Goal: Information Seeking & Learning: Learn about a topic

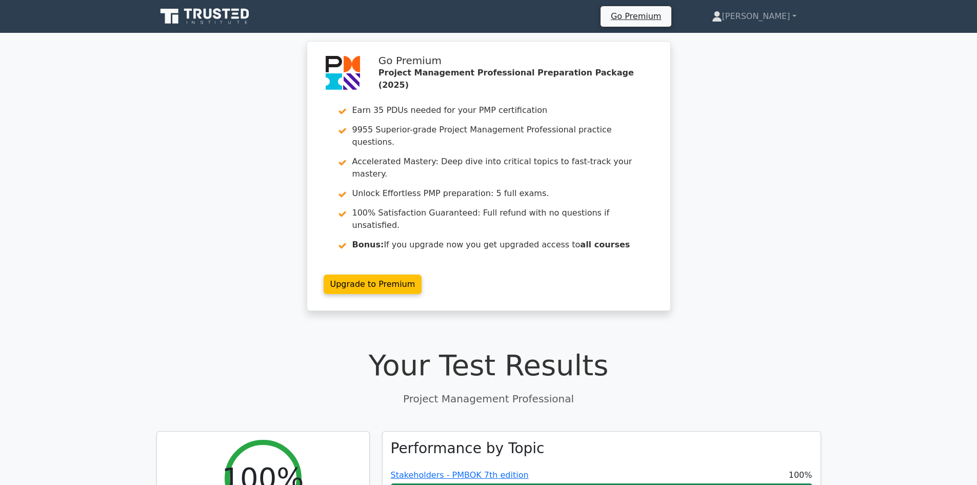
click at [224, 17] on icon at bounding box center [205, 16] width 98 height 19
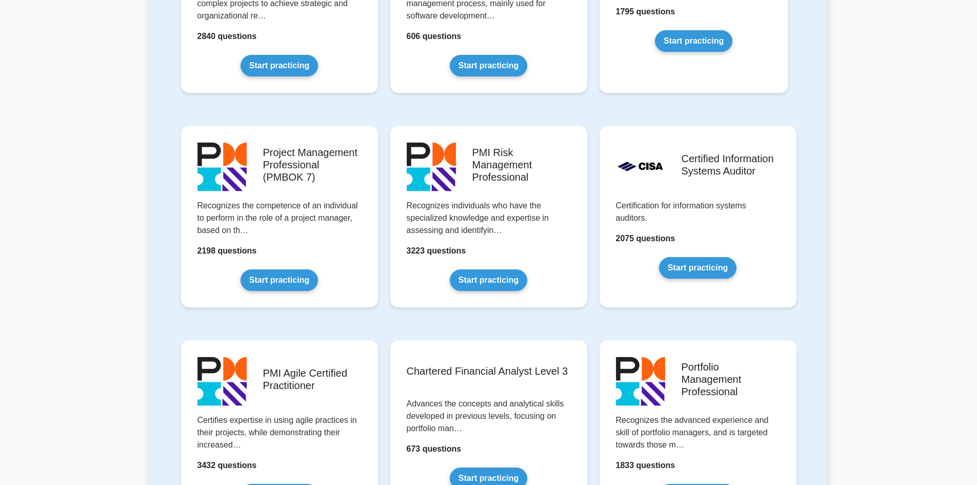
scroll to position [923, 0]
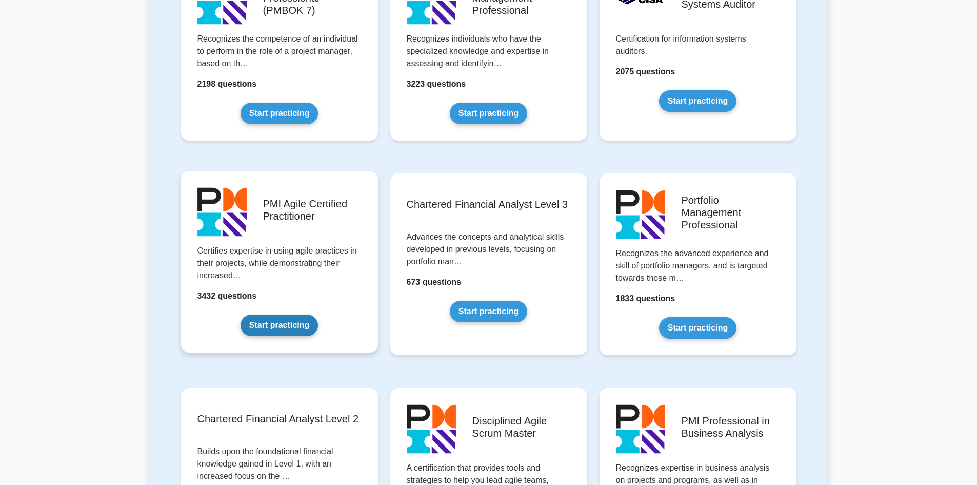
click at [278, 314] on link "Start practicing" at bounding box center [278, 325] width 77 height 22
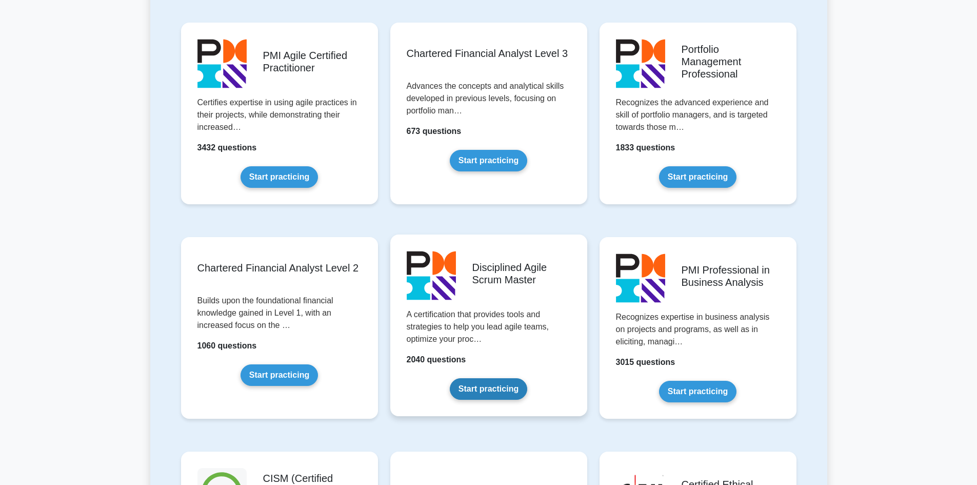
scroll to position [820, 0]
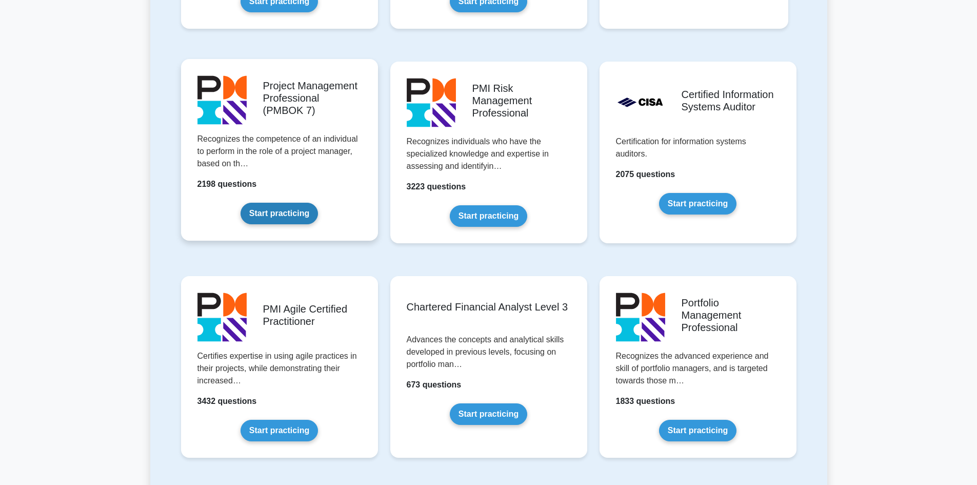
click at [313, 203] on link "Start practicing" at bounding box center [278, 214] width 77 height 22
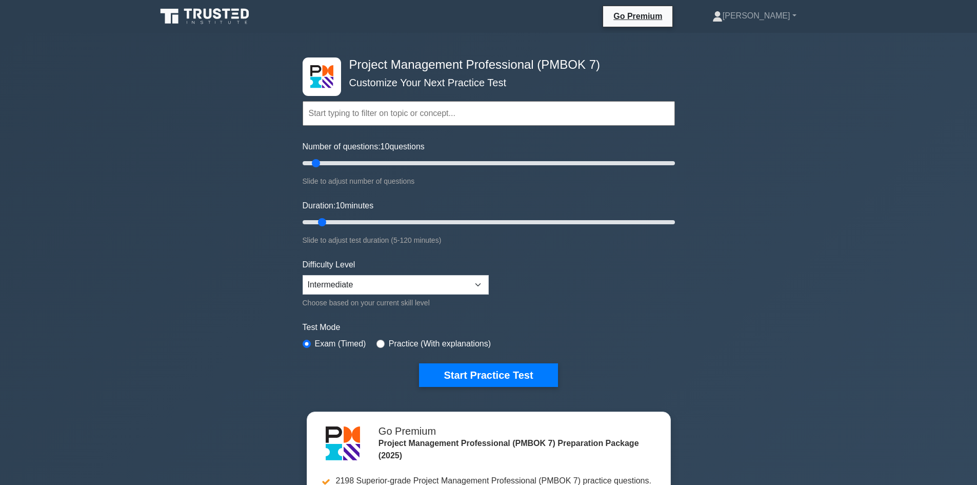
click at [209, 21] on icon at bounding box center [205, 16] width 98 height 19
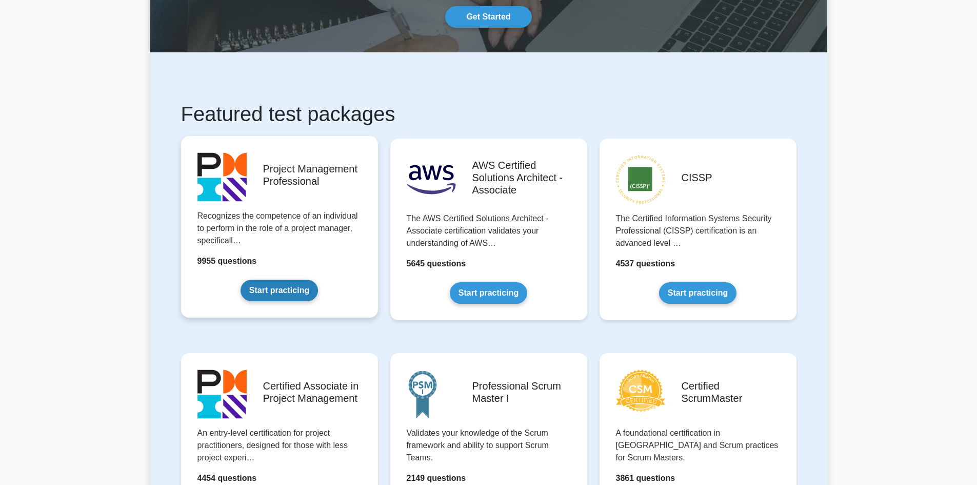
scroll to position [103, 0]
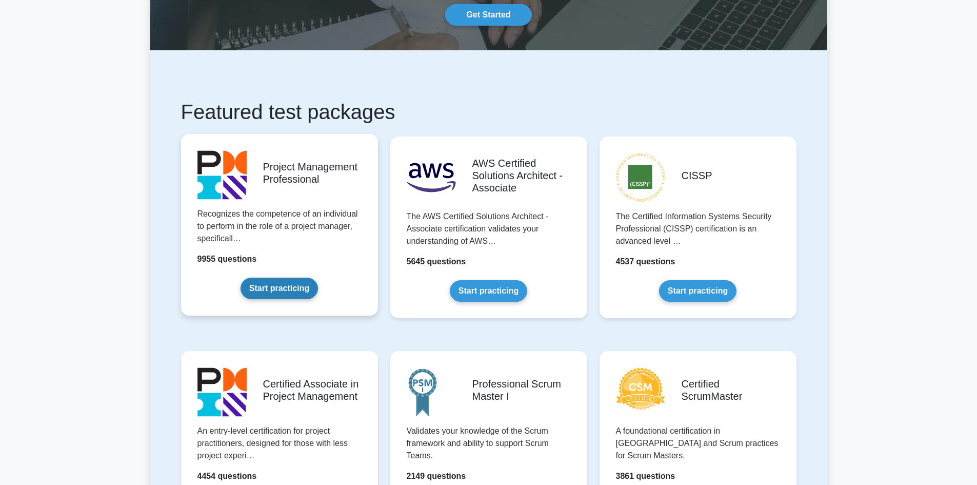
click at [282, 285] on link "Start practicing" at bounding box center [278, 288] width 77 height 22
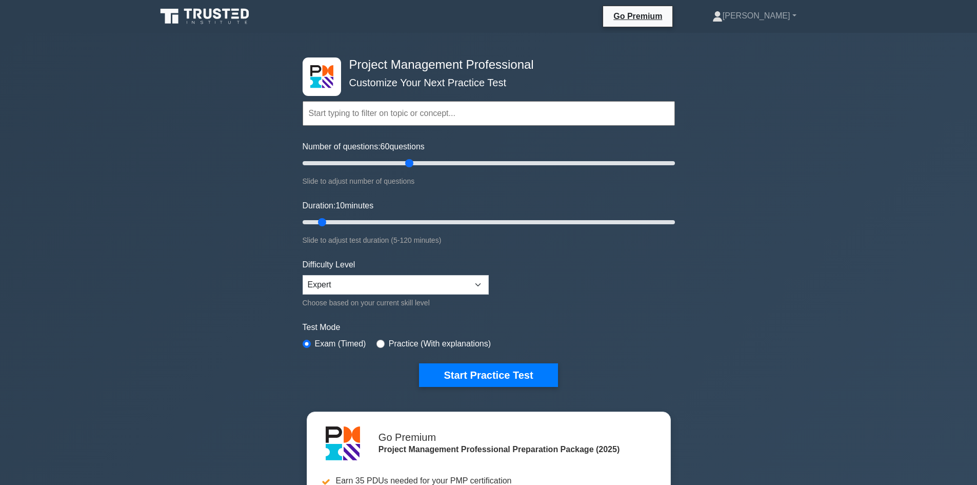
drag, startPoint x: 319, startPoint y: 165, endPoint x: 411, endPoint y: 165, distance: 92.3
type input "60"
click at [411, 165] on input "Number of questions: 60 questions" at bounding box center [489, 163] width 372 height 12
drag, startPoint x: 320, startPoint y: 223, endPoint x: 520, endPoint y: 262, distance: 203.2
type input "75"
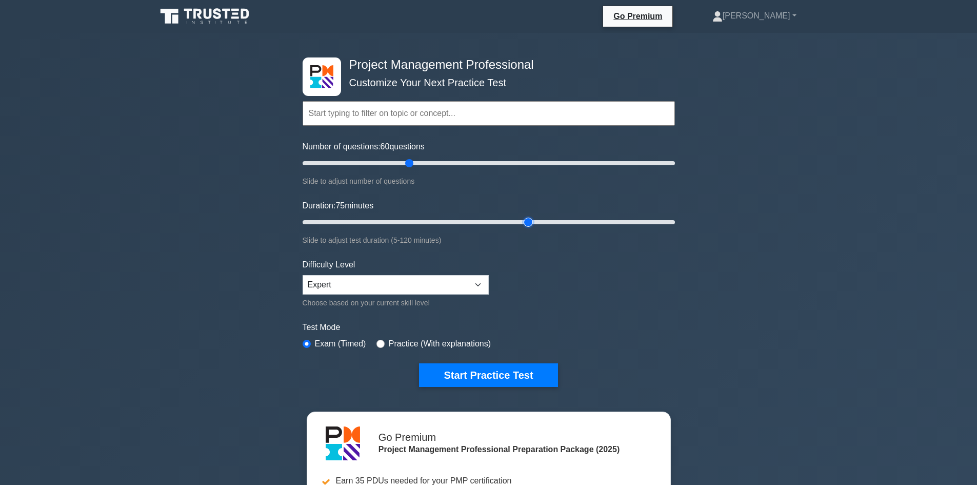
click at [527, 227] on input "Duration: 75 minutes" at bounding box center [489, 222] width 372 height 12
click at [482, 377] on button "Start Practice Test" at bounding box center [488, 375] width 138 height 24
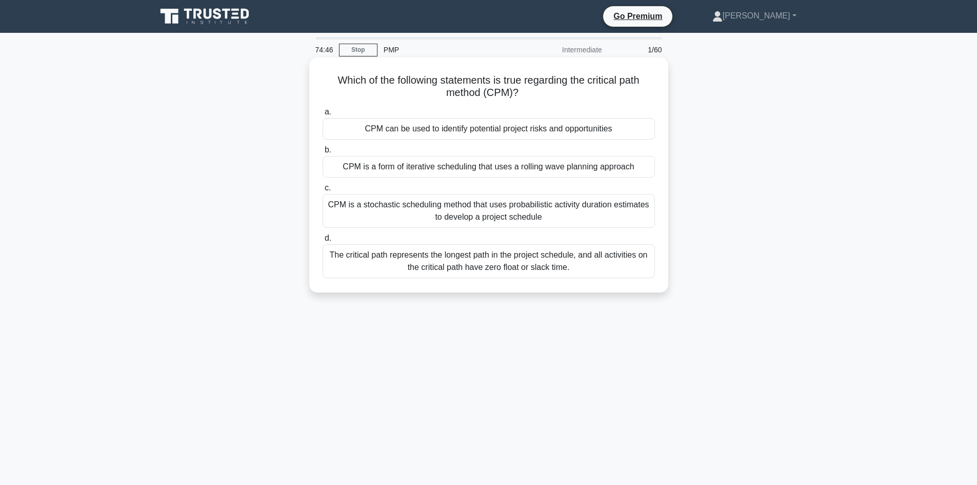
click at [585, 267] on div "The critical path represents the longest path in the project schedule, and all …" at bounding box center [489, 261] width 332 height 34
click at [323, 242] on input "d. The critical path represents the longest path in the project schedule, and a…" at bounding box center [323, 238] width 0 height 7
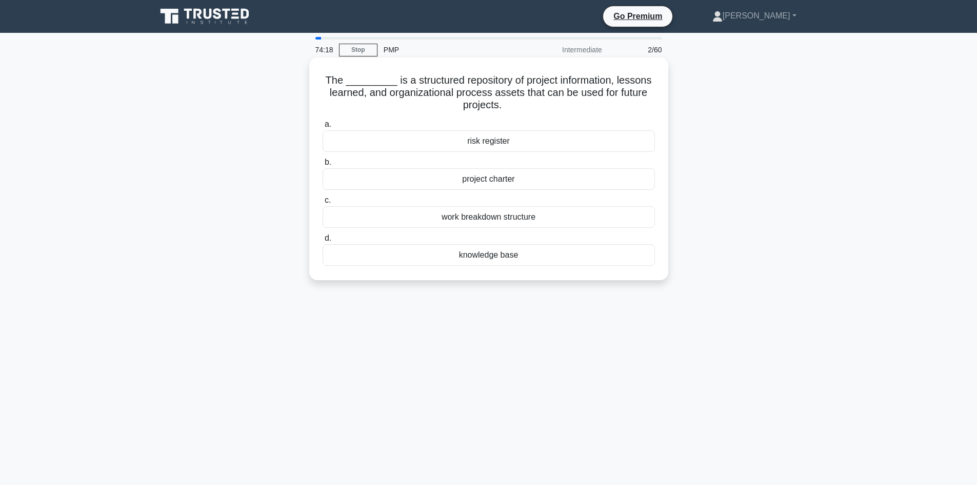
click at [514, 255] on div "knowledge base" at bounding box center [489, 255] width 332 height 22
click at [323, 242] on input "d. knowledge base" at bounding box center [323, 238] width 0 height 7
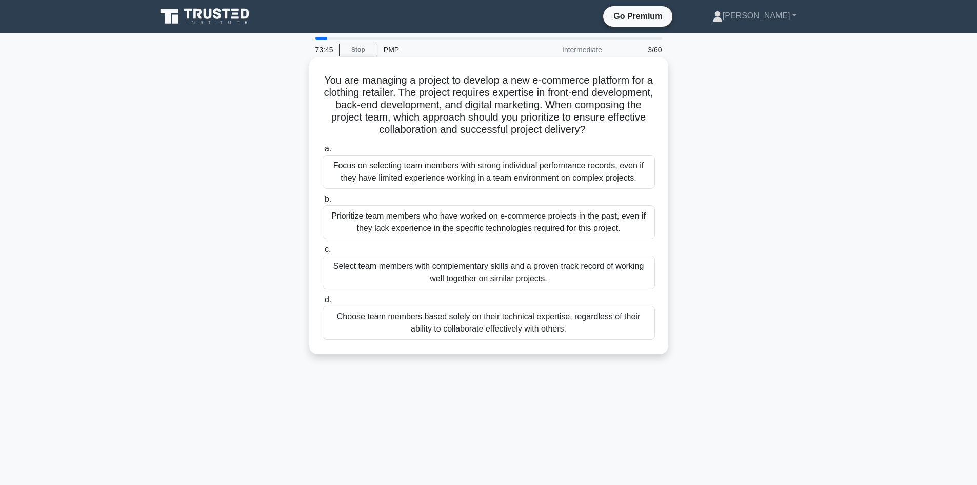
click at [550, 277] on div "Select team members with complementary skills and a proven track record of work…" at bounding box center [489, 272] width 332 height 34
click at [323, 253] on input "c. Select team members with complementary skills and a proven track record of w…" at bounding box center [323, 249] width 0 height 7
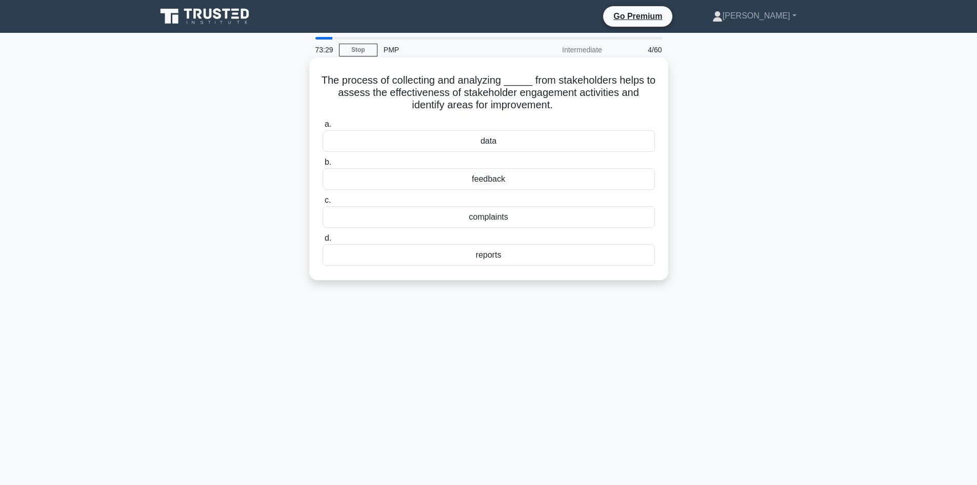
click at [504, 183] on div "feedback" at bounding box center [489, 179] width 332 height 22
click at [323, 166] on input "b. feedback" at bounding box center [323, 162] width 0 height 7
click at [488, 141] on div "0.93" at bounding box center [489, 141] width 332 height 22
click at [323, 128] on input "a. 0.93" at bounding box center [323, 124] width 0 height 7
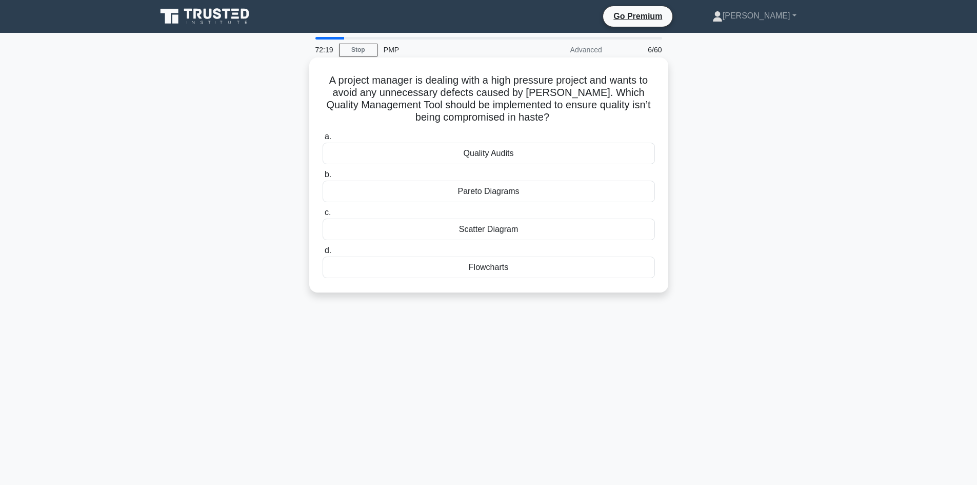
click at [518, 231] on div "Scatter Diagram" at bounding box center [489, 229] width 332 height 22
click at [323, 216] on input "c. Scatter Diagram" at bounding box center [323, 212] width 0 height 7
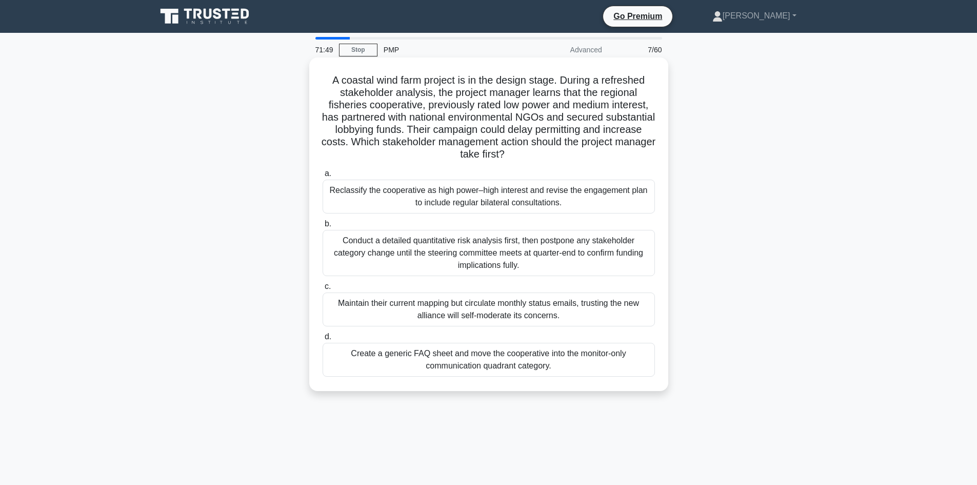
click at [493, 205] on div "Reclassify the cooperative as high power–high interest and revise the engagemen…" at bounding box center [489, 196] width 332 height 34
click at [323, 177] on input "a. Reclassify the cooperative as high power–high interest and revise the engage…" at bounding box center [323, 173] width 0 height 7
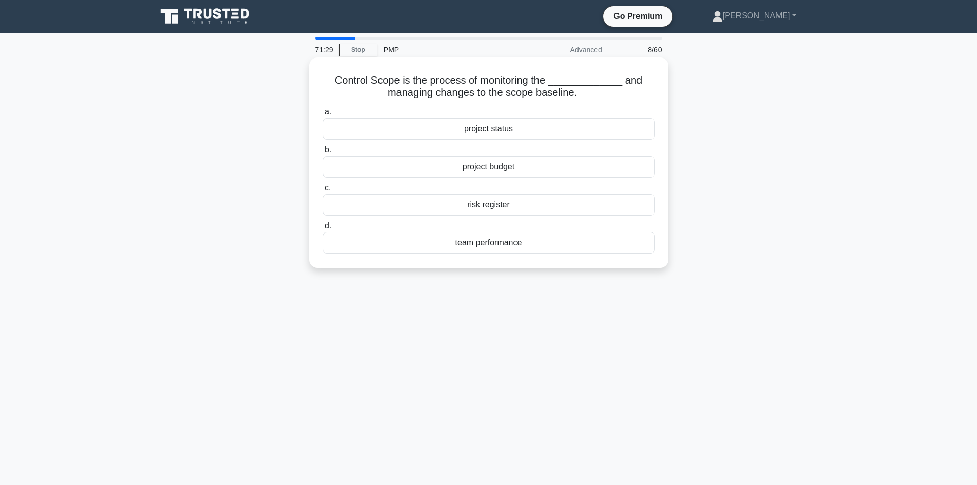
click at [493, 131] on div "project status" at bounding box center [489, 129] width 332 height 22
click at [323, 115] on input "a. project status" at bounding box center [323, 112] width 0 height 7
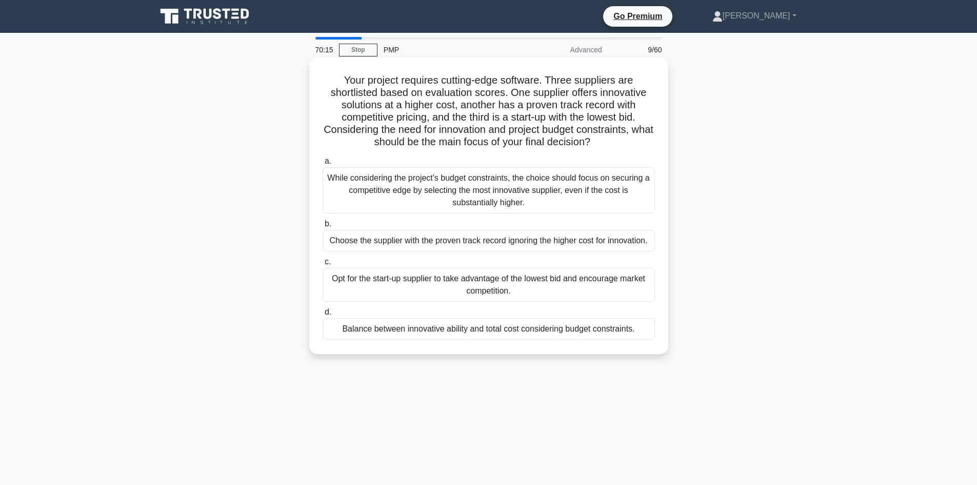
click at [470, 332] on div "Balance between innovative ability and total cost considering budget constraint…" at bounding box center [489, 329] width 332 height 22
click at [323, 315] on input "d. Balance between innovative ability and total cost considering budget constra…" at bounding box center [323, 312] width 0 height 7
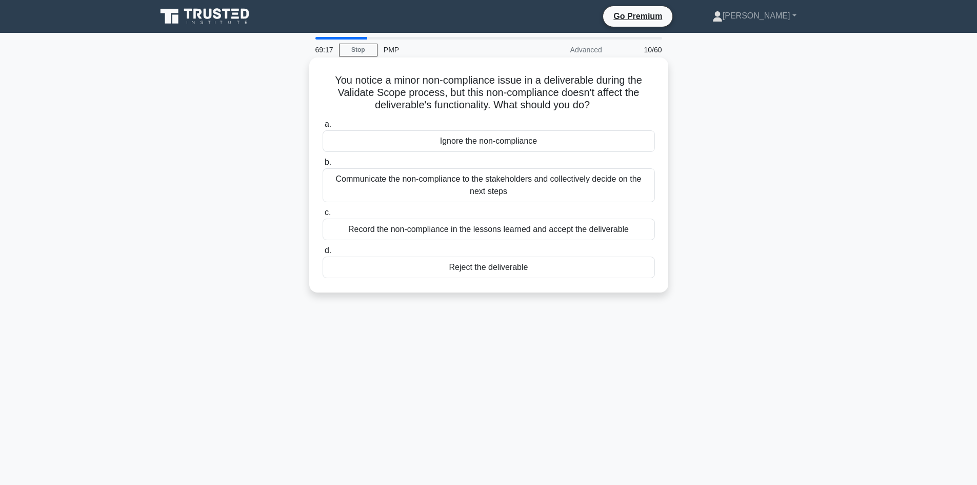
click at [515, 194] on div "Communicate the non-compliance to the stakeholders and collectively decide on t…" at bounding box center [489, 185] width 332 height 34
click at [323, 166] on input "b. Communicate the non-compliance to the stakeholders and collectively decide o…" at bounding box center [323, 162] width 0 height 7
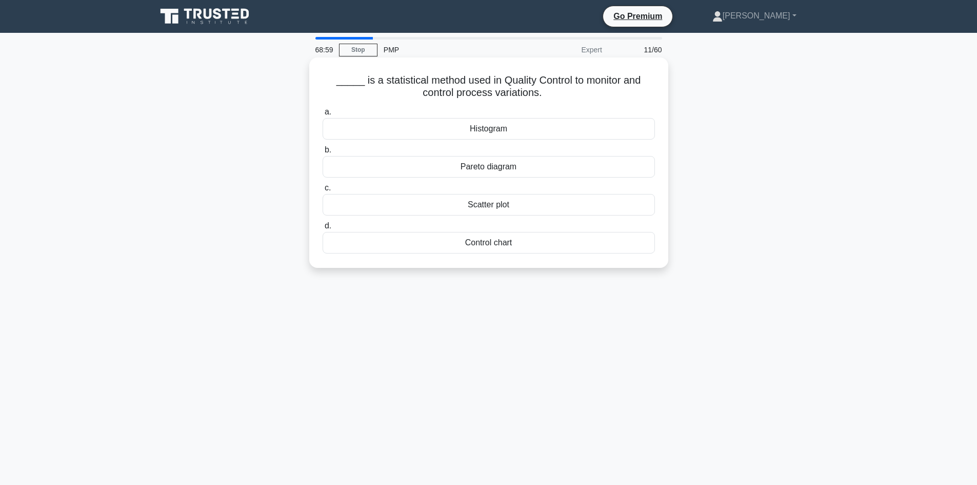
click at [507, 207] on div "Scatter plot" at bounding box center [489, 205] width 332 height 22
click at [323, 191] on input "c. Scatter plot" at bounding box center [323, 188] width 0 height 7
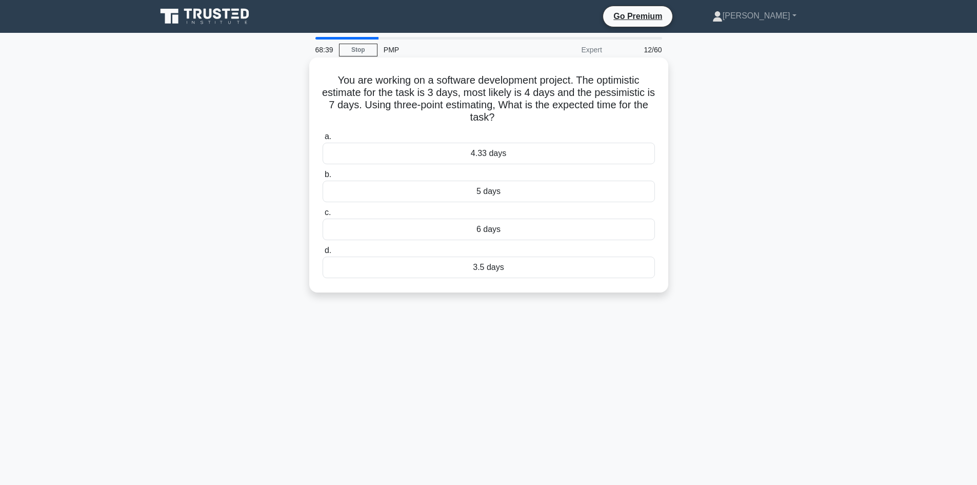
click at [463, 135] on label "a. 4.33 days" at bounding box center [489, 147] width 332 height 34
click at [323, 135] on input "a. 4.33 days" at bounding box center [323, 136] width 0 height 7
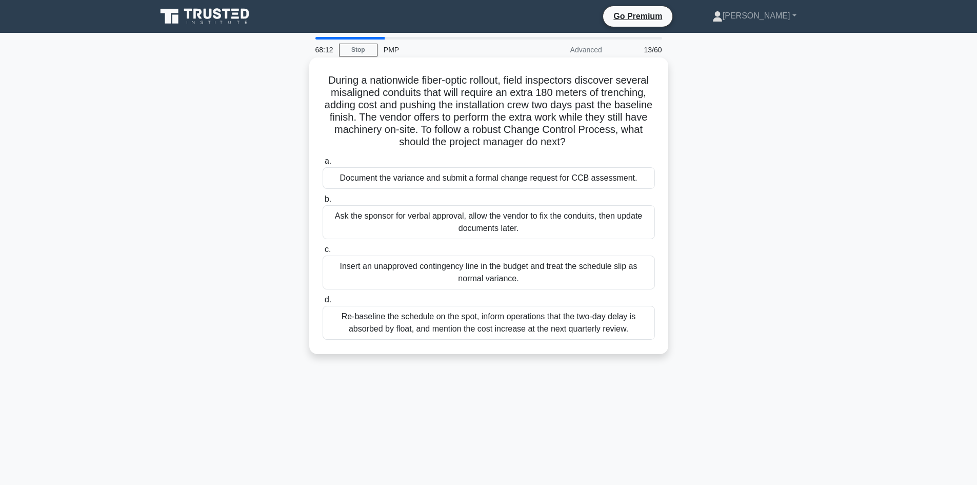
click at [537, 179] on div "Document the variance and submit a formal change request for CCB assessment." at bounding box center [489, 178] width 332 height 22
click at [323, 165] on input "a. Document the variance and submit a formal change request for CCB assessment." at bounding box center [323, 161] width 0 height 7
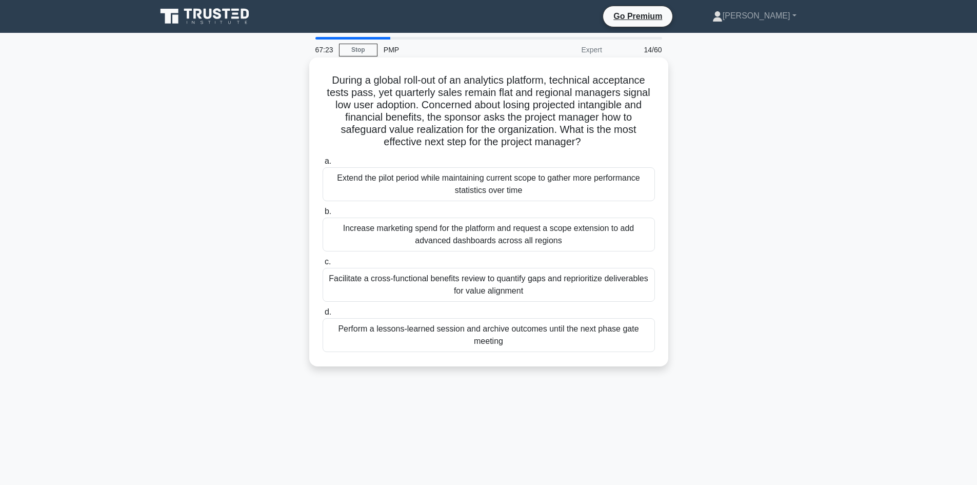
click at [616, 287] on div "Facilitate a cross-functional benefits review to quantify gaps and reprioritize…" at bounding box center [489, 285] width 332 height 34
click at [323, 265] on input "c. Facilitate a cross-functional benefits review to quantify gaps and repriorit…" at bounding box center [323, 261] width 0 height 7
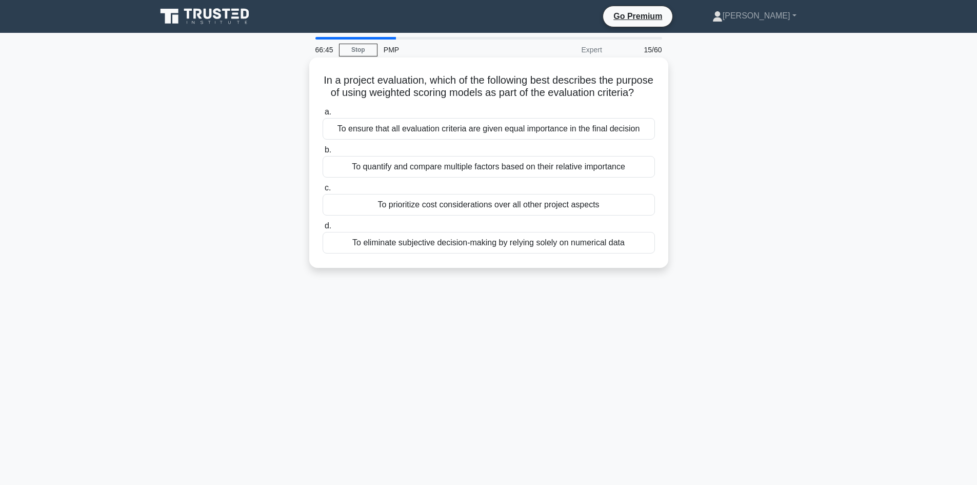
click at [534, 253] on div "To eliminate subjective decision-making by relying solely on numerical data" at bounding box center [489, 243] width 332 height 22
click at [323, 229] on input "d. To eliminate subjective decision-making by relying solely on numerical data" at bounding box center [323, 226] width 0 height 7
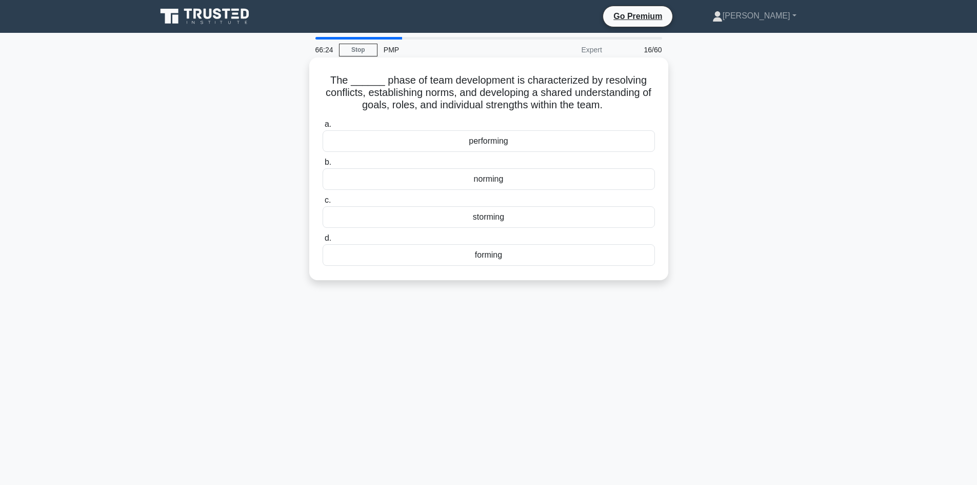
click at [498, 185] on div "norming" at bounding box center [489, 179] width 332 height 22
click at [323, 166] on input "b. norming" at bounding box center [323, 162] width 0 height 7
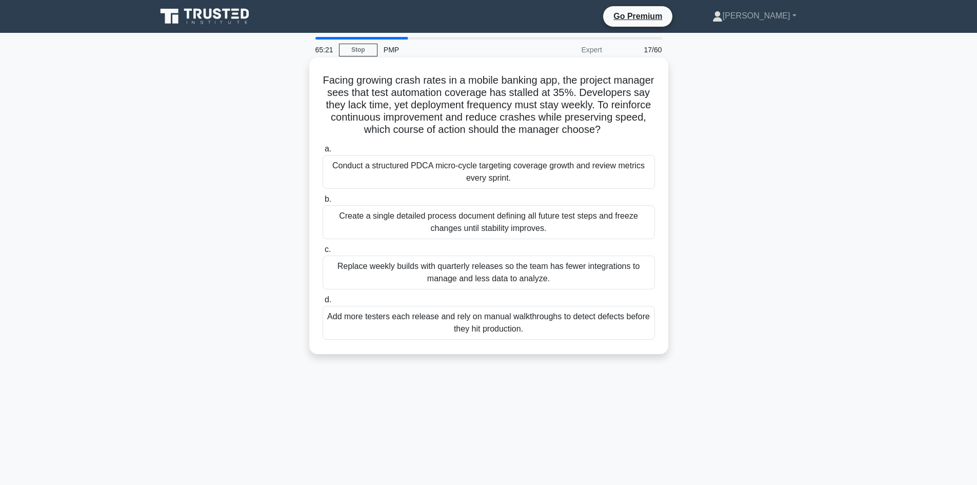
click at [571, 189] on div "Conduct a structured PDCA micro-cycle targeting coverage growth and review metr…" at bounding box center [489, 172] width 332 height 34
click at [323, 152] on input "a. Conduct a structured PDCA micro-cycle targeting coverage growth and review m…" at bounding box center [323, 149] width 0 height 7
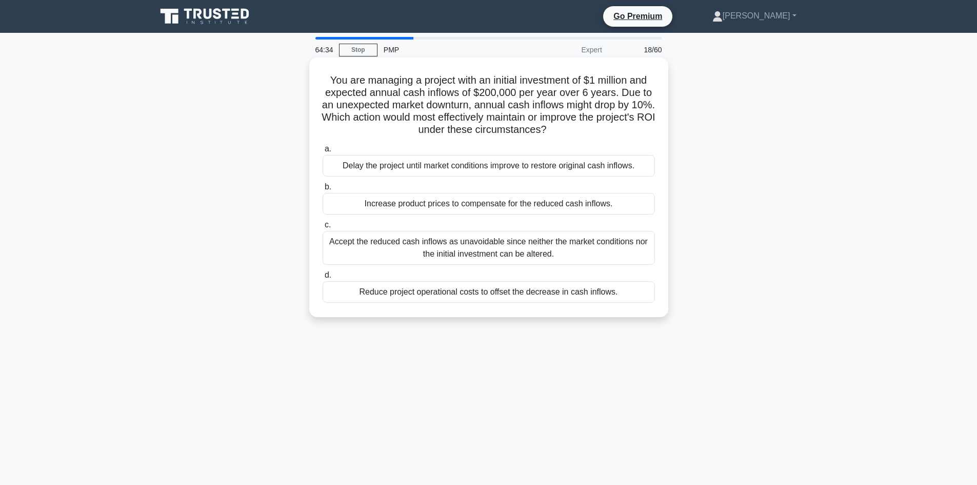
click at [539, 208] on div "Increase product prices to compensate for the reduced cash inflows." at bounding box center [489, 204] width 332 height 22
click at [323, 190] on input "b. Increase product prices to compensate for the reduced cash inflows." at bounding box center [323, 187] width 0 height 7
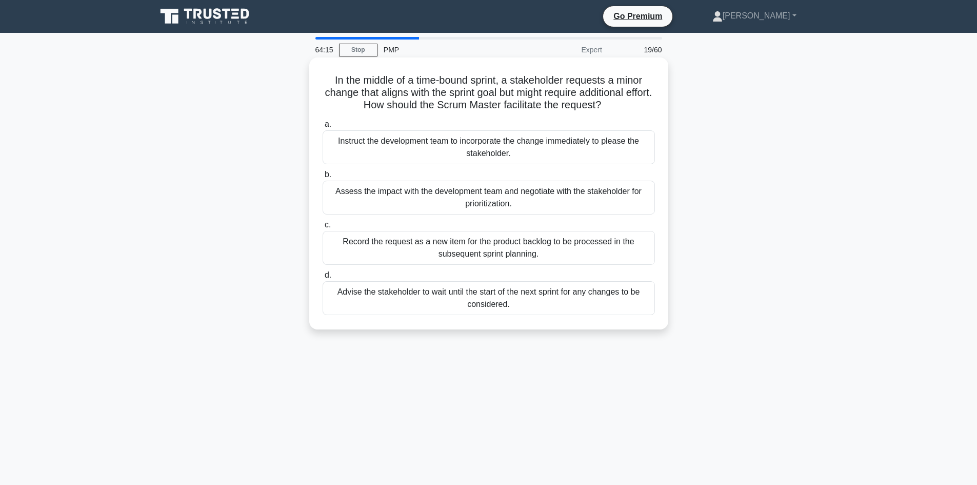
click at [428, 240] on div "Record the request as a new item for the product backlog to be processed in the…" at bounding box center [489, 248] width 332 height 34
click at [323, 228] on input "c. Record the request as a new item for the product backlog to be processed in …" at bounding box center [323, 225] width 0 height 7
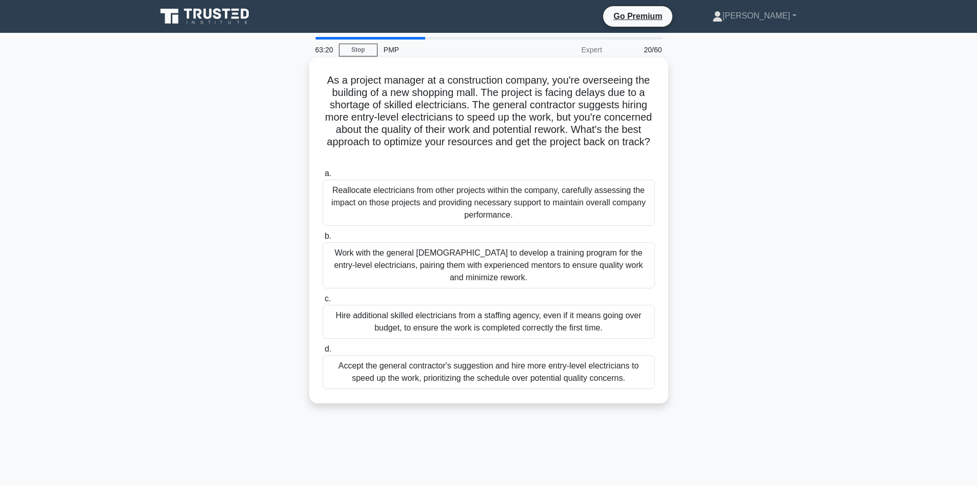
click at [538, 269] on div "Work with the general [DEMOGRAPHIC_DATA] to develop a training program for the …" at bounding box center [489, 265] width 332 height 46
click at [323, 239] on input "b. Work with the general contractor to develop a training program for the entry…" at bounding box center [323, 236] width 0 height 7
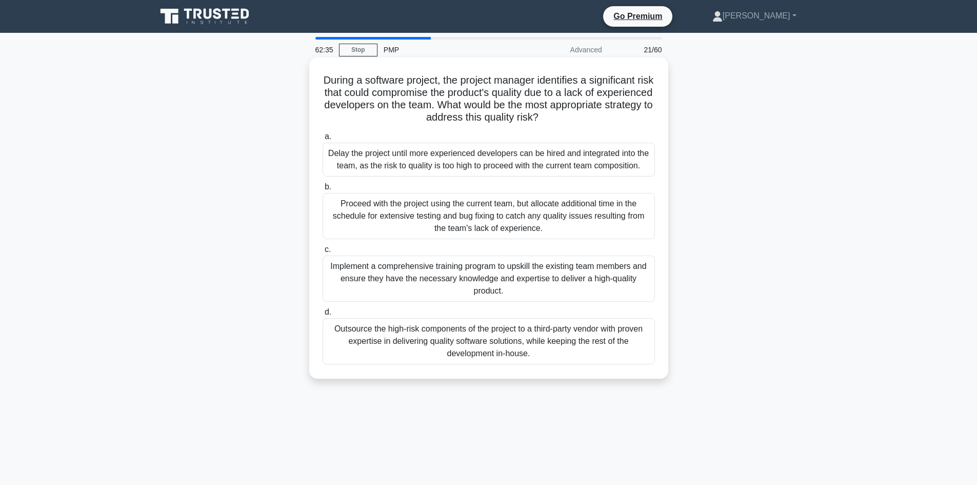
click at [604, 281] on div "Implement a comprehensive training program to upskill the existing team members…" at bounding box center [489, 278] width 332 height 46
click at [323, 253] on input "c. Implement a comprehensive training program to upskill the existing team memb…" at bounding box center [323, 249] width 0 height 7
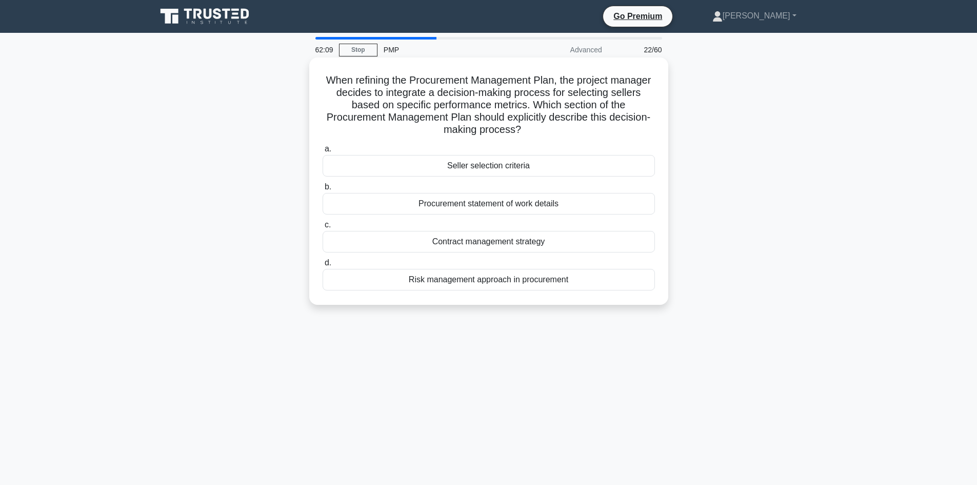
click at [549, 165] on div "Seller selection criteria" at bounding box center [489, 166] width 332 height 22
click at [323, 152] on input "a. Seller selection criteria" at bounding box center [323, 149] width 0 height 7
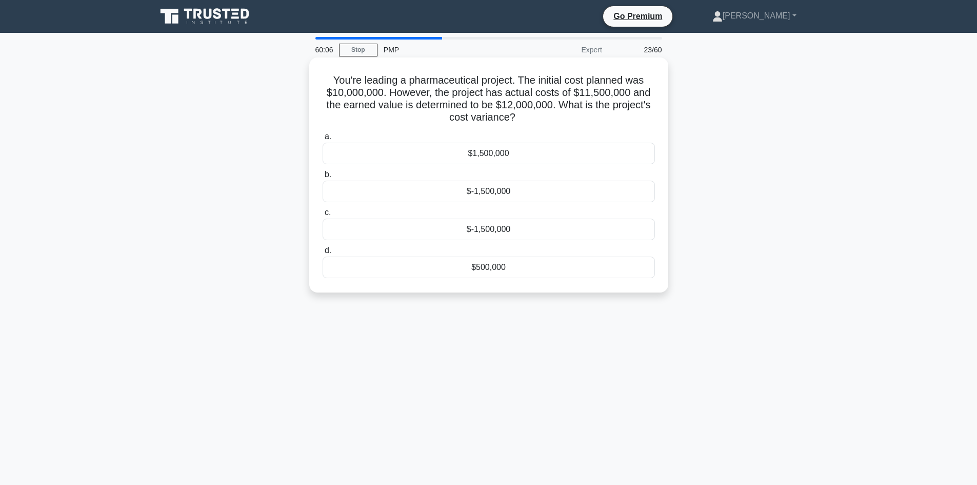
click at [497, 268] on div "$500,000" at bounding box center [489, 267] width 332 height 22
click at [323, 254] on input "d. $500,000" at bounding box center [323, 250] width 0 height 7
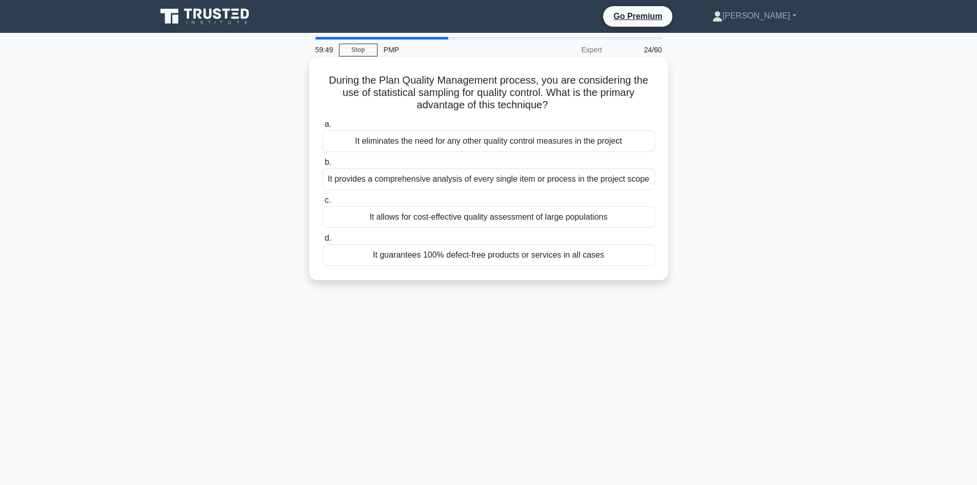
click at [612, 222] on div "It allows for cost-effective quality assessment of large populations" at bounding box center [489, 217] width 332 height 22
click at [323, 204] on input "c. It allows for cost-effective quality assessment of large populations" at bounding box center [323, 200] width 0 height 7
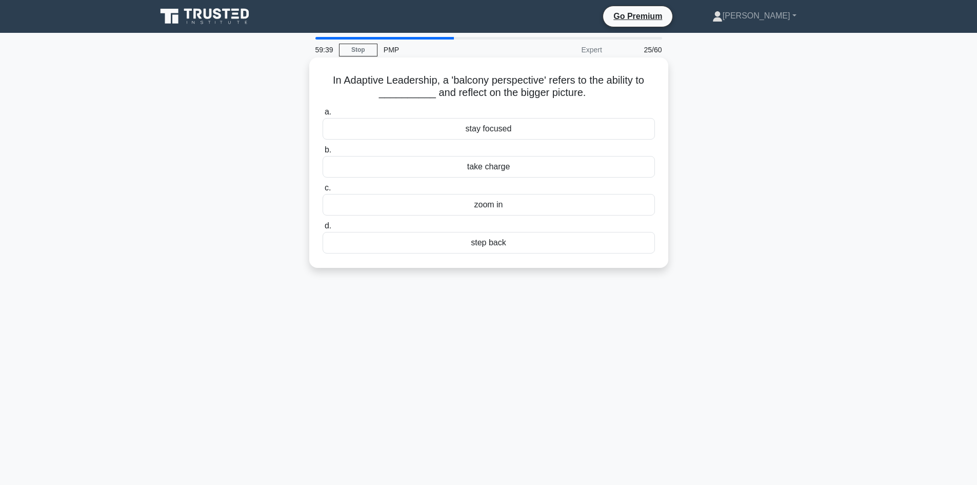
click at [504, 245] on div "step back" at bounding box center [489, 243] width 332 height 22
click at [323, 229] on input "d. step back" at bounding box center [323, 226] width 0 height 7
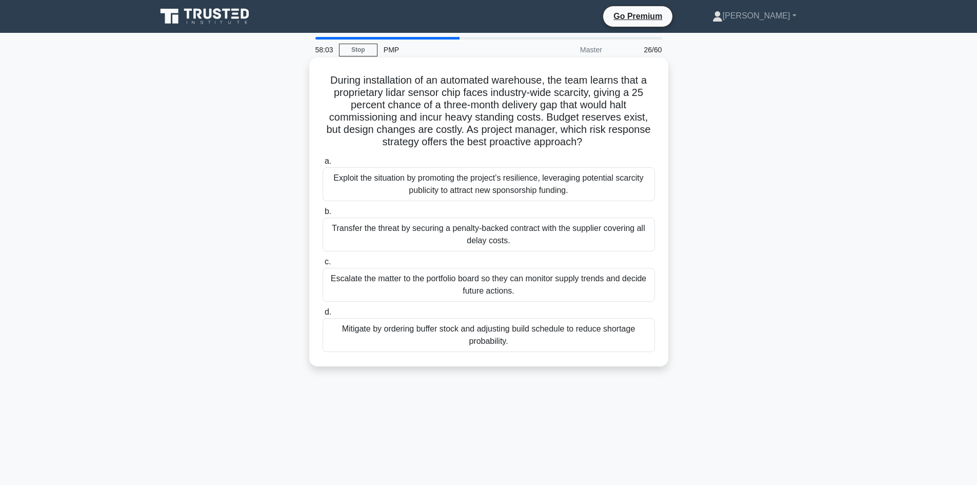
click at [535, 243] on div "Transfer the threat by securing a penalty-backed contract with the supplier cov…" at bounding box center [489, 234] width 332 height 34
click at [323, 215] on input "b. Transfer the threat by securing a penalty-backed contract with the supplier …" at bounding box center [323, 211] width 0 height 7
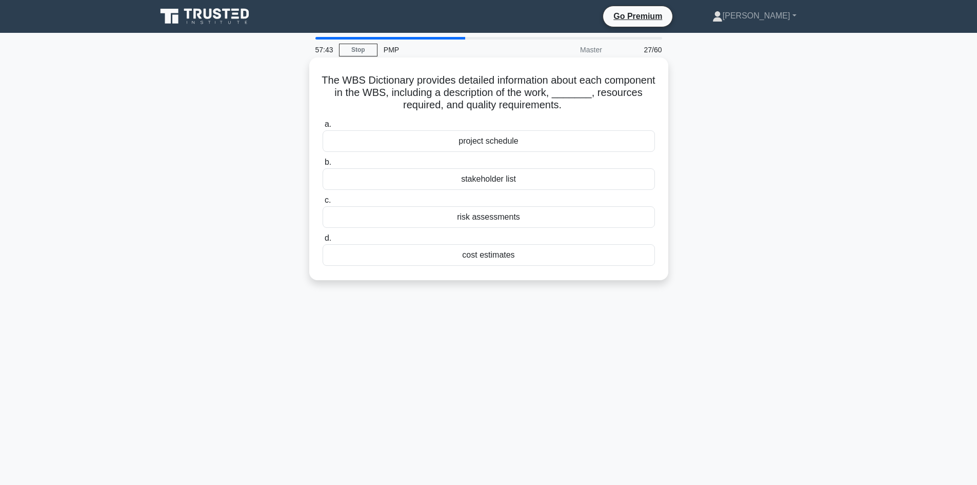
click at [502, 175] on div "stakeholder list" at bounding box center [489, 179] width 332 height 22
click at [323, 166] on input "b. stakeholder list" at bounding box center [323, 162] width 0 height 7
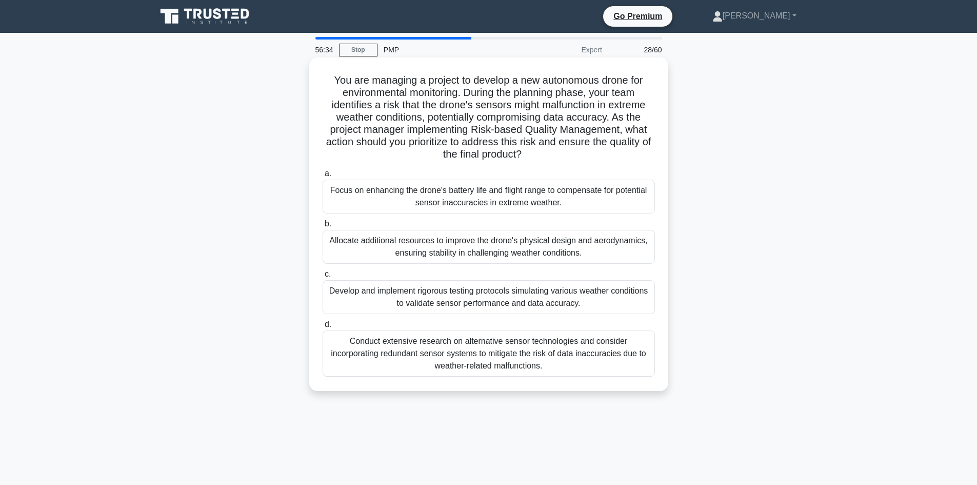
click at [493, 303] on div "Develop and implement rigorous testing protocols simulating various weather con…" at bounding box center [489, 297] width 332 height 34
click at [323, 277] on input "c. Develop and implement rigorous testing protocols simulating various weather …" at bounding box center [323, 274] width 0 height 7
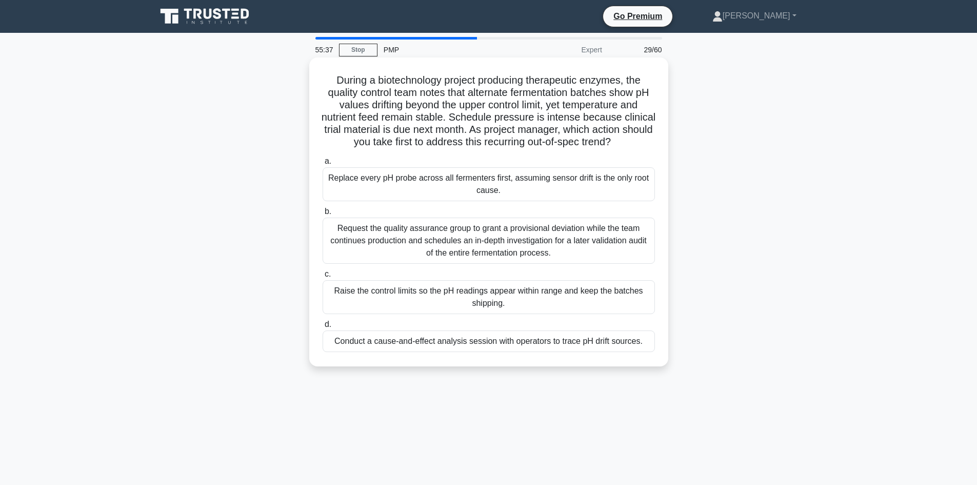
click at [376, 352] on div "Conduct a cause-and-effect analysis session with operators to trace pH drift so…" at bounding box center [489, 341] width 332 height 22
click at [323, 328] on input "d. Conduct a cause-and-effect analysis session with operators to trace pH drift…" at bounding box center [323, 324] width 0 height 7
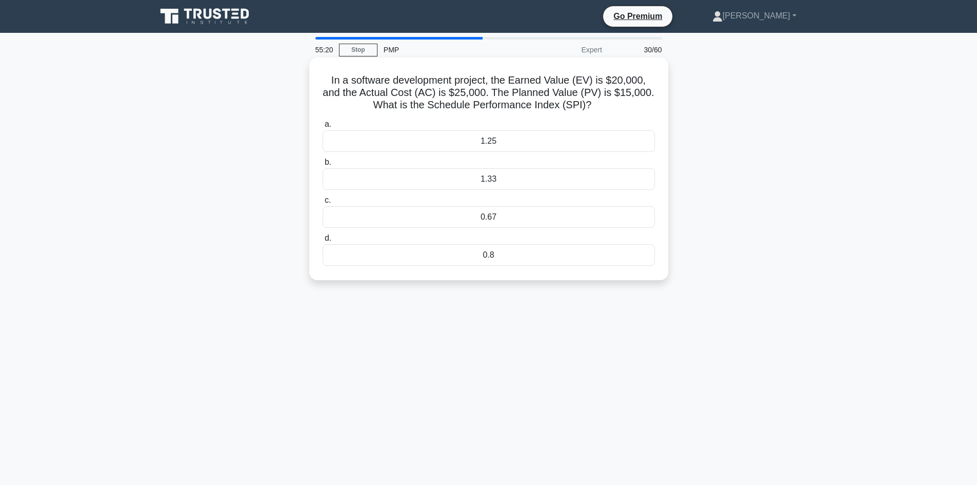
click at [472, 181] on div "1.33" at bounding box center [489, 179] width 332 height 22
click at [323, 166] on input "b. 1.33" at bounding box center [323, 162] width 0 height 7
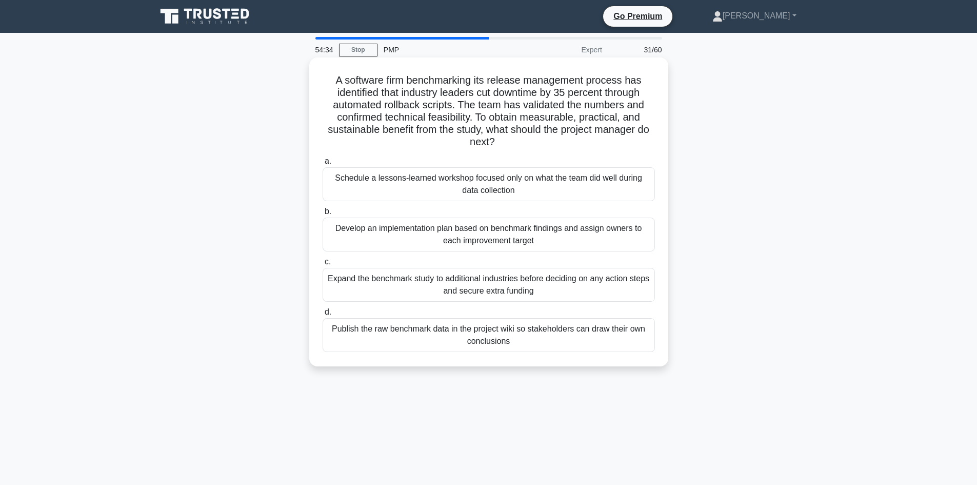
click at [499, 185] on div "Schedule a lessons-learned workshop focused only on what the team did well duri…" at bounding box center [489, 184] width 332 height 34
click at [323, 165] on input "a. Schedule a lessons-learned workshop focused only on what the team did well d…" at bounding box center [323, 161] width 0 height 7
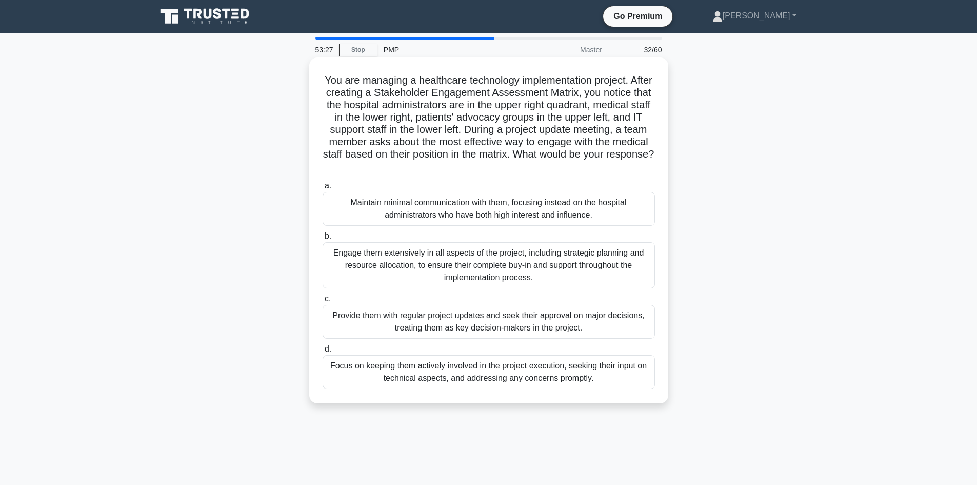
click at [535, 215] on div "Maintain minimal communication with them, focusing instead on the hospital admi…" at bounding box center [489, 209] width 332 height 34
click at [323, 189] on input "a. Maintain minimal communication with them, focusing instead on the hospital a…" at bounding box center [323, 186] width 0 height 7
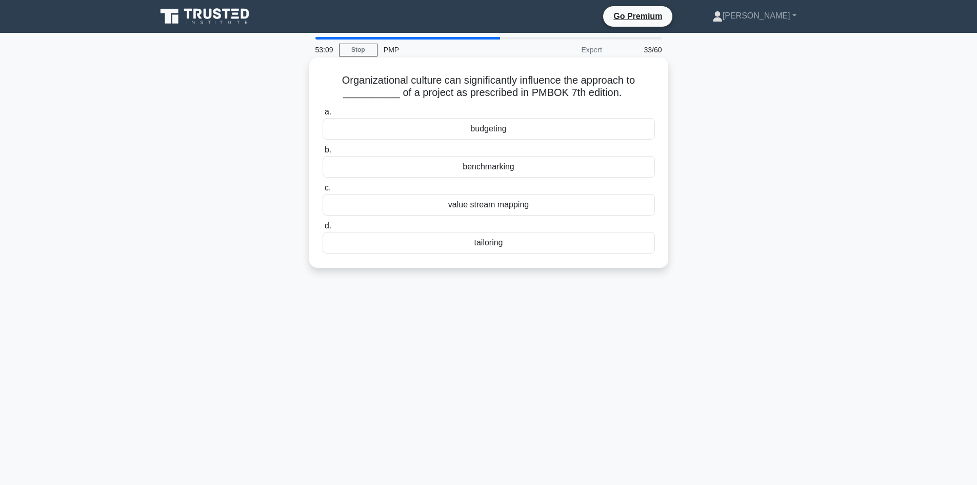
click at [508, 245] on div "tailoring" at bounding box center [489, 243] width 332 height 22
click at [323, 229] on input "d. tailoring" at bounding box center [323, 226] width 0 height 7
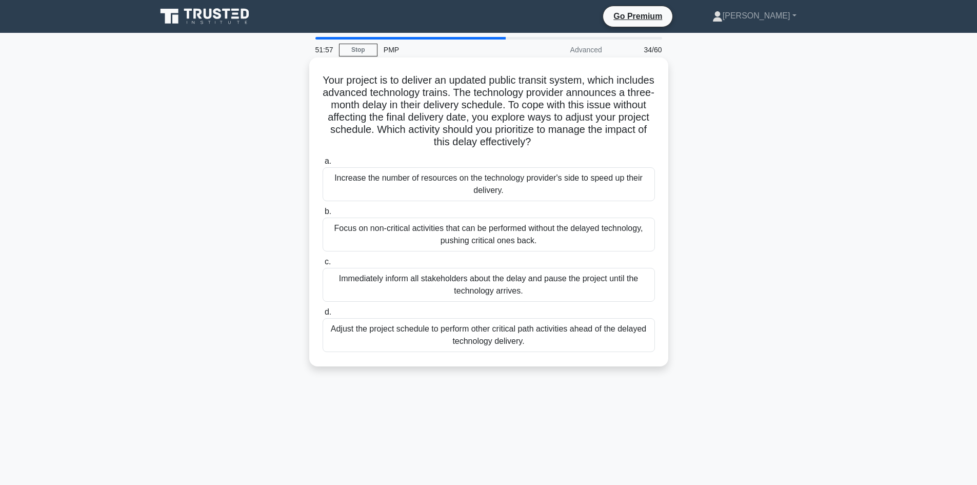
click at [548, 239] on div "Focus on non-critical activities that can be performed without the delayed tech…" at bounding box center [489, 234] width 332 height 34
click at [323, 215] on input "b. Focus on non-critical activities that can be performed without the delayed t…" at bounding box center [323, 211] width 0 height 7
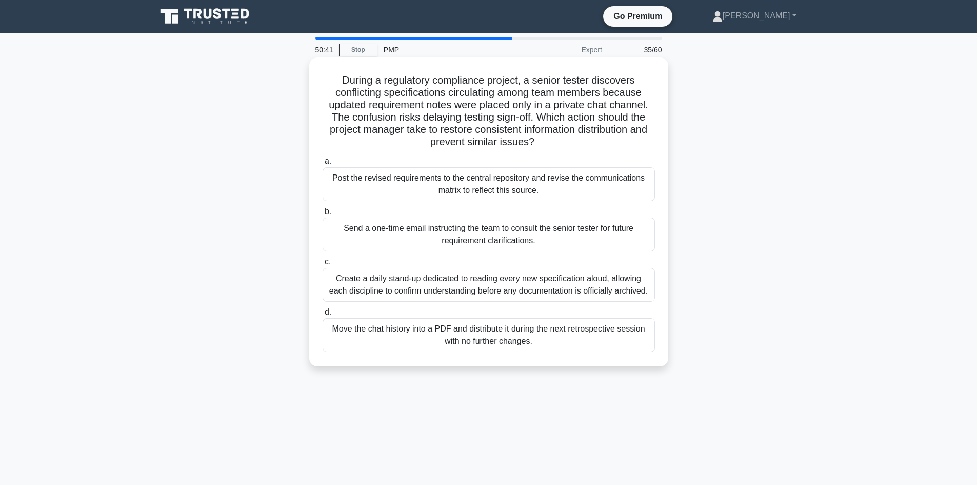
click at [496, 283] on div "Create a daily stand-up dedicated to reading every new specification aloud, all…" at bounding box center [489, 285] width 332 height 34
click at [323, 265] on input "c. Create a daily stand-up dedicated to reading every new specification aloud, …" at bounding box center [323, 261] width 0 height 7
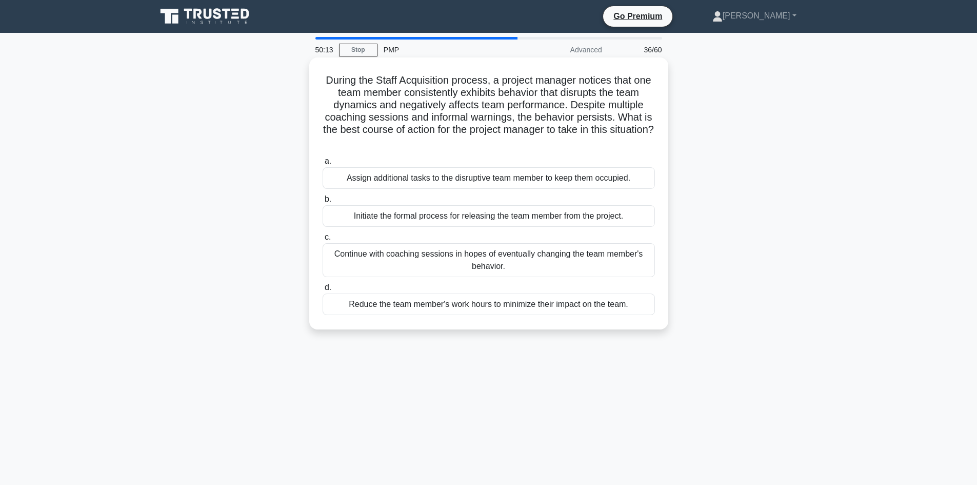
click at [618, 216] on div "Initiate the formal process for releasing the team member from the project." at bounding box center [489, 216] width 332 height 22
click at [323, 203] on input "b. Initiate the formal process for releasing the team member from the project." at bounding box center [323, 199] width 0 height 7
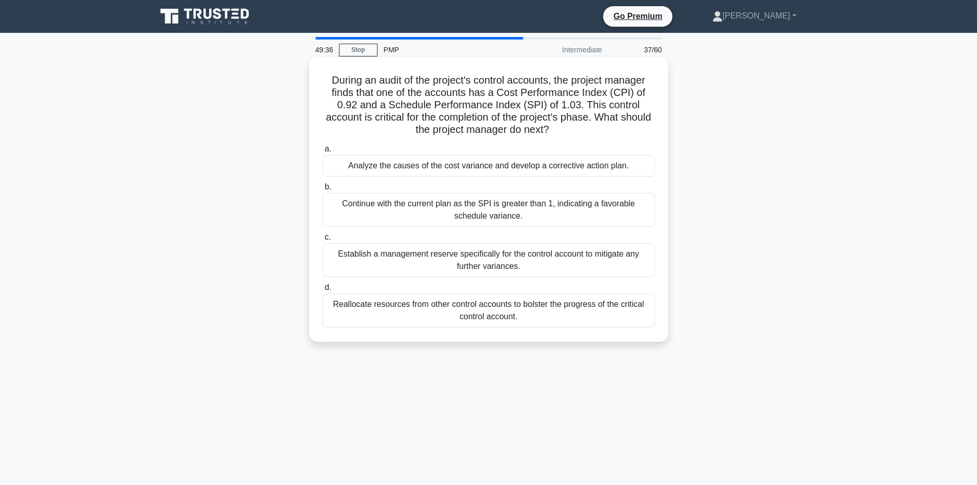
click at [483, 170] on div "Analyze the causes of the cost variance and develop a corrective action plan." at bounding box center [489, 166] width 332 height 22
click at [323, 152] on input "a. Analyze the causes of the cost variance and develop a corrective action plan." at bounding box center [323, 149] width 0 height 7
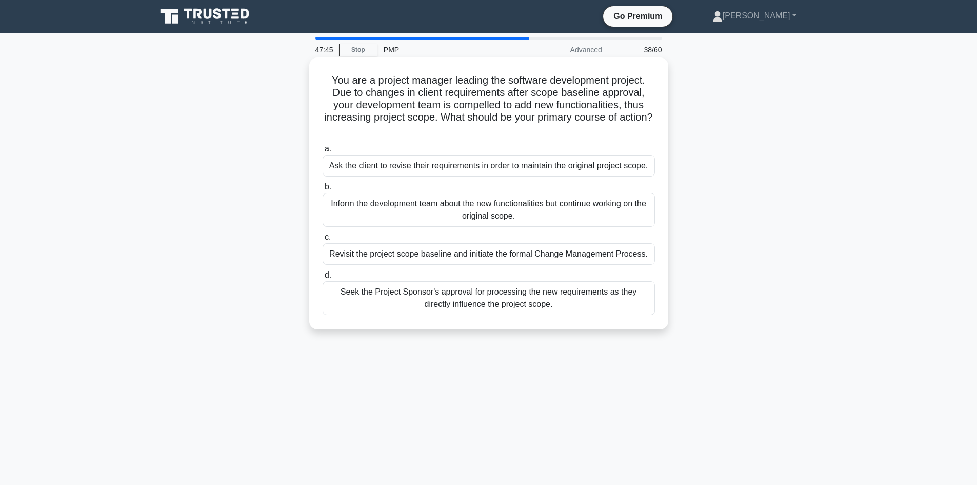
click at [469, 252] on div "Revisit the project scope baseline and initiate the formal Change Management Pr…" at bounding box center [489, 254] width 332 height 22
click at [323, 240] on input "c. Revisit the project scope baseline and initiate the formal Change Management…" at bounding box center [323, 237] width 0 height 7
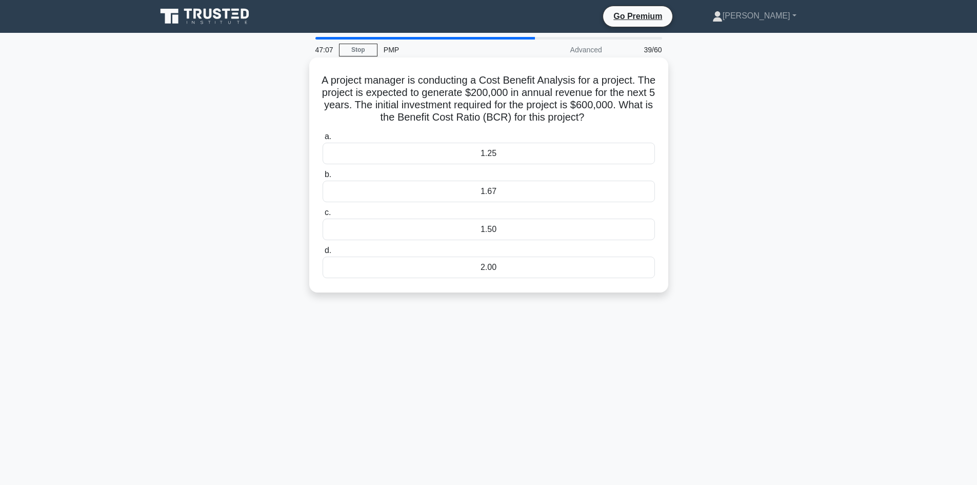
click at [485, 187] on div "1.67" at bounding box center [489, 192] width 332 height 22
click at [323, 178] on input "b. 1.67" at bounding box center [323, 174] width 0 height 7
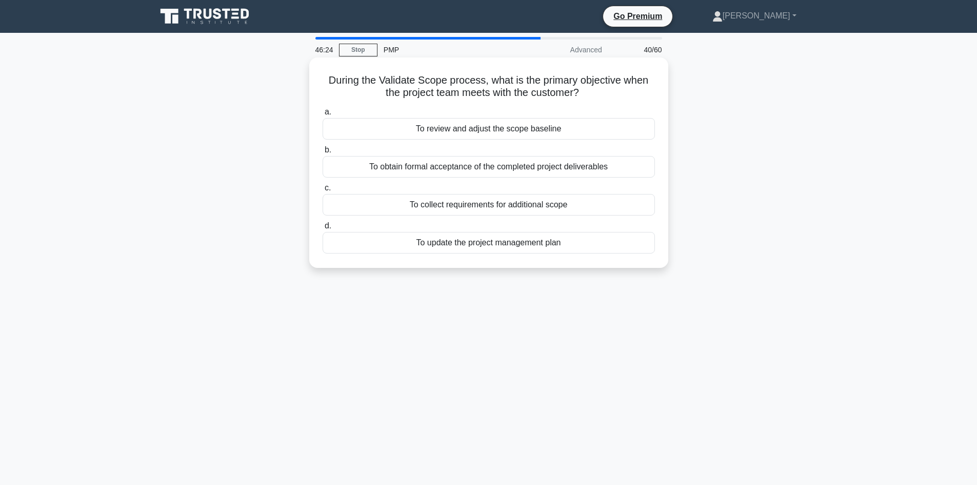
click at [485, 131] on div "To review and adjust the scope baseline" at bounding box center [489, 129] width 332 height 22
click at [323, 115] on input "a. To review and adjust the scope baseline" at bounding box center [323, 112] width 0 height 7
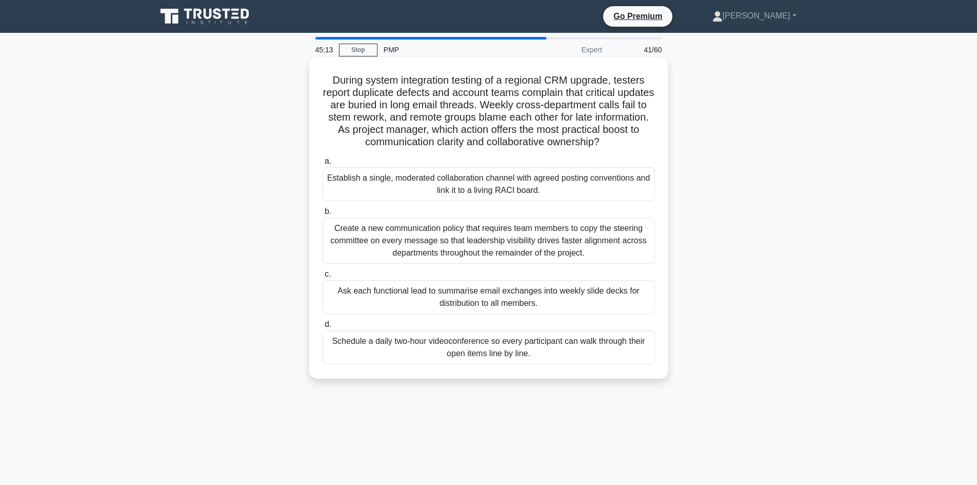
click at [577, 186] on div "Establish a single, moderated collaboration channel with agreed posting convent…" at bounding box center [489, 184] width 332 height 34
click at [323, 165] on input "a. Establish a single, moderated collaboration channel with agreed posting conv…" at bounding box center [323, 161] width 0 height 7
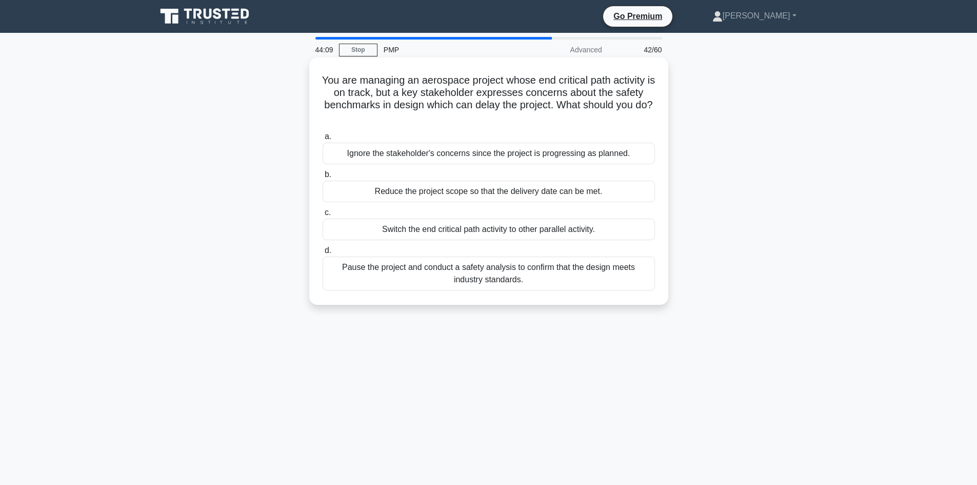
click at [514, 280] on div "Pause the project and conduct a safety analysis to confirm that the design meet…" at bounding box center [489, 273] width 332 height 34
click at [323, 254] on input "d. Pause the project and conduct a safety analysis to confirm that the design m…" at bounding box center [323, 250] width 0 height 7
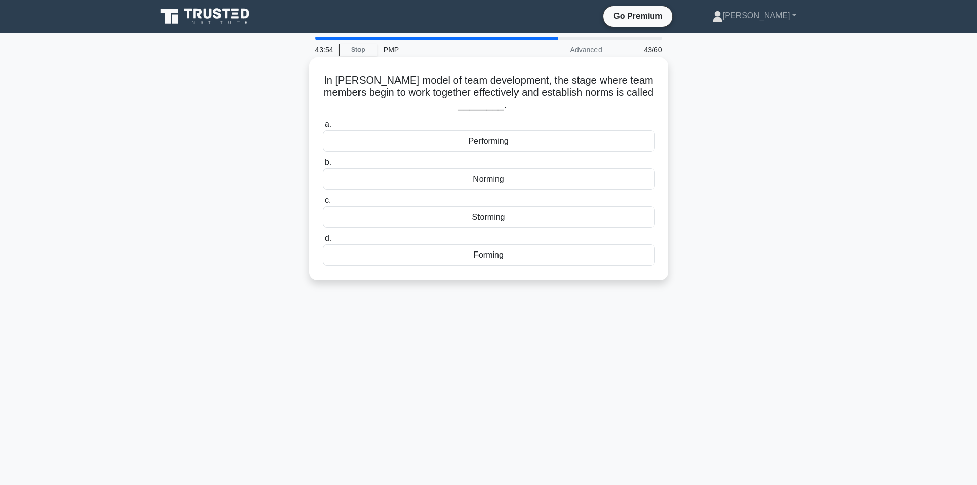
click at [492, 179] on div "Norming" at bounding box center [489, 179] width 332 height 22
click at [323, 166] on input "b. Norming" at bounding box center [323, 162] width 0 height 7
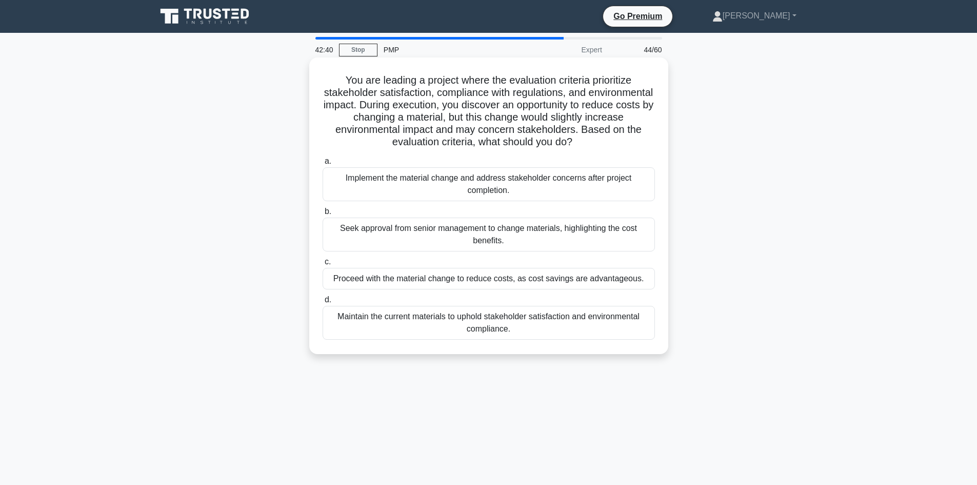
click at [431, 332] on div "Maintain the current materials to uphold stakeholder satisfaction and environme…" at bounding box center [489, 323] width 332 height 34
click at [323, 303] on input "d. Maintain the current materials to uphold stakeholder satisfaction and enviro…" at bounding box center [323, 299] width 0 height 7
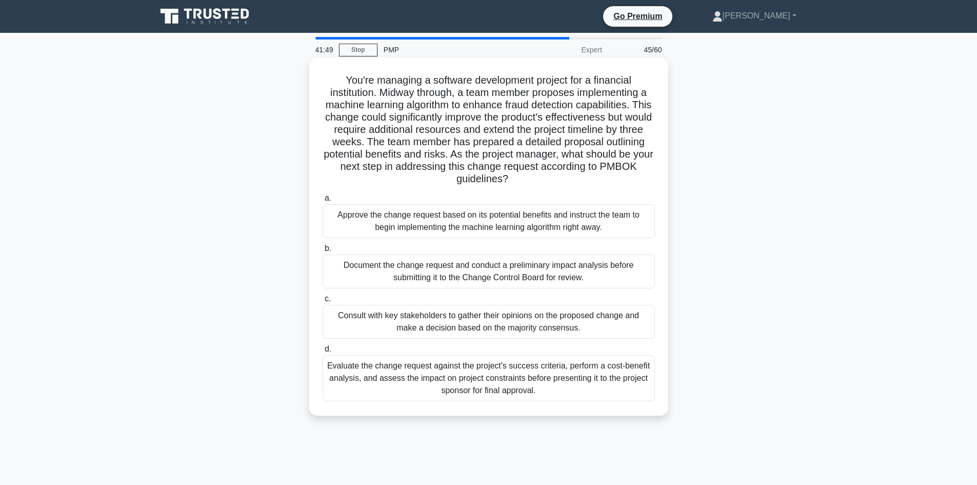
click at [542, 273] on div "Document the change request and conduct a preliminary impact analysis before su…" at bounding box center [489, 271] width 332 height 34
click at [323, 252] on input "b. Document the change request and conduct a preliminary impact analysis before…" at bounding box center [323, 248] width 0 height 7
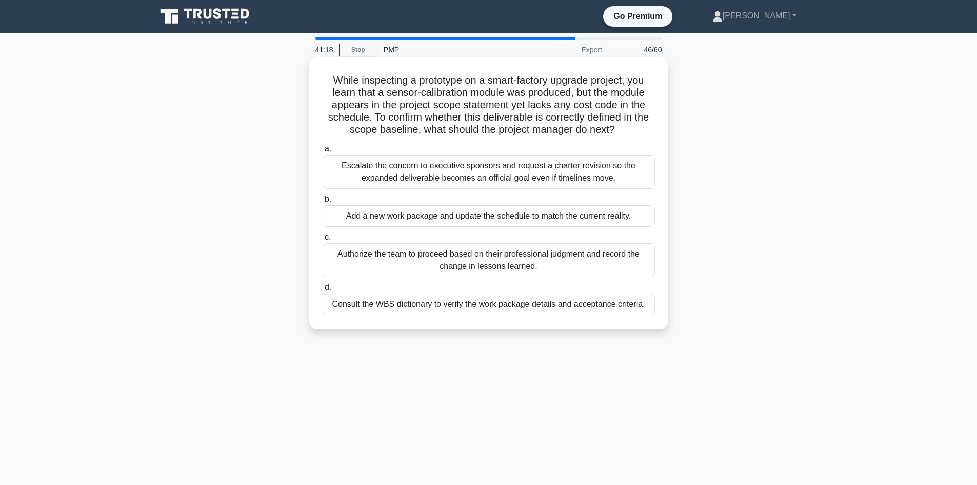
click at [566, 308] on div "Consult the WBS dictionary to verify the work package details and acceptance cr…" at bounding box center [489, 304] width 332 height 22
click at [323, 291] on input "d. Consult the WBS dictionary to verify the work package details and acceptance…" at bounding box center [323, 287] width 0 height 7
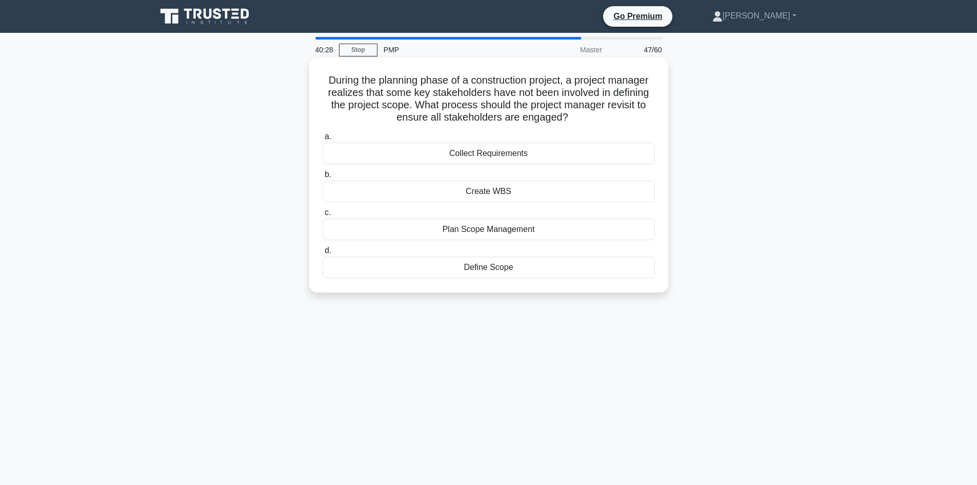
click at [505, 158] on div "Collect Requirements" at bounding box center [489, 154] width 332 height 22
click at [323, 140] on input "a. Collect Requirements" at bounding box center [323, 136] width 0 height 7
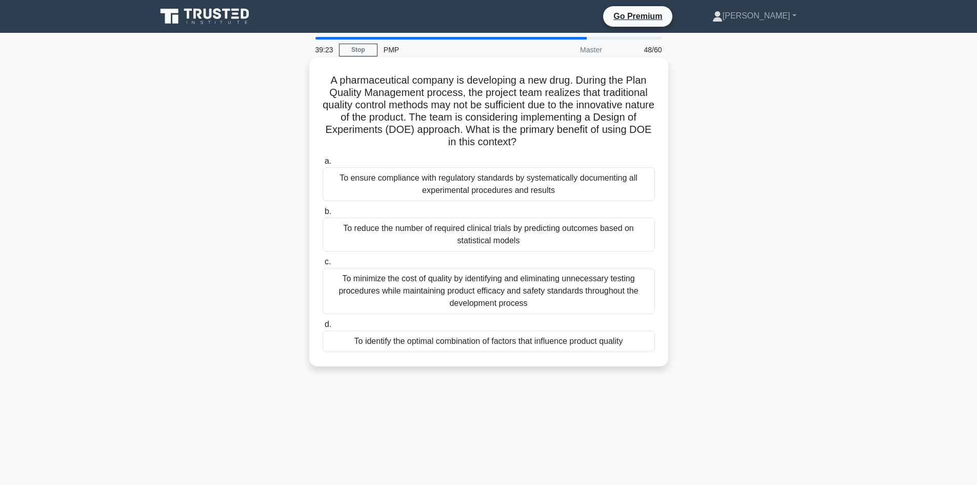
click at [547, 347] on div "To identify the optimal combination of factors that influence product quality" at bounding box center [489, 341] width 332 height 22
click at [323, 328] on input "d. To identify the optimal combination of factors that influence product quality" at bounding box center [323, 324] width 0 height 7
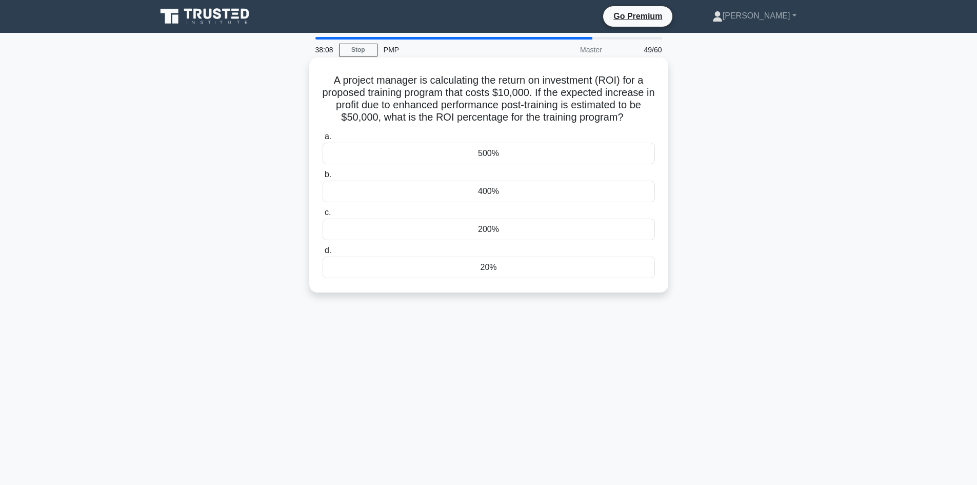
click at [454, 157] on div "500%" at bounding box center [489, 154] width 332 height 22
click at [323, 140] on input "a. 500%" at bounding box center [323, 136] width 0 height 7
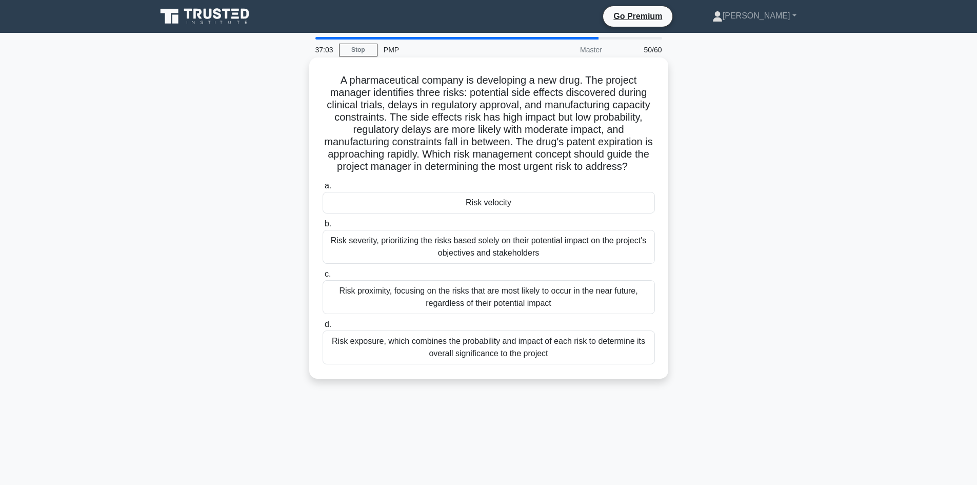
click at [371, 358] on div "Risk exposure, which combines the probability and impact of each risk to determ…" at bounding box center [489, 347] width 332 height 34
click at [323, 328] on input "d. Risk exposure, which combines the probability and impact of each risk to det…" at bounding box center [323, 324] width 0 height 7
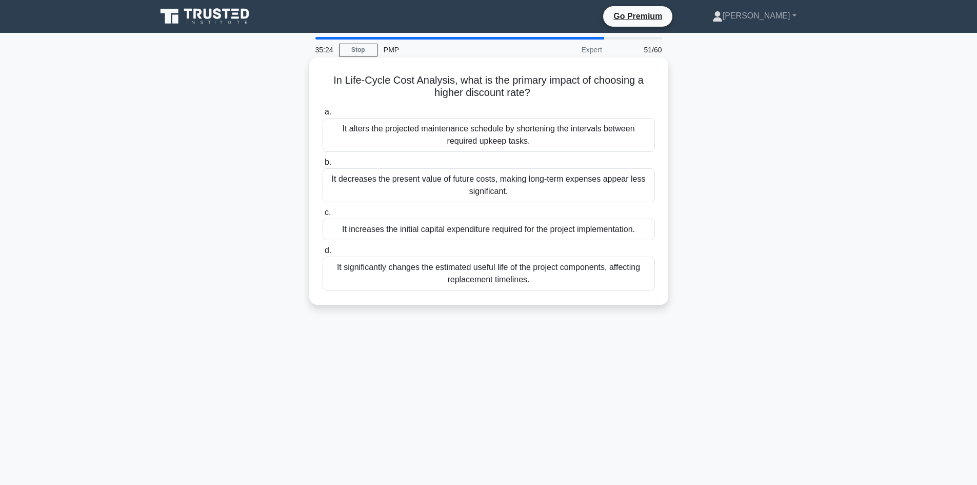
click at [443, 191] on div "It decreases the present value of future costs, making long-term expenses appea…" at bounding box center [489, 185] width 332 height 34
click at [323, 166] on input "b. It decreases the present value of future costs, making long-term expenses ap…" at bounding box center [323, 162] width 0 height 7
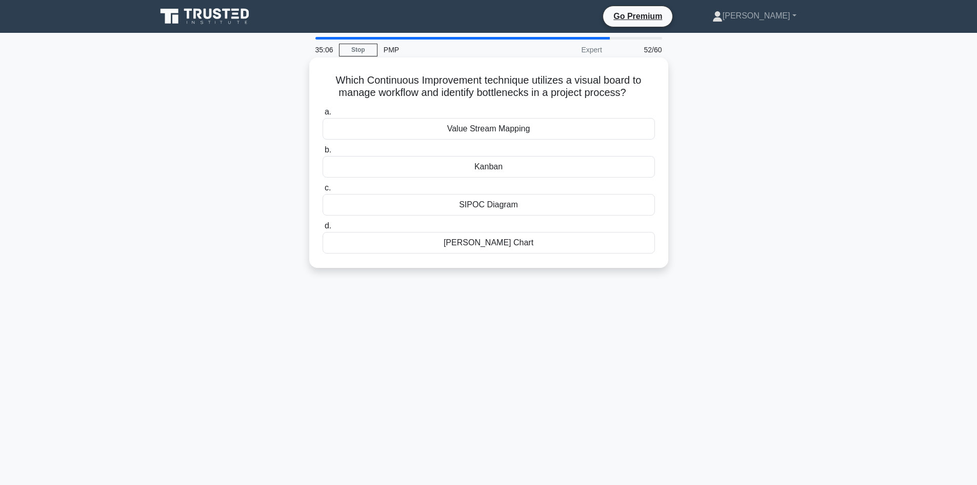
click at [500, 171] on div "Kanban" at bounding box center [489, 167] width 332 height 22
click at [323, 153] on input "b. Kanban" at bounding box center [323, 150] width 0 height 7
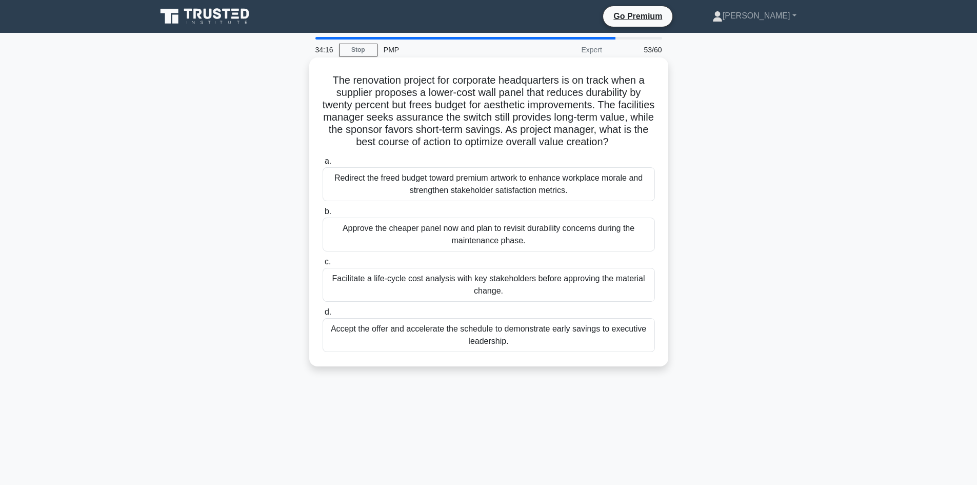
click at [541, 281] on div "Facilitate a life-cycle cost analysis with key stakeholders before approving th…" at bounding box center [489, 285] width 332 height 34
click at [323, 265] on input "c. Facilitate a life-cycle cost analysis with key stakeholders before approving…" at bounding box center [323, 261] width 0 height 7
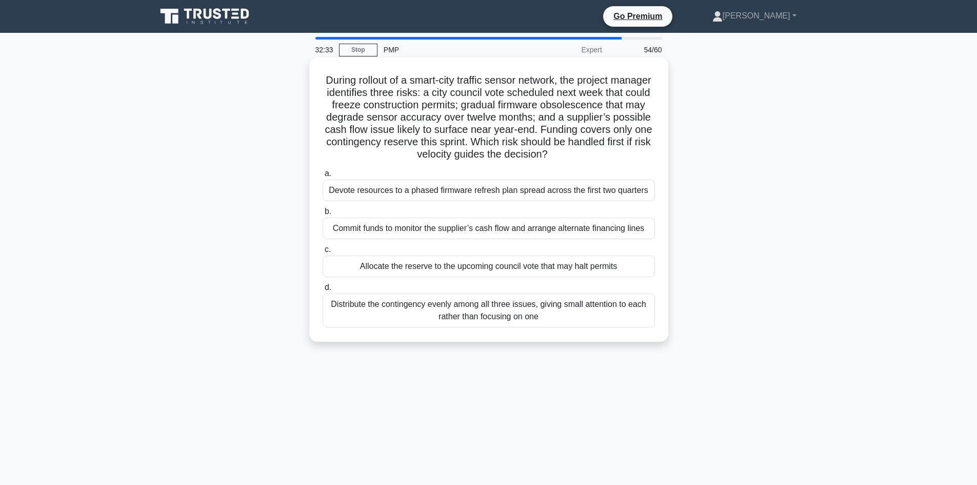
click at [387, 267] on div "Allocate the reserve to the upcoming council vote that may halt permits" at bounding box center [489, 266] width 332 height 22
click at [323, 253] on input "c. Allocate the reserve to the upcoming council vote that may halt permits" at bounding box center [323, 249] width 0 height 7
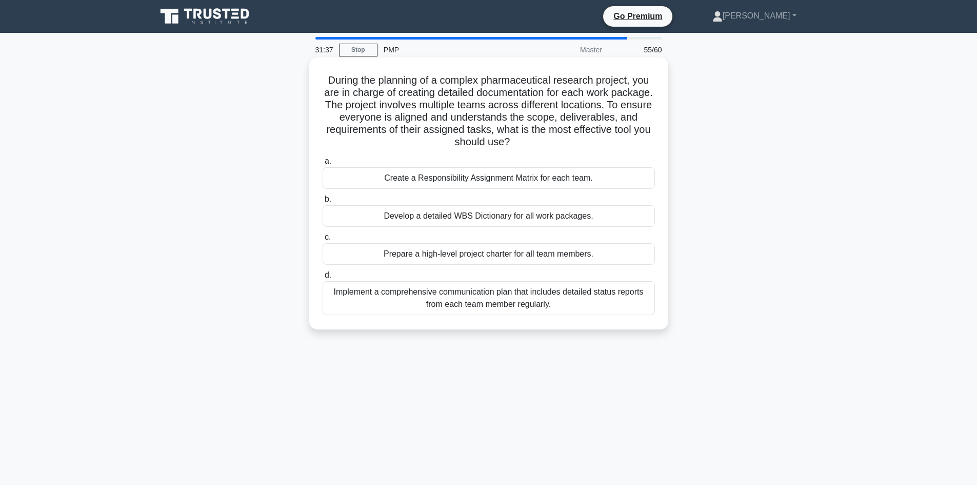
click at [442, 220] on div "Develop a detailed WBS Dictionary for all work packages." at bounding box center [489, 216] width 332 height 22
click at [323, 203] on input "b. Develop a detailed WBS Dictionary for all work packages." at bounding box center [323, 199] width 0 height 7
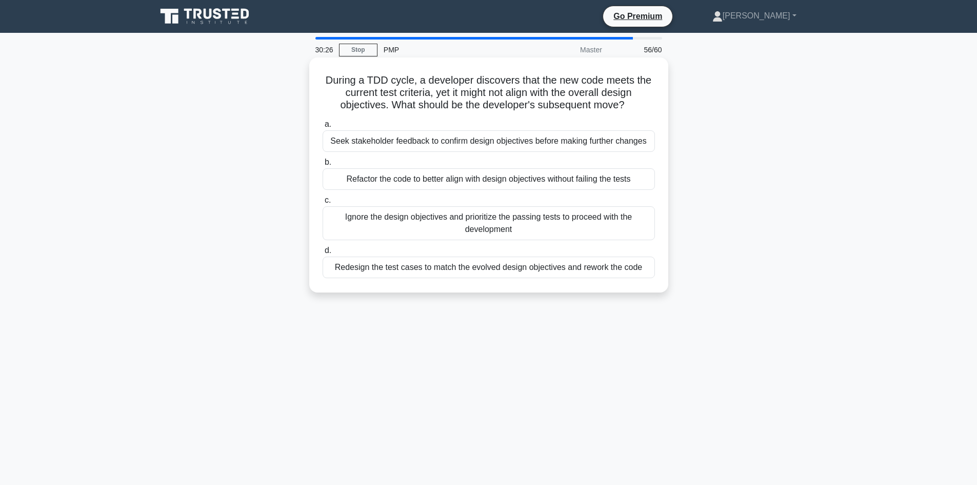
click at [603, 141] on div "Seek stakeholder feedback to confirm design objectives before making further ch…" at bounding box center [489, 141] width 332 height 22
click at [323, 128] on input "a. Seek stakeholder feedback to confirm design objectives before making further…" at bounding box center [323, 124] width 0 height 7
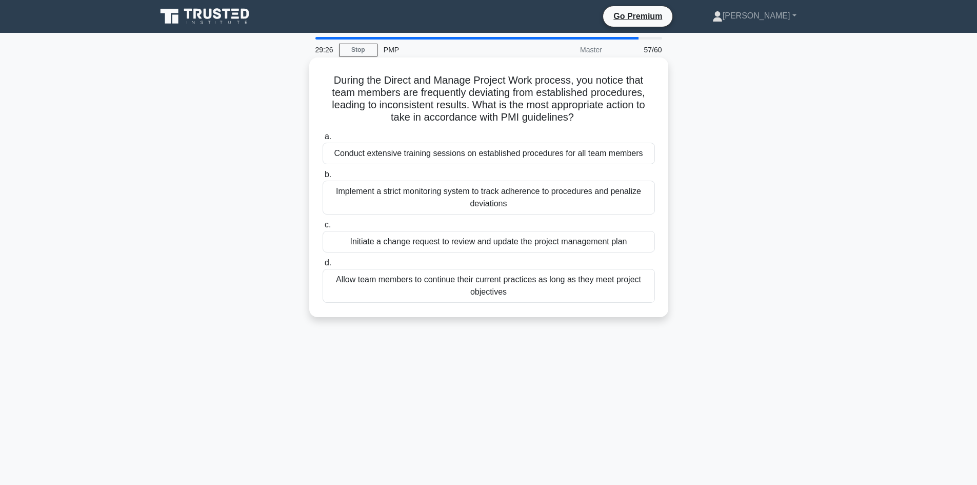
click at [371, 157] on div "Conduct extensive training sessions on established procedures for all team memb…" at bounding box center [489, 154] width 332 height 22
click at [323, 140] on input "a. Conduct extensive training sessions on established procedures for all team m…" at bounding box center [323, 136] width 0 height 7
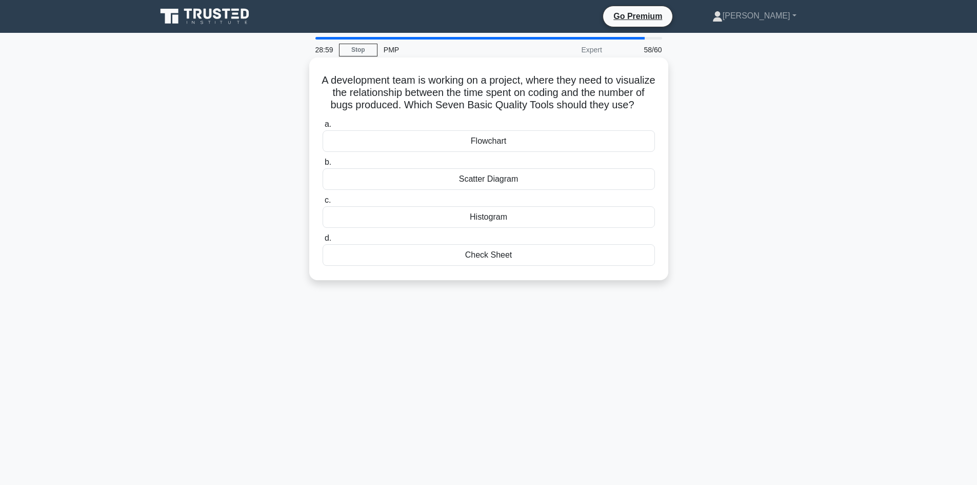
click at [513, 190] on div "Scatter Diagram" at bounding box center [489, 179] width 332 height 22
click at [323, 166] on input "b. Scatter Diagram" at bounding box center [323, 162] width 0 height 7
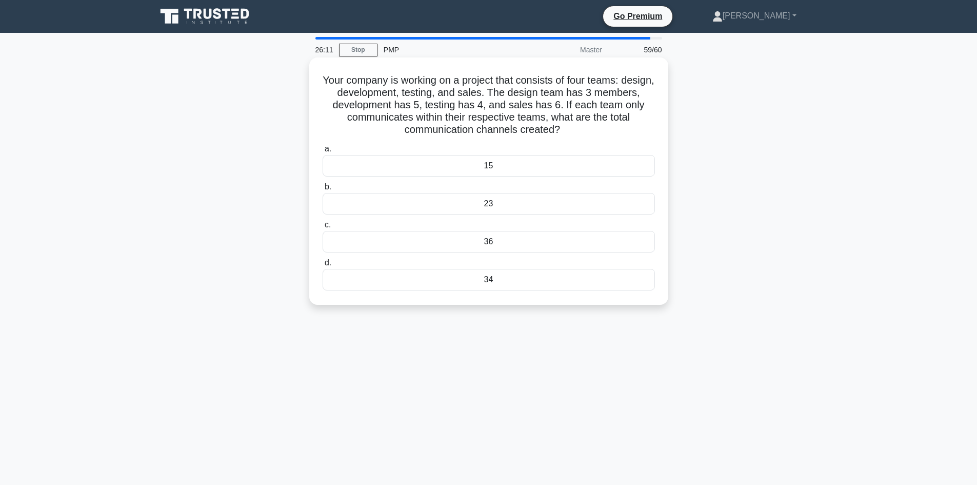
click at [479, 282] on div "34" at bounding box center [489, 280] width 332 height 22
click at [323, 266] on input "d. 34" at bounding box center [323, 262] width 0 height 7
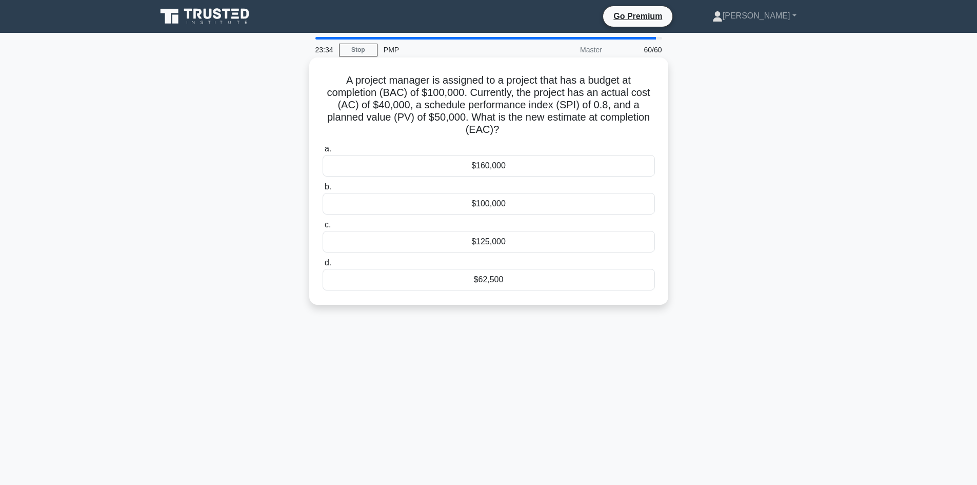
click at [525, 203] on div "$100,000" at bounding box center [489, 204] width 332 height 22
click at [323, 190] on input "b. $100,000" at bounding box center [323, 187] width 0 height 7
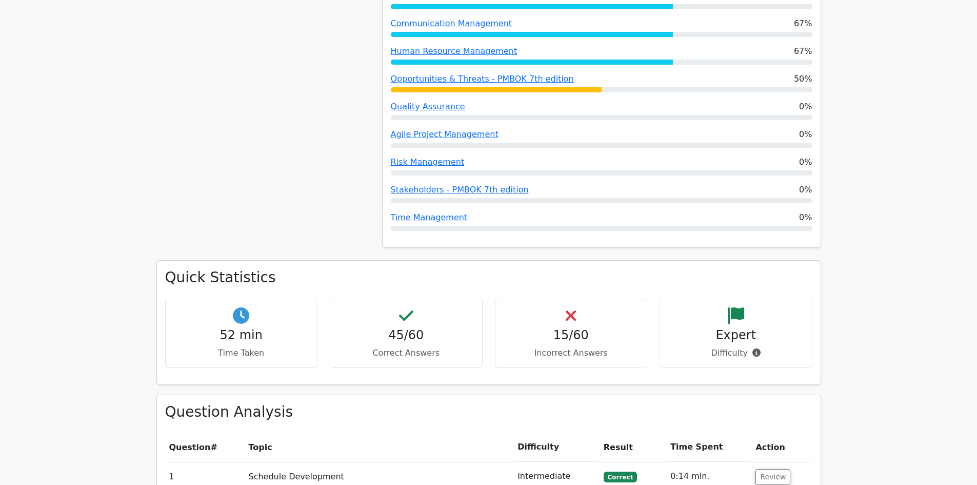
scroll to position [1179, 0]
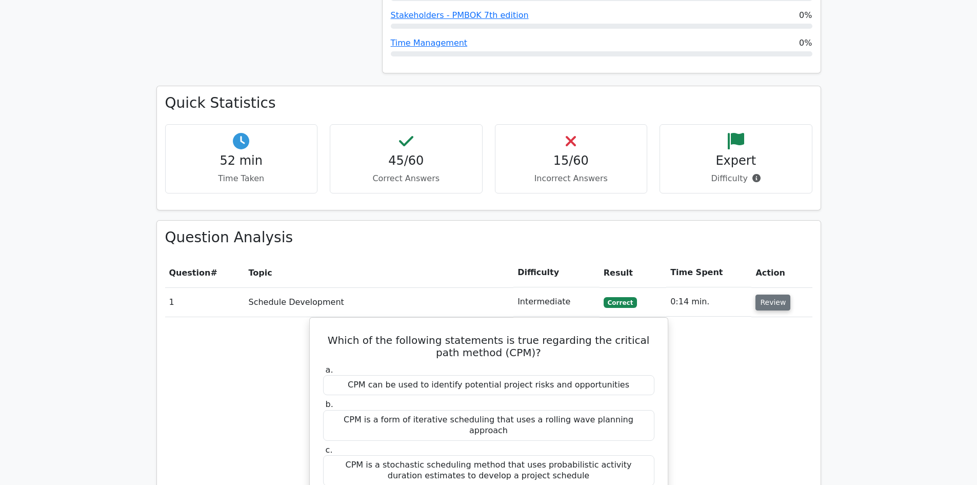
click at [777, 294] on button "Review" at bounding box center [772, 302] width 35 height 16
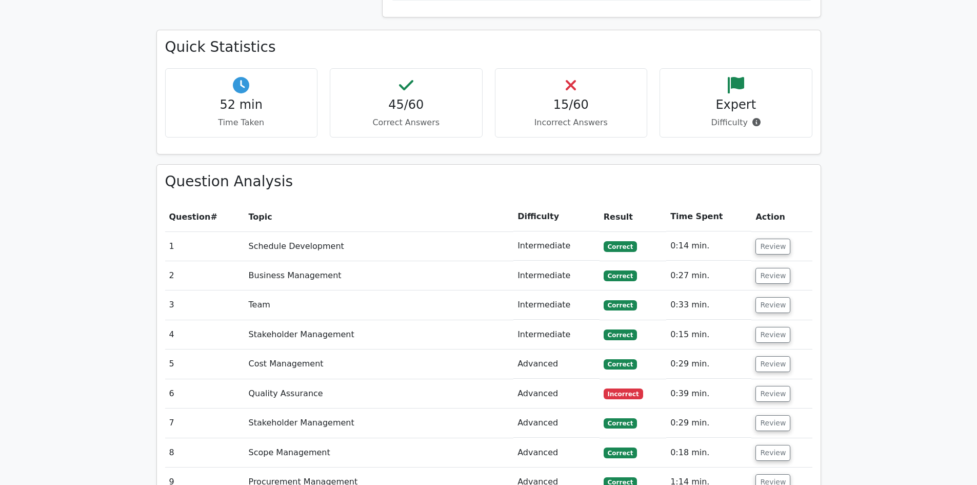
scroll to position [1385, 0]
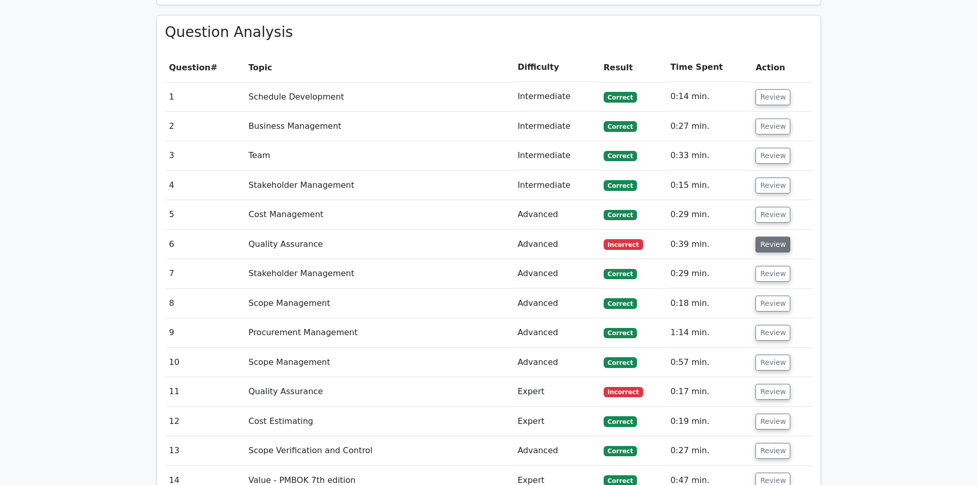
click at [771, 236] on button "Review" at bounding box center [772, 244] width 35 height 16
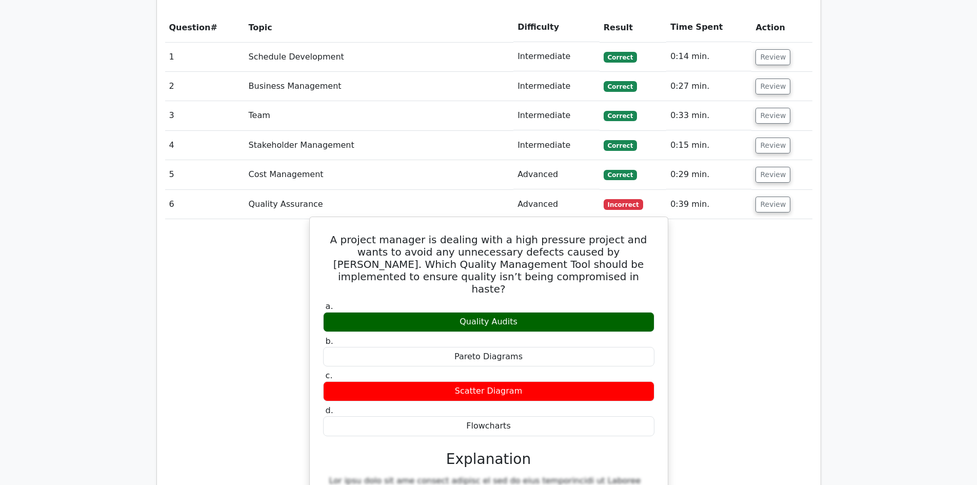
scroll to position [1487, 0]
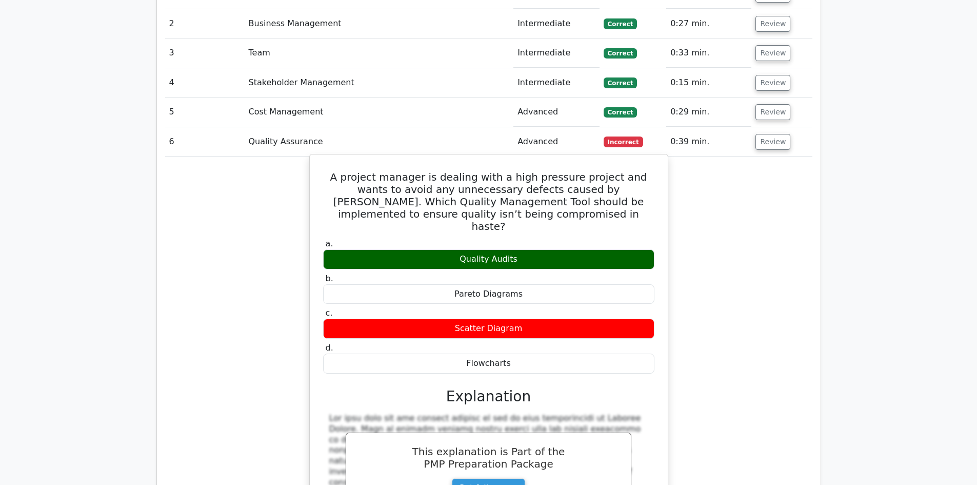
drag, startPoint x: 322, startPoint y: 138, endPoint x: 648, endPoint y: 307, distance: 367.2
click at [648, 307] on div "A project manager is dealing with a high pressure project and wants to avoid an…" at bounding box center [489, 389] width 350 height 463
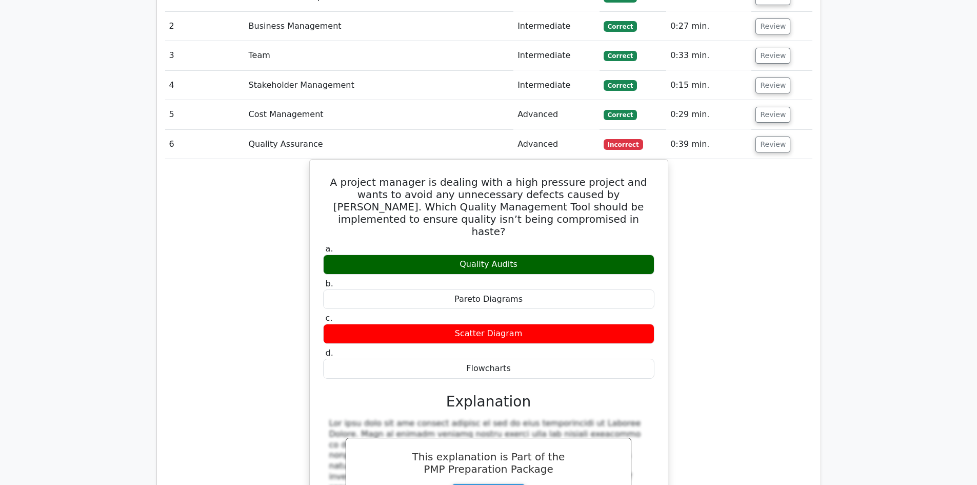
copy div "A project manager is dealing with a high pressure project and wants to avoid an…"
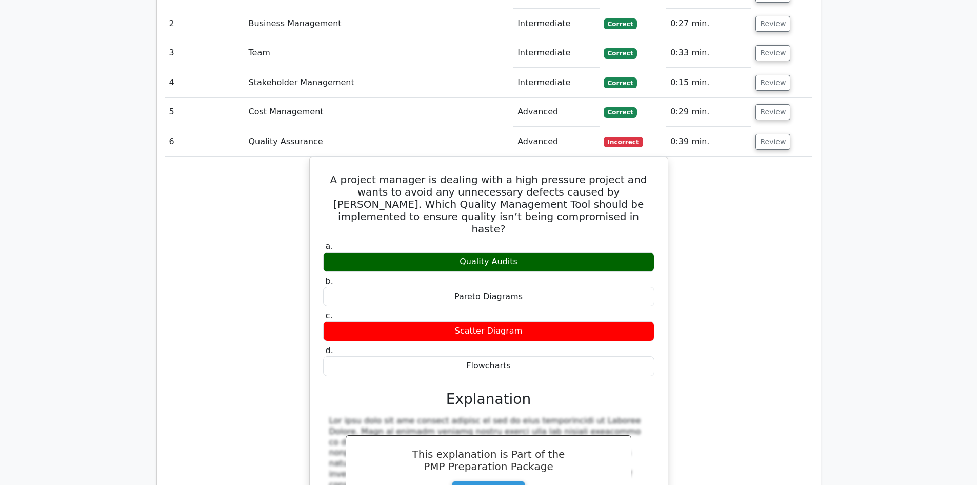
click at [786, 306] on div "A project manager is dealing with a high pressure project and wants to avoid an…" at bounding box center [488, 398] width 647 height 484
click at [774, 134] on button "Review" at bounding box center [772, 142] width 35 height 16
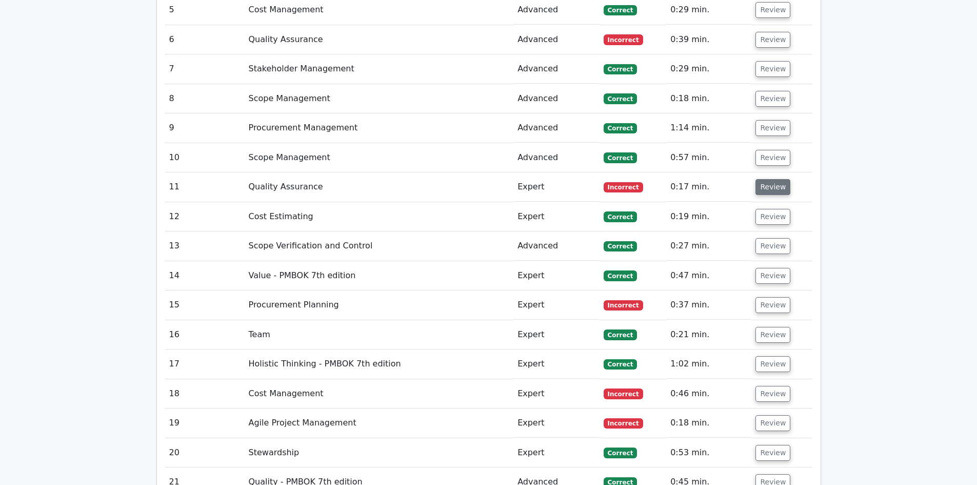
scroll to position [1590, 0]
click at [759, 178] on button "Review" at bounding box center [772, 186] width 35 height 16
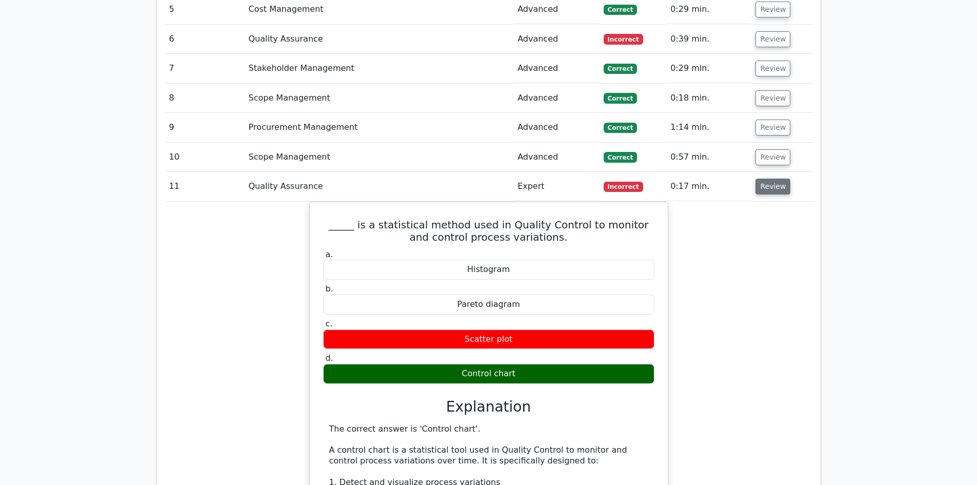
click at [761, 178] on button "Review" at bounding box center [772, 186] width 35 height 16
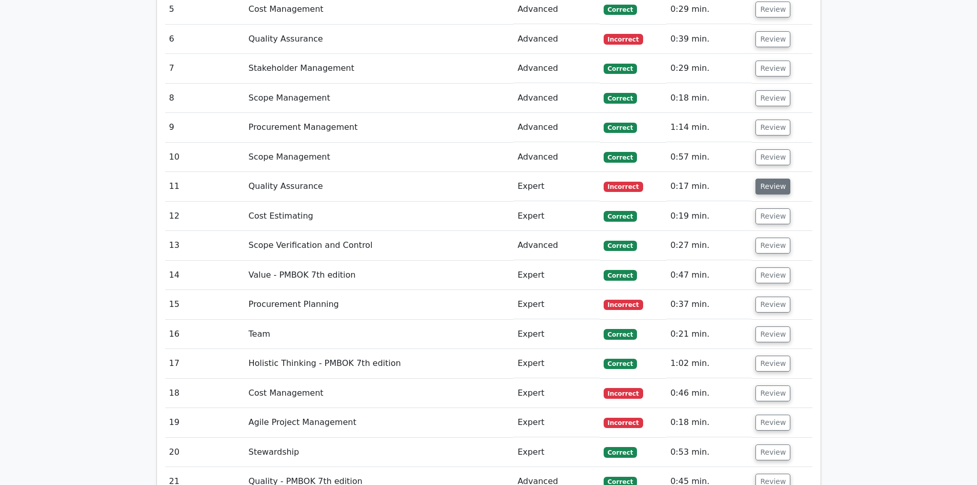
click at [763, 178] on button "Review" at bounding box center [772, 186] width 35 height 16
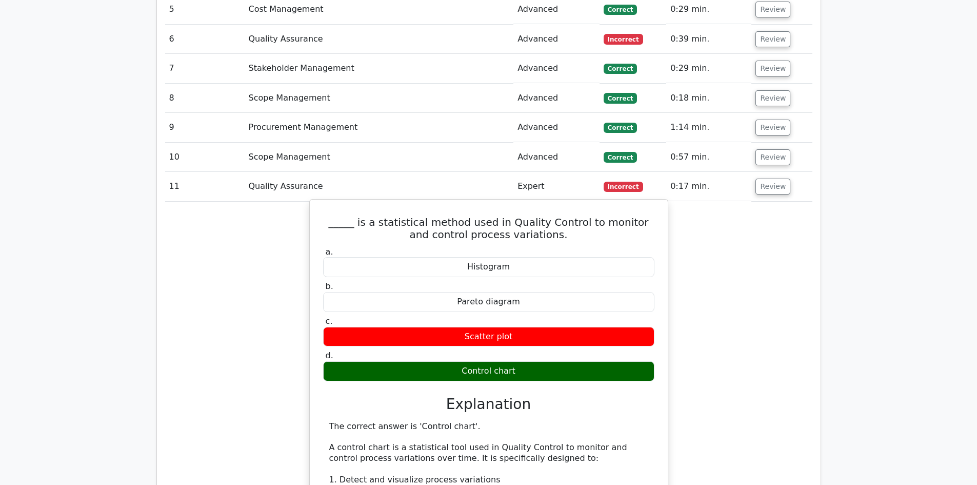
drag, startPoint x: 321, startPoint y: 180, endPoint x: 535, endPoint y: 333, distance: 263.2
click at [535, 333] on div "_____ is a statistical method used in Quality Control to monitor and control pr…" at bounding box center [489, 481] width 350 height 554
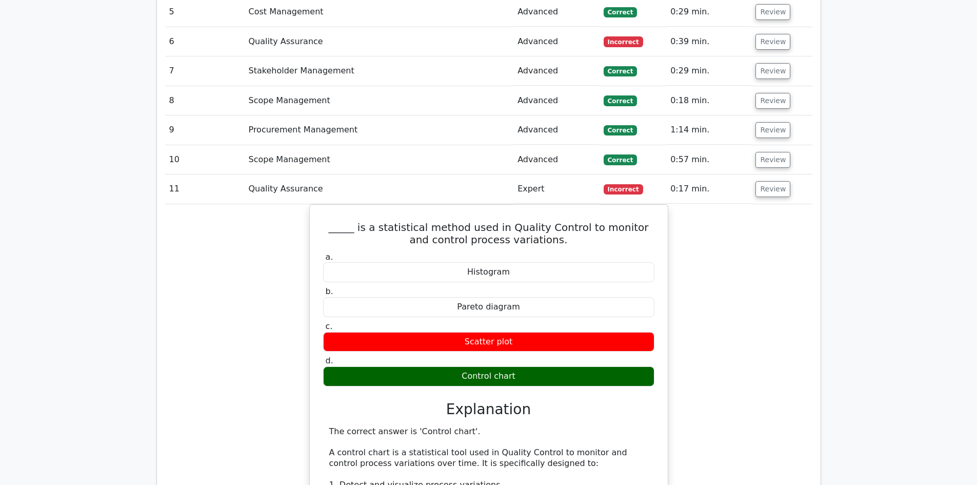
copy div "_____ is a statistical method used in Quality Control to monitor and control pr…"
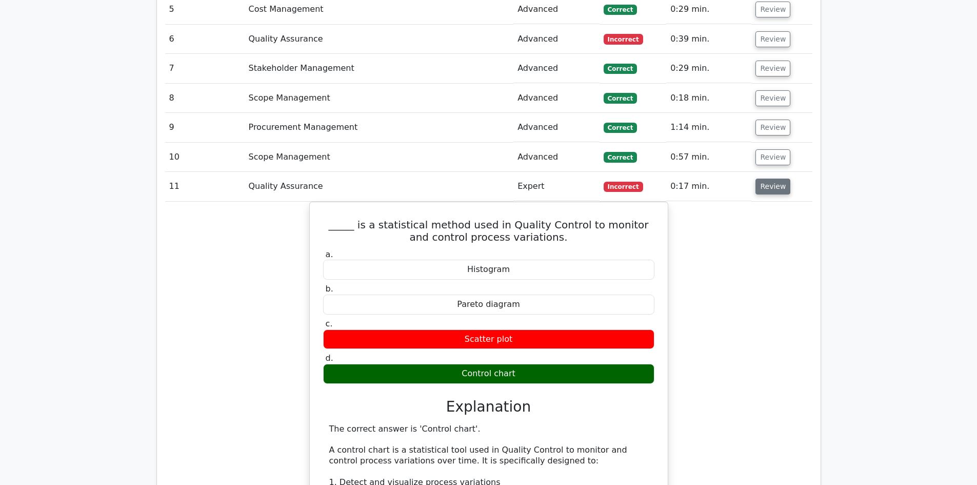
click at [767, 178] on button "Review" at bounding box center [772, 186] width 35 height 16
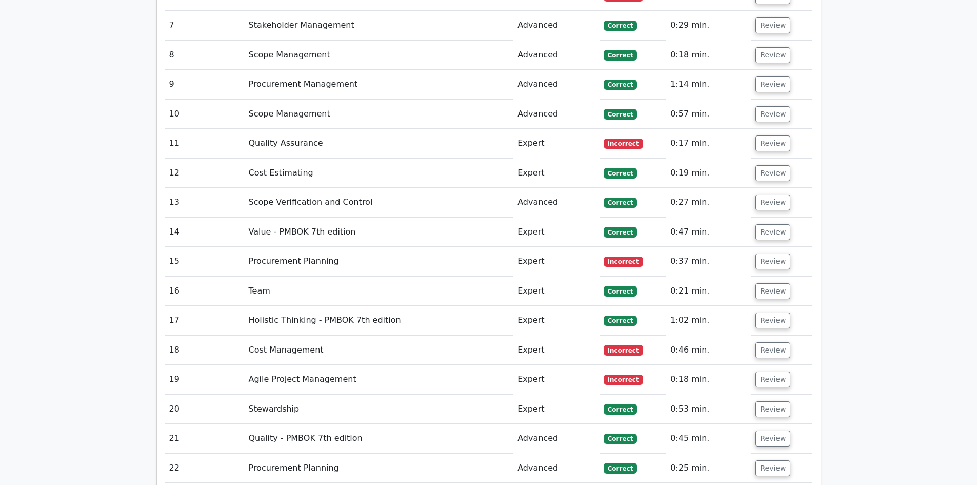
scroll to position [1692, 0]
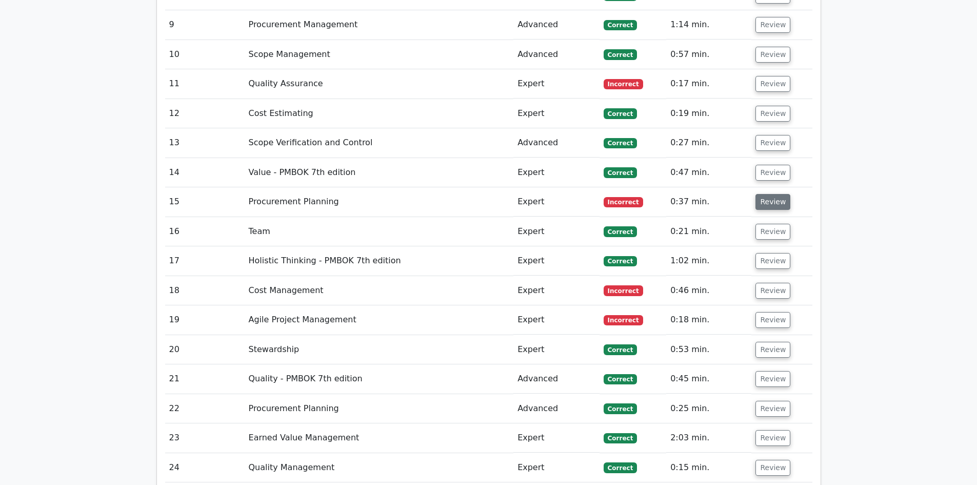
click at [767, 194] on button "Review" at bounding box center [772, 202] width 35 height 16
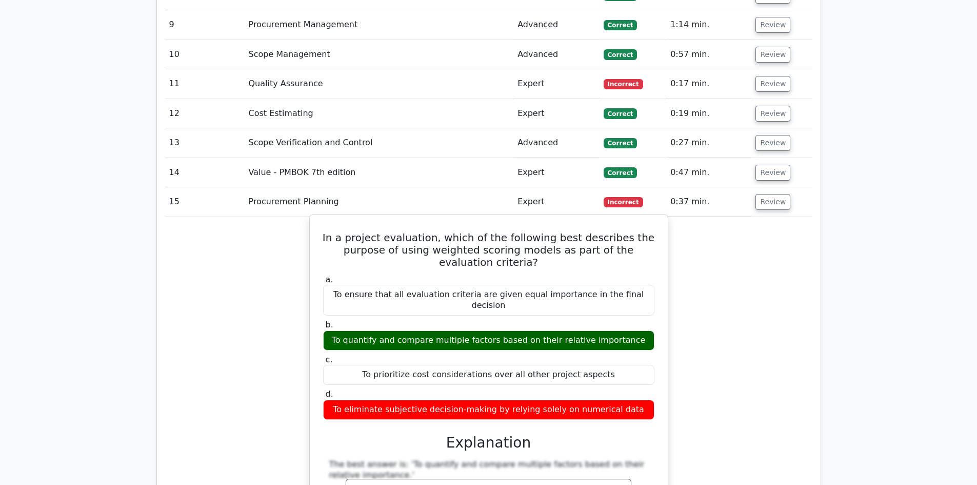
drag, startPoint x: 334, startPoint y: 193, endPoint x: 632, endPoint y: 352, distance: 337.7
copy div "In a project evaluation, which of the following best describes the purpose of u…"
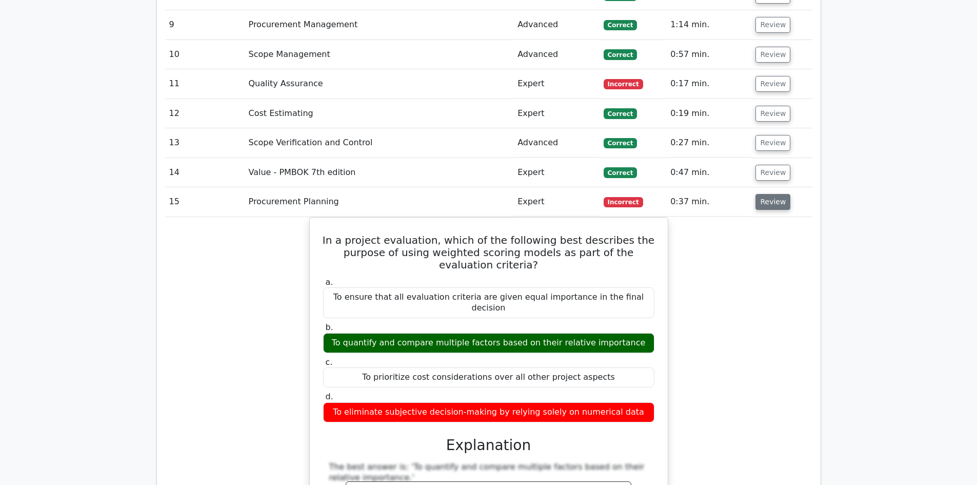
click at [772, 194] on button "Review" at bounding box center [772, 202] width 35 height 16
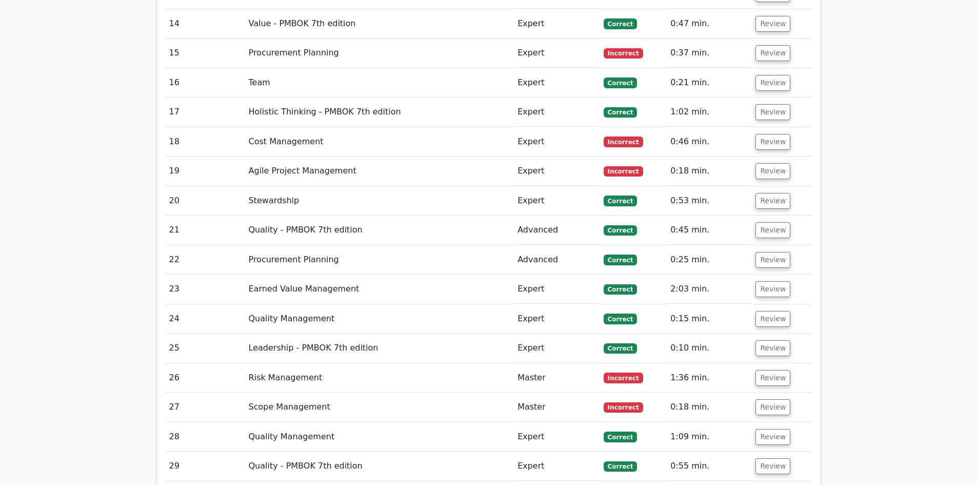
scroll to position [1846, 0]
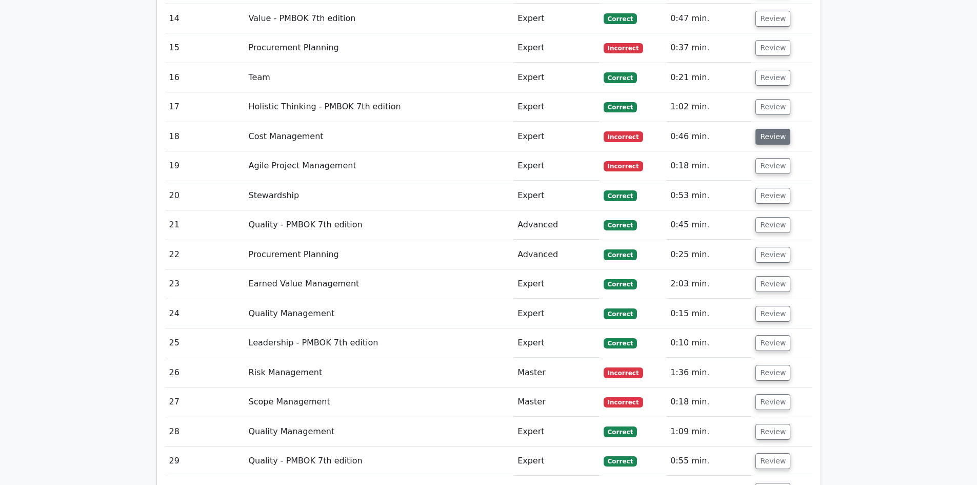
click at [775, 129] on button "Review" at bounding box center [772, 137] width 35 height 16
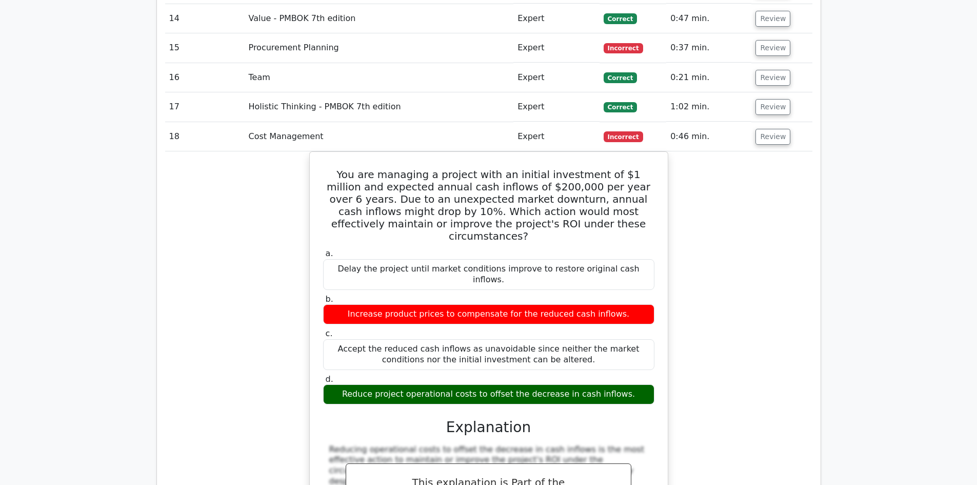
drag, startPoint x: 327, startPoint y: 133, endPoint x: 675, endPoint y: 334, distance: 402.0
click at [675, 334] on div "You are managing a project with an initial investment of $1 million and expecte…" at bounding box center [488, 383] width 647 height 465
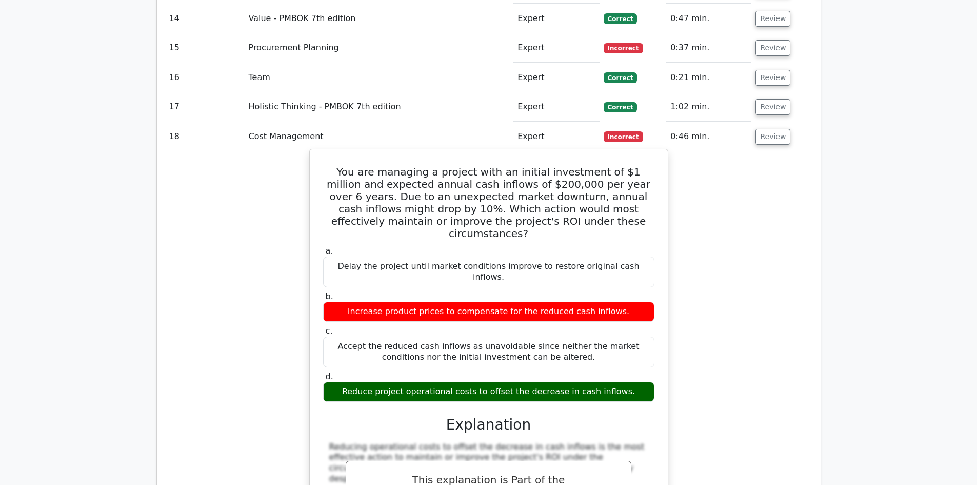
copy div "You are managing a project with an initial investment of $1 million and expecte…"
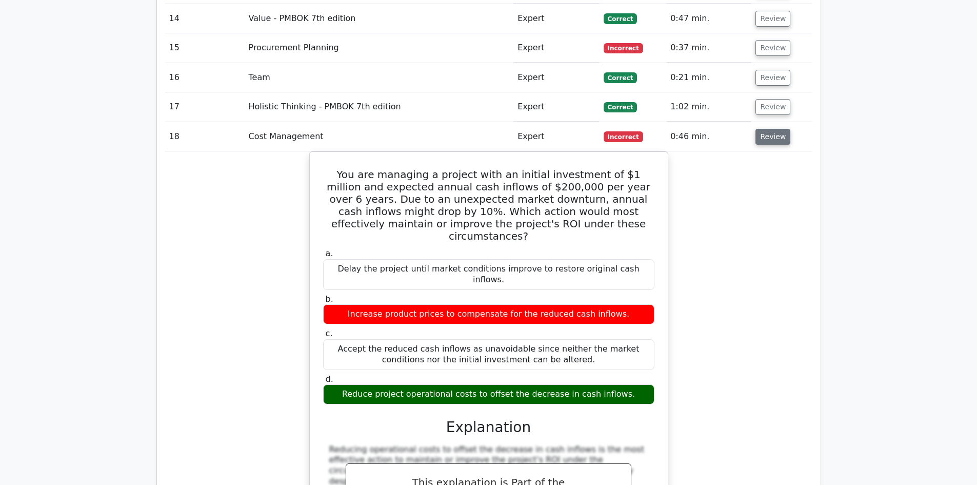
click at [773, 129] on button "Review" at bounding box center [772, 137] width 35 height 16
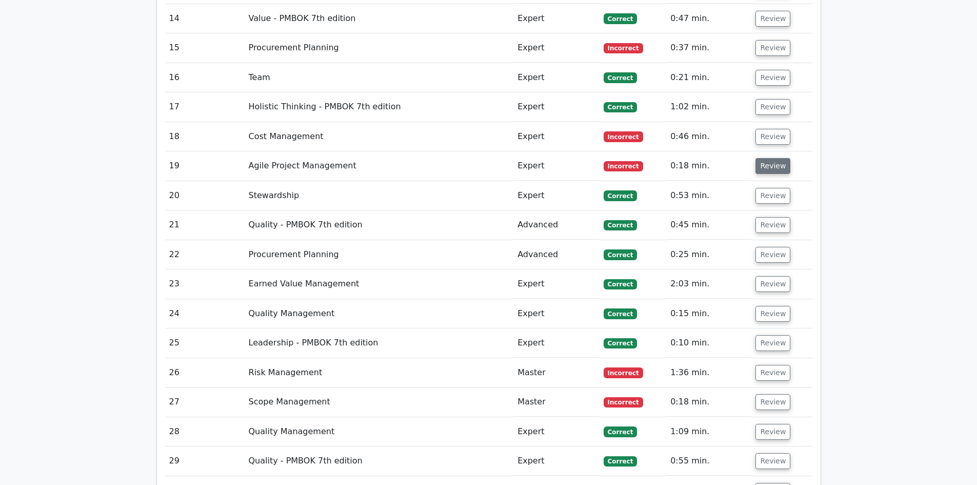
click at [774, 158] on button "Review" at bounding box center [772, 166] width 35 height 16
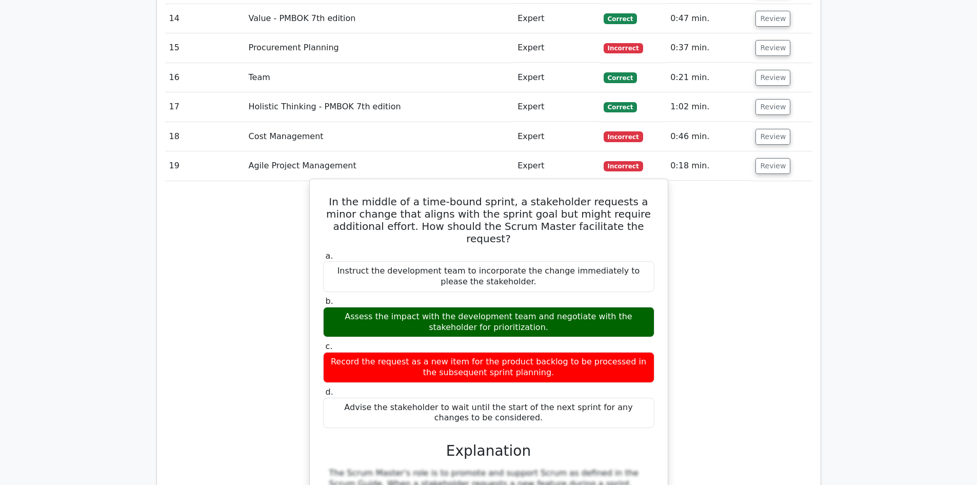
drag, startPoint x: 325, startPoint y: 169, endPoint x: 586, endPoint y: 370, distance: 329.4
click at [586, 370] on div "In the middle of a time-bound sprint, a stakeholder requests a minor change tha…" at bounding box center [489, 456] width 350 height 546
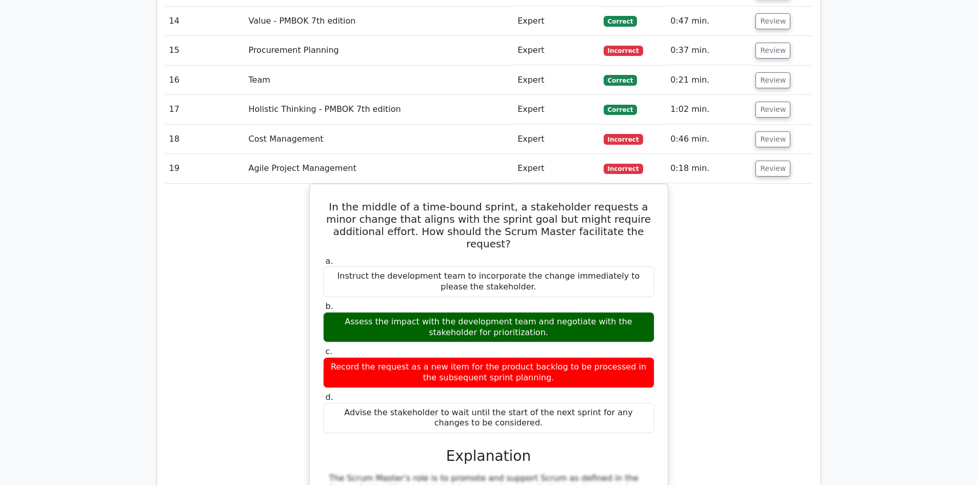
copy div "In the middle of a time-bound sprint, a stakeholder requests a minor change tha…"
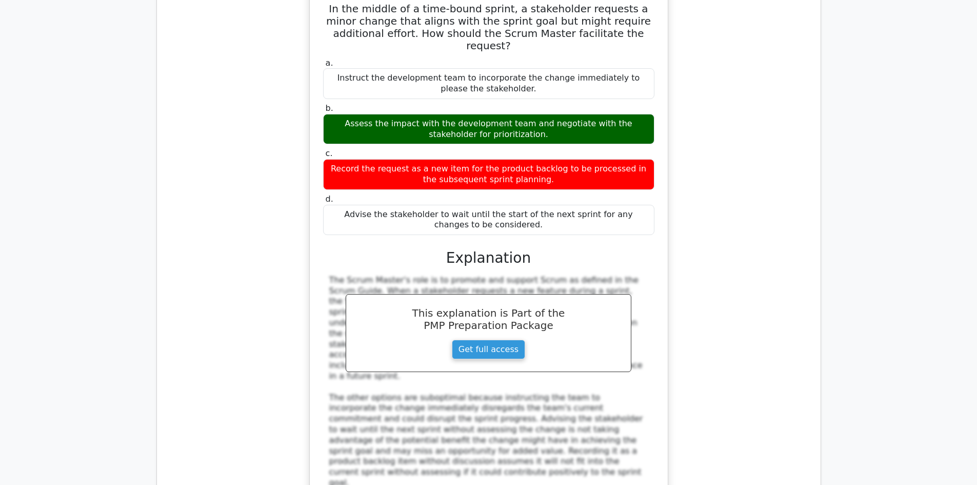
scroll to position [2102, 0]
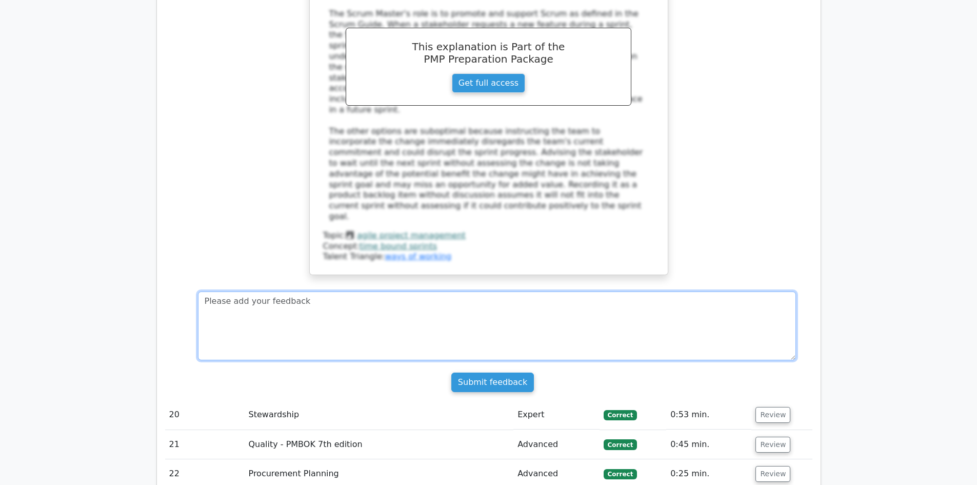
click at [343, 291] on textarea at bounding box center [497, 325] width 598 height 69
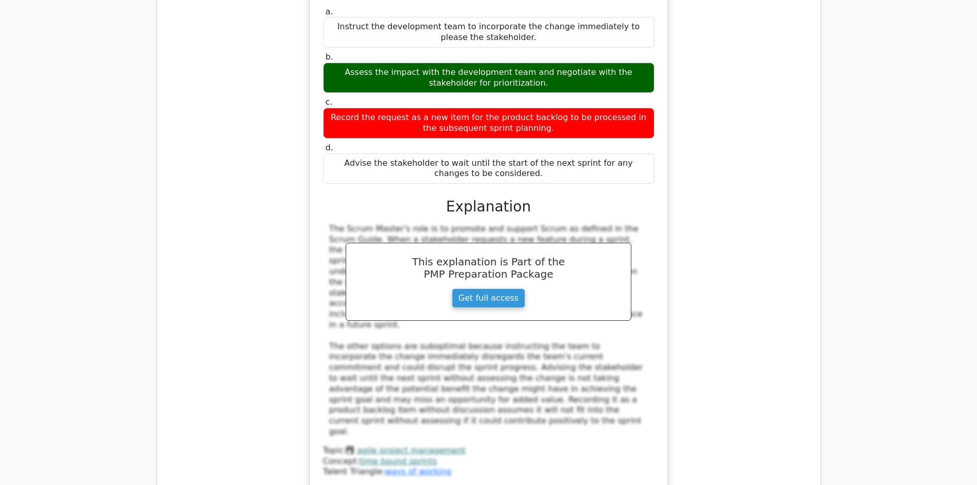
scroll to position [2205, 0]
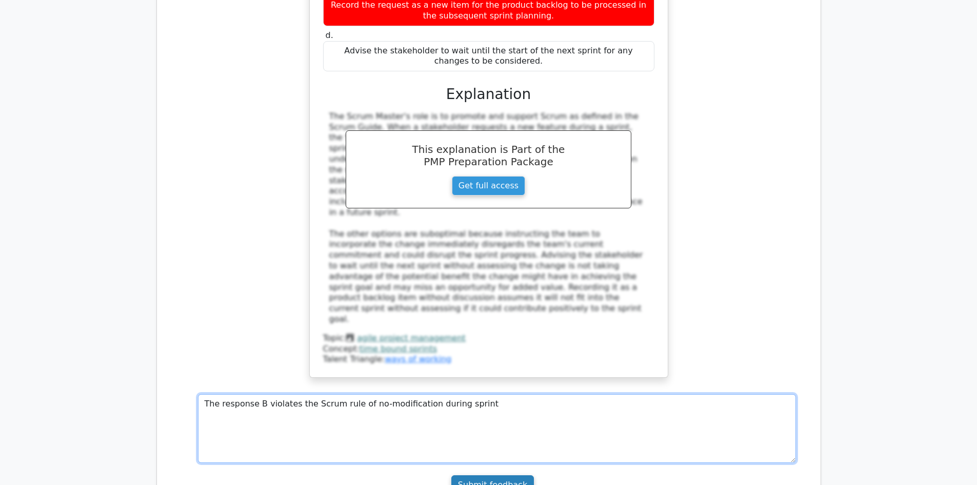
type textarea "The response B violates the Scrum rule of no-modification during sprint"
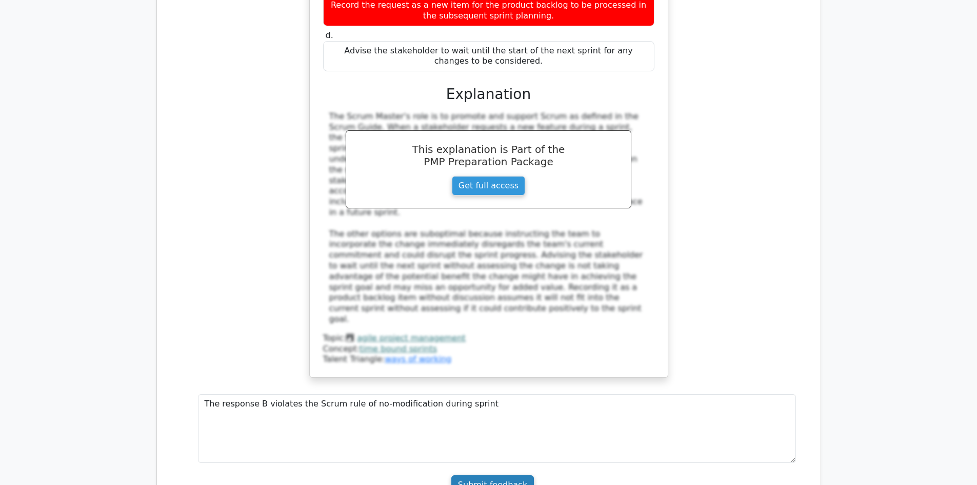
click at [480, 475] on input "Submit feedback" at bounding box center [492, 484] width 83 height 19
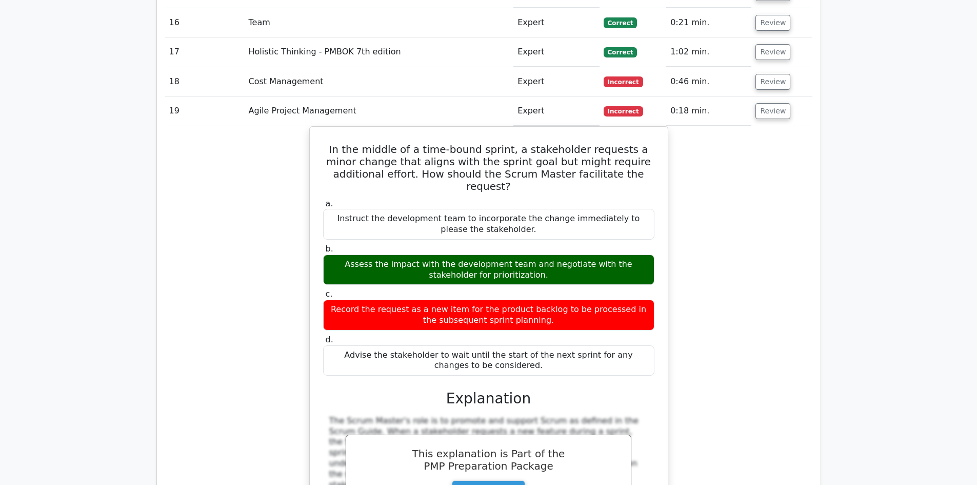
scroll to position [1846, 0]
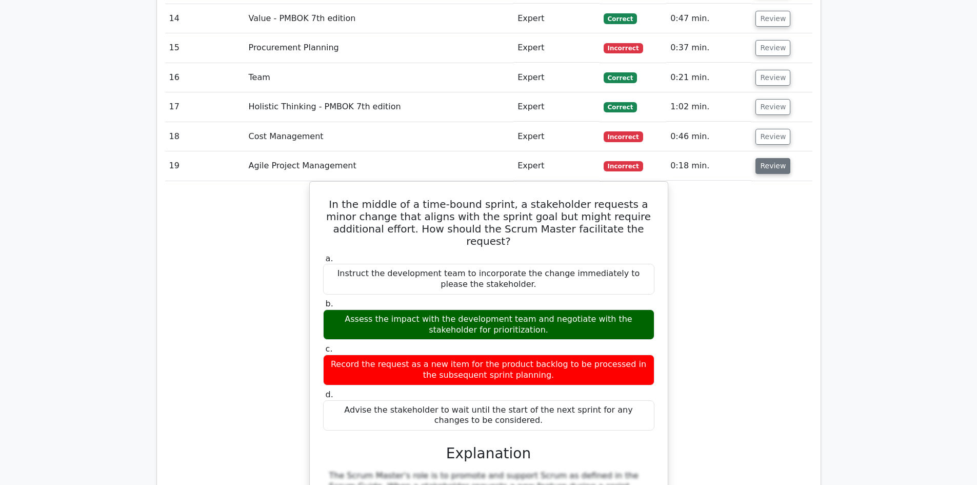
click at [765, 158] on button "Review" at bounding box center [772, 166] width 35 height 16
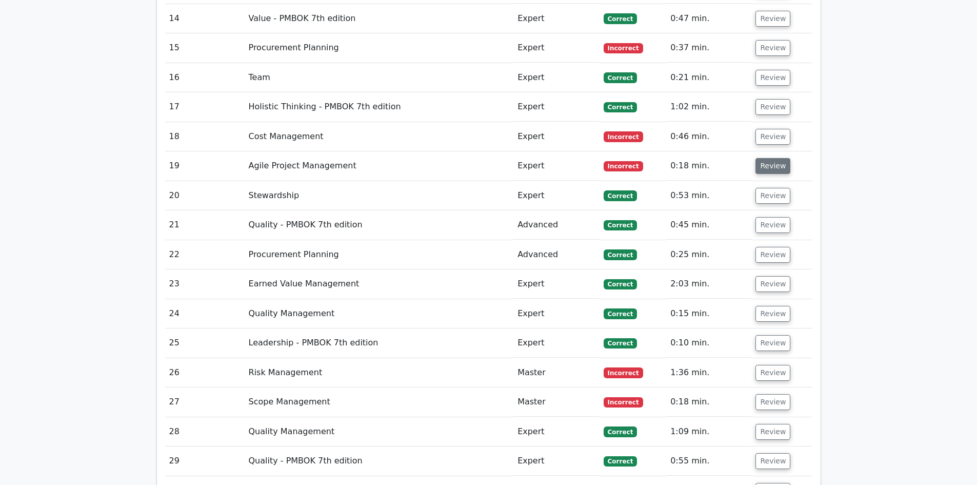
click at [773, 158] on button "Review" at bounding box center [772, 166] width 35 height 16
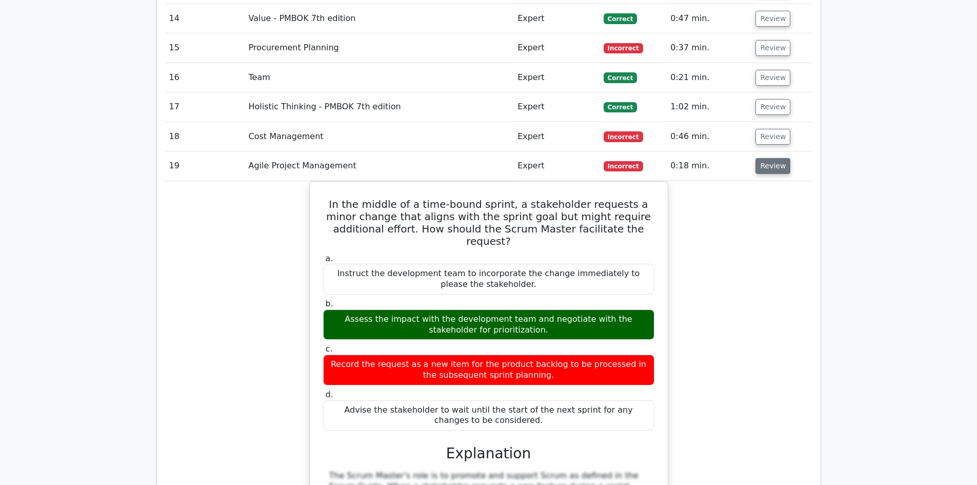
click at [774, 158] on button "Review" at bounding box center [772, 166] width 35 height 16
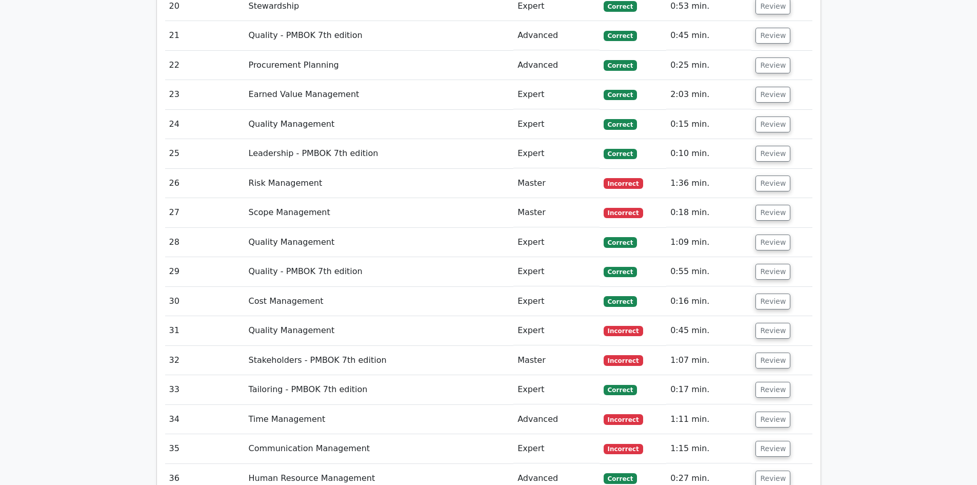
scroll to position [2051, 0]
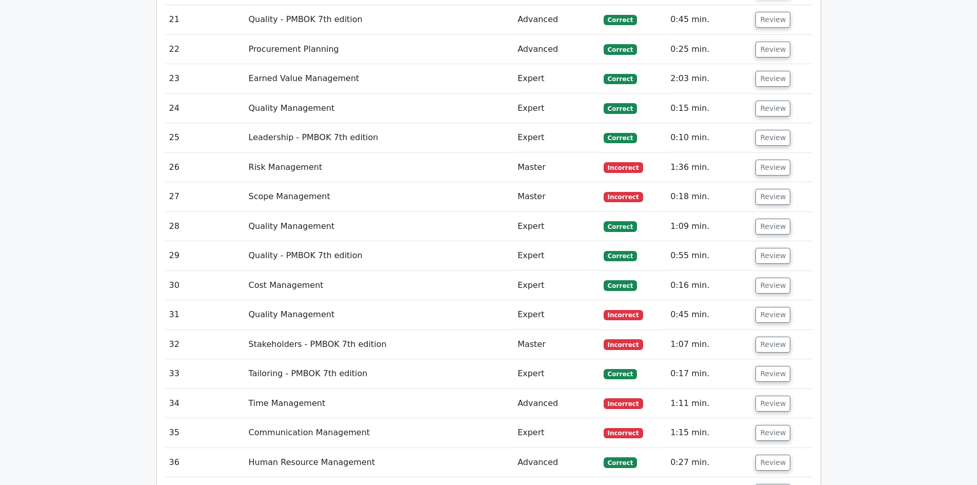
click at [779, 153] on td "Review" at bounding box center [781, 167] width 61 height 29
click at [776, 159] on button "Review" at bounding box center [772, 167] width 35 height 16
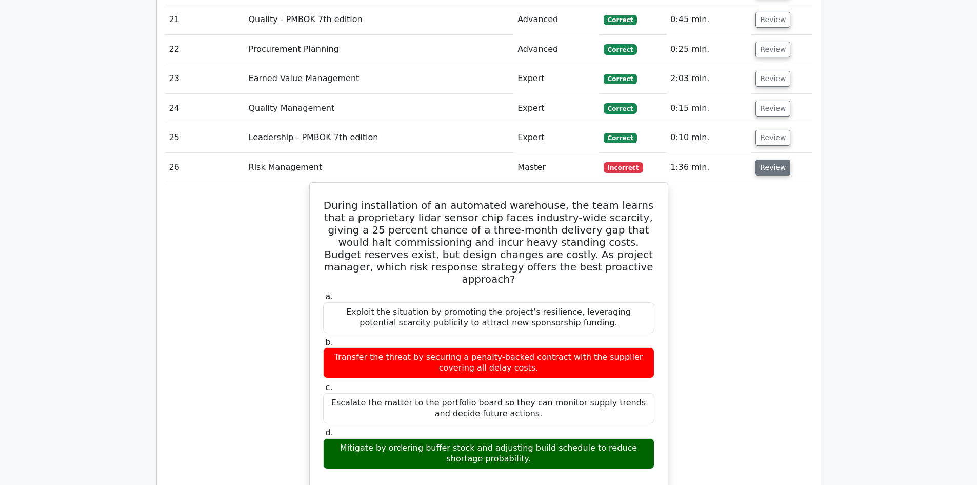
click at [758, 159] on button "Review" at bounding box center [772, 167] width 35 height 16
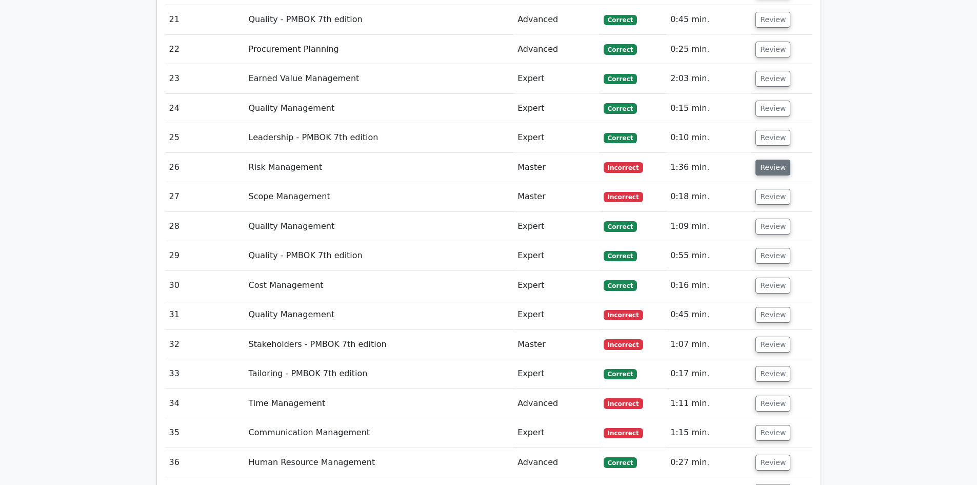
click at [758, 159] on button "Review" at bounding box center [772, 167] width 35 height 16
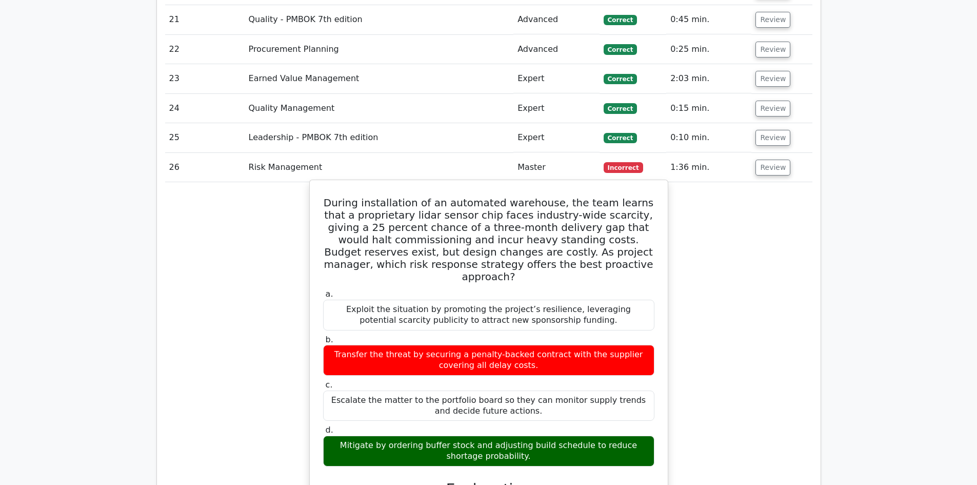
drag, startPoint x: 328, startPoint y: 160, endPoint x: 578, endPoint y: 411, distance: 354.6
click at [578, 411] on div "During installation of an automated warehouse, the team learns that a proprieta…" at bounding box center [489, 443] width 350 height 519
copy div "Loremi dolorsitamet co ad elitseddo eiusmodte, inc utla etdolo magn a enimadmin…"
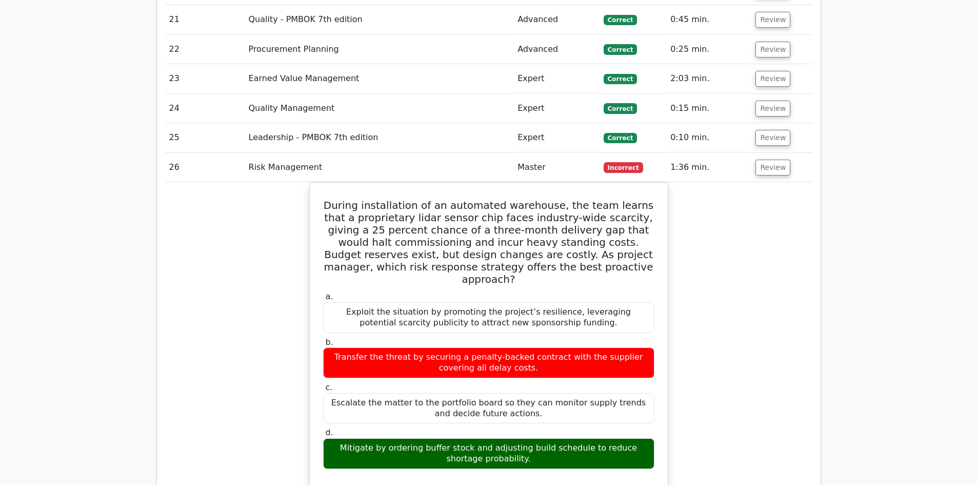
click at [763, 182] on td "During installation of an automated warehouse, the team learns that a proprieta…" at bounding box center [488, 464] width 647 height 564
click at [760, 159] on button "Review" at bounding box center [772, 167] width 35 height 16
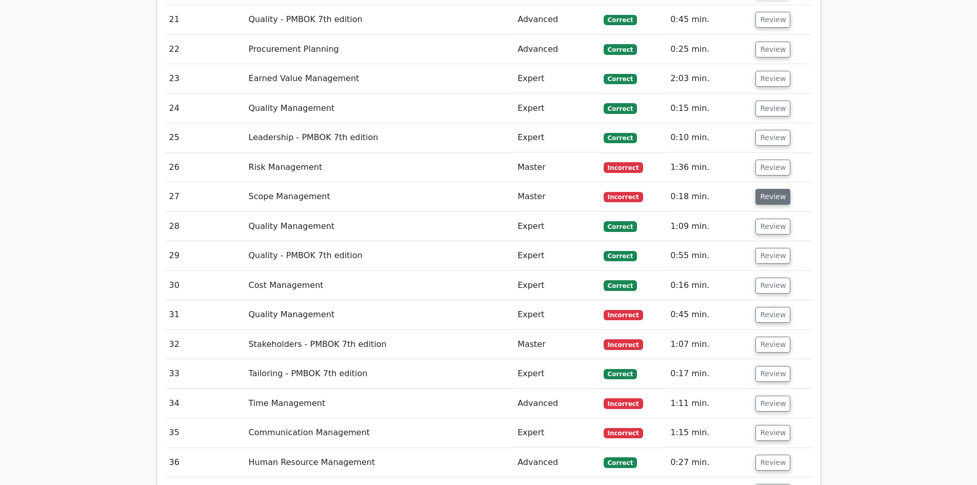
click at [768, 189] on button "Review" at bounding box center [772, 197] width 35 height 16
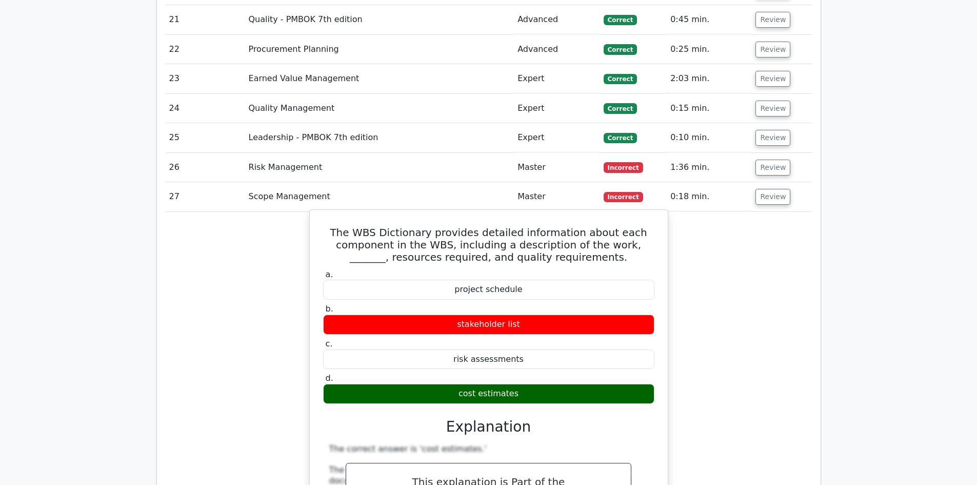
drag, startPoint x: 343, startPoint y: 194, endPoint x: 557, endPoint y: 360, distance: 270.8
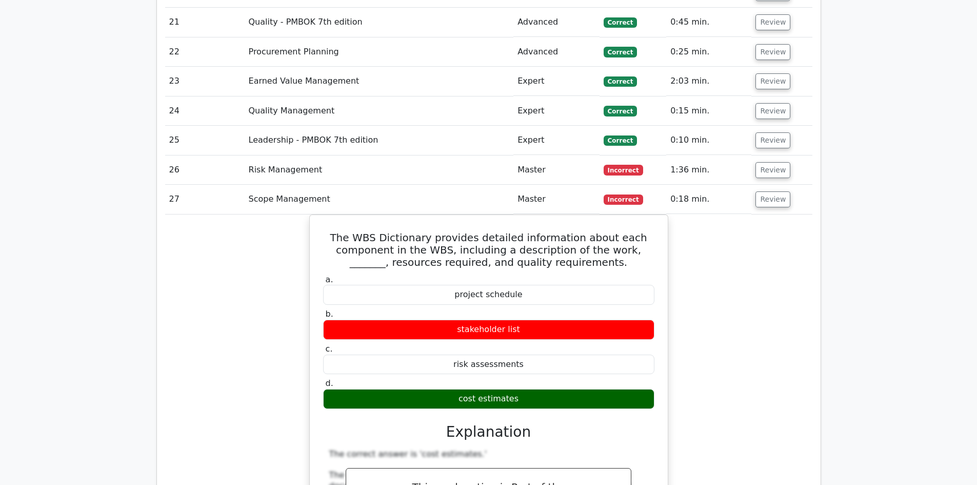
copy div "The WBS Dictionary provides detailed information about each component in the WB…"
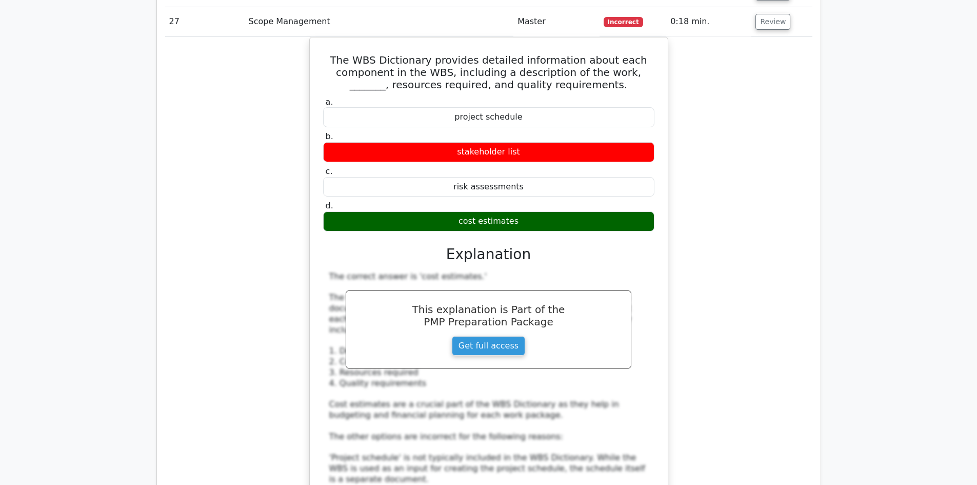
scroll to position [2102, 0]
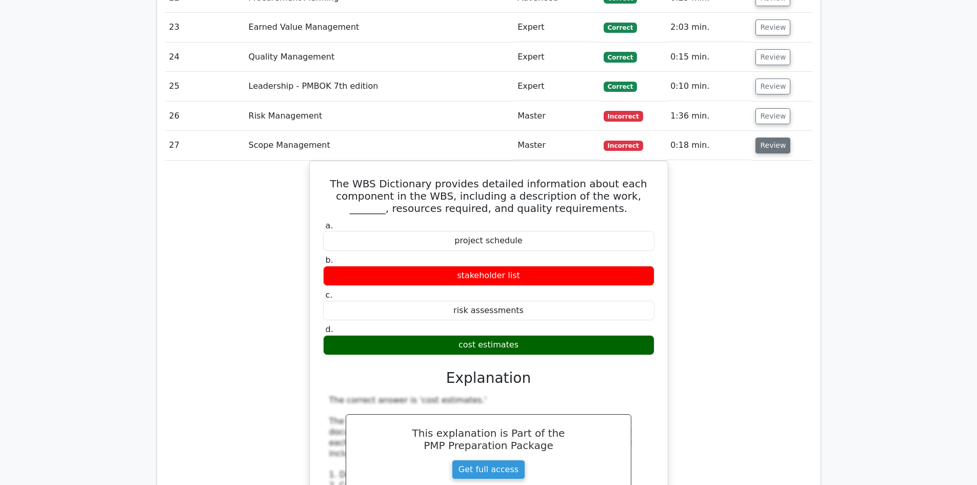
click at [765, 137] on button "Review" at bounding box center [772, 145] width 35 height 16
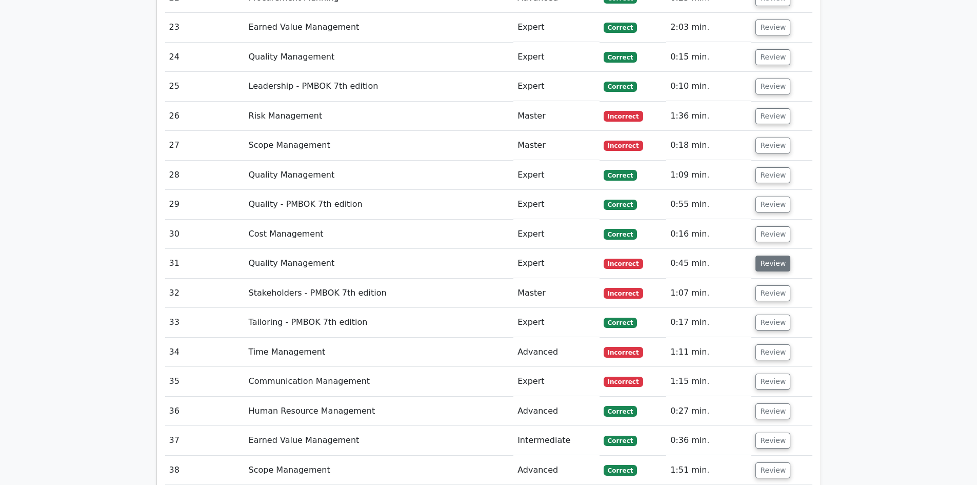
click at [766, 255] on button "Review" at bounding box center [772, 263] width 35 height 16
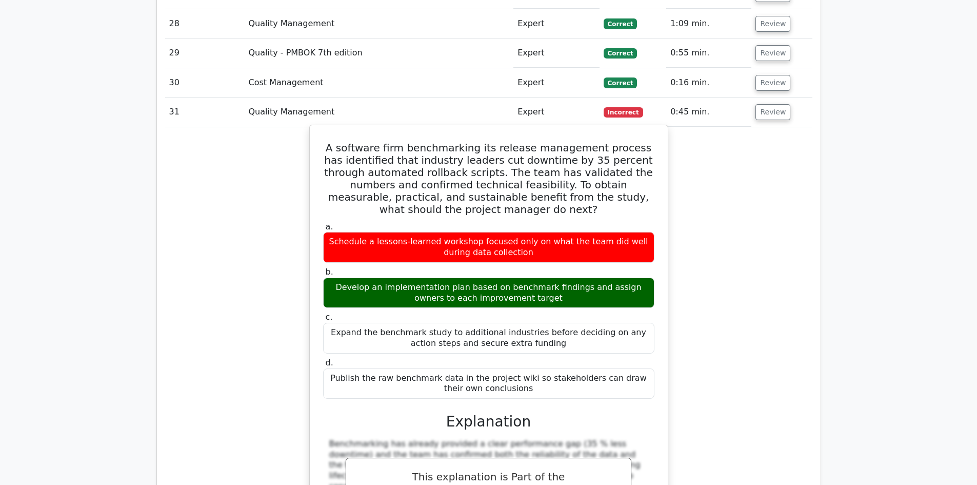
scroll to position [2256, 0]
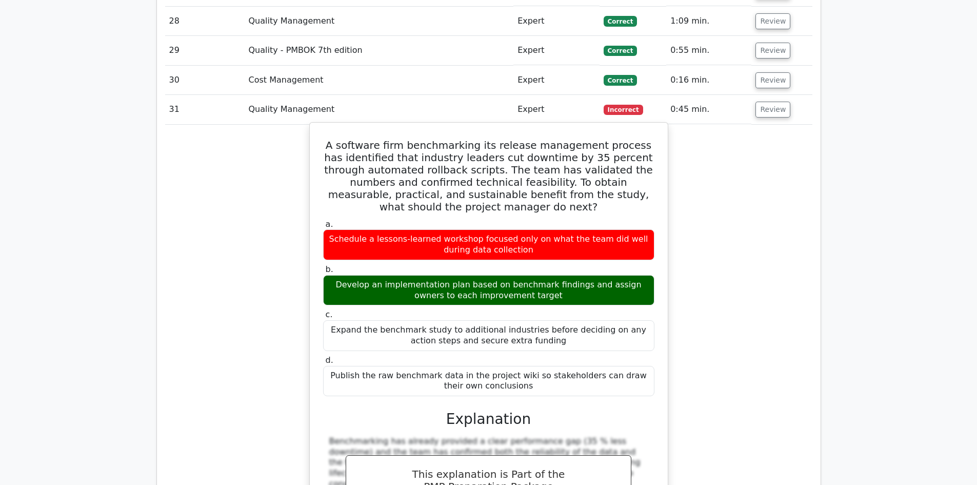
drag, startPoint x: 327, startPoint y: 106, endPoint x: 532, endPoint y: 330, distance: 304.2
click at [532, 330] on div "A software firm benchmarking its release management process has identified that…" at bounding box center [489, 407] width 350 height 560
drag, startPoint x: 557, startPoint y: 346, endPoint x: 546, endPoint y: 349, distance: 11.7
click at [557, 366] on div "Publish the raw benchmark data in the project wiki so stakeholders can draw the…" at bounding box center [488, 381] width 331 height 31
drag, startPoint x: 519, startPoint y: 352, endPoint x: 323, endPoint y: 97, distance: 322.5
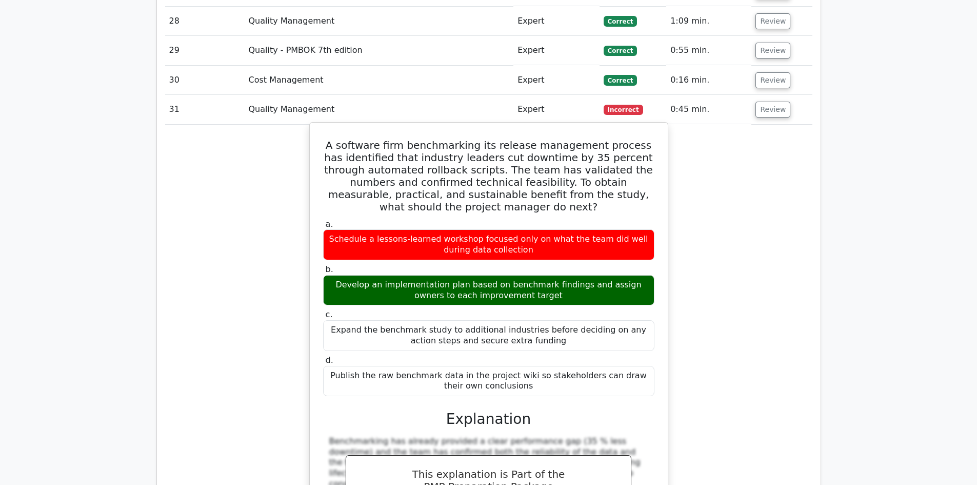
click at [323, 127] on div "A software firm benchmarking its release management process has identified that…" at bounding box center [489, 407] width 350 height 560
copy div "A software firm benchmarking its release management process has identified that…"
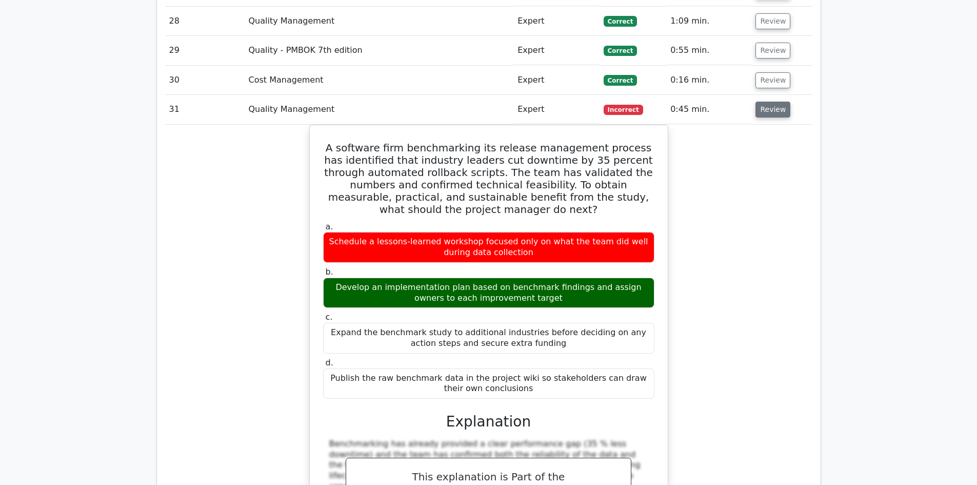
click at [784, 102] on button "Review" at bounding box center [772, 110] width 35 height 16
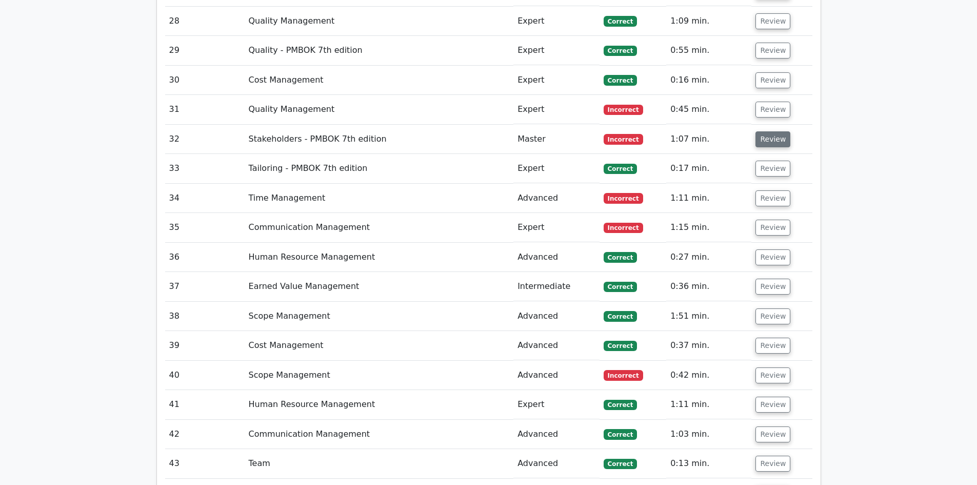
click at [767, 125] on td "Review" at bounding box center [781, 139] width 61 height 29
click at [767, 131] on button "Review" at bounding box center [772, 139] width 35 height 16
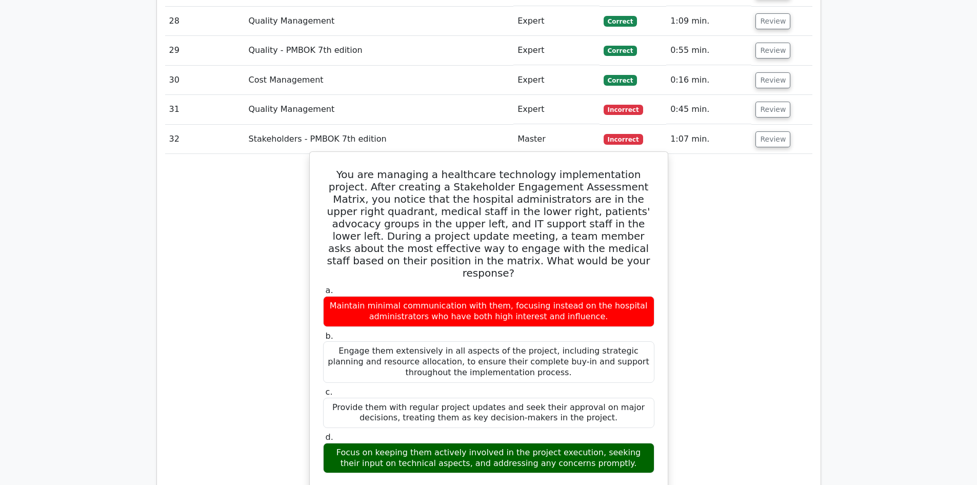
drag, startPoint x: 331, startPoint y: 135, endPoint x: 621, endPoint y: 418, distance: 405.8
click at [616, 418] on div "You are managing a healthcare technology implementation project. After creating…" at bounding box center [489, 380] width 350 height 448
copy div "You are managing a healthcare technology implementation project. After creating…"
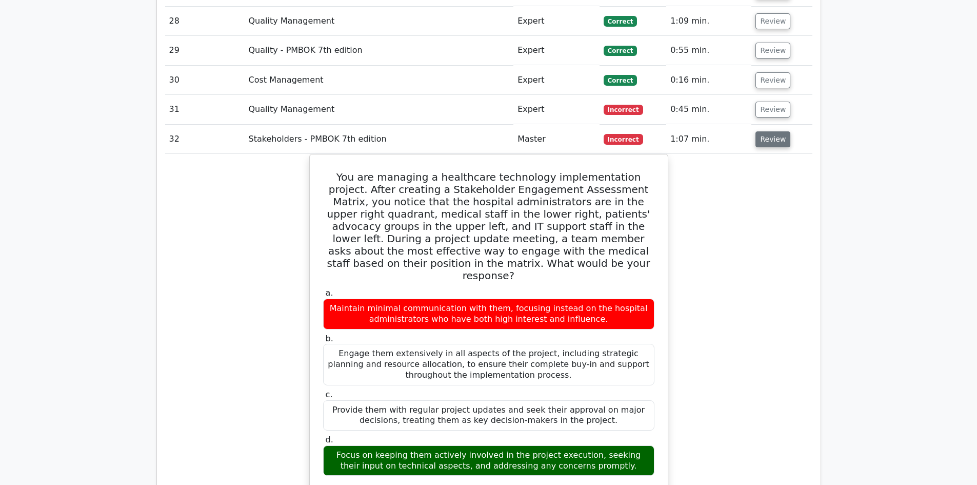
click at [771, 131] on button "Review" at bounding box center [772, 139] width 35 height 16
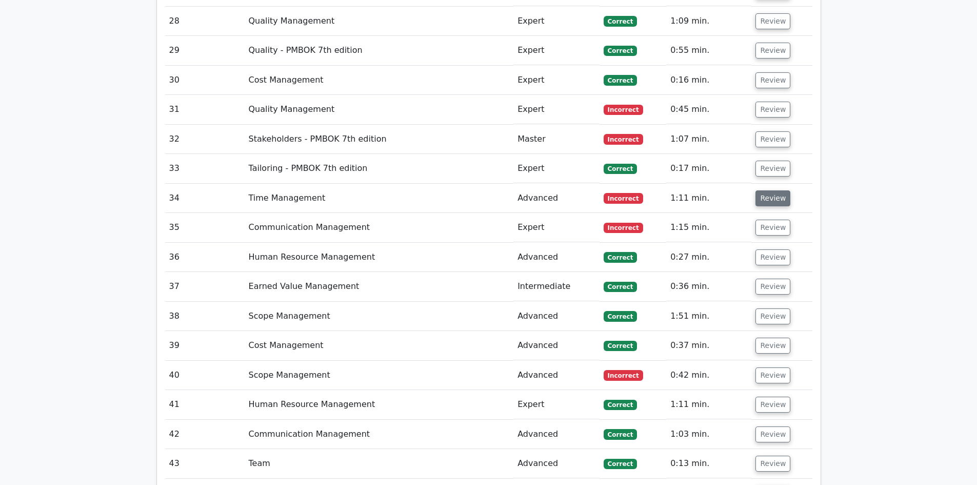
click at [760, 190] on button "Review" at bounding box center [772, 198] width 35 height 16
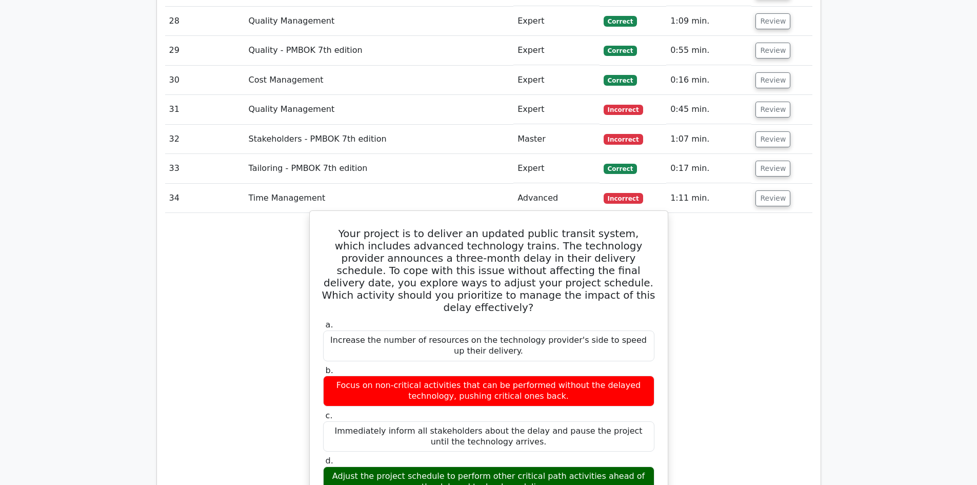
drag, startPoint x: 335, startPoint y: 191, endPoint x: 618, endPoint y: 438, distance: 375.8
copy div "Your project is to deliver an updated public transit system, which includes adv…"
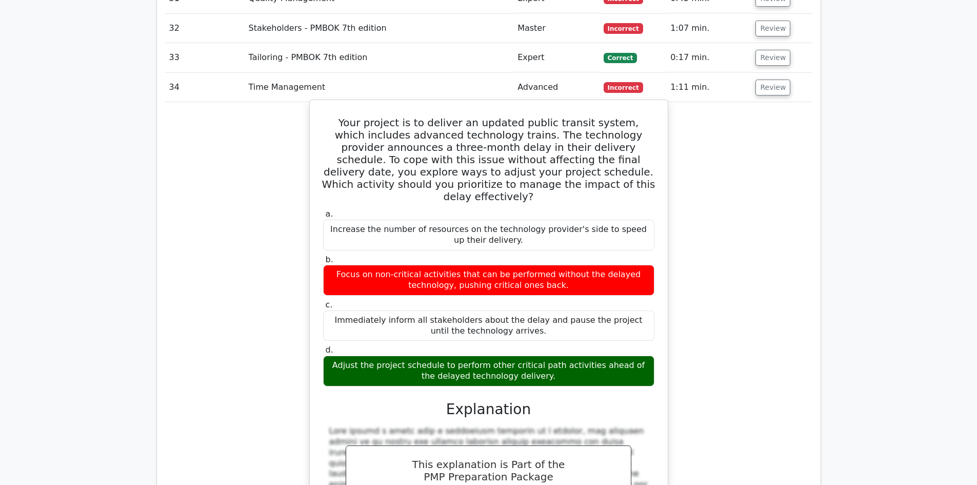
scroll to position [2205, 0]
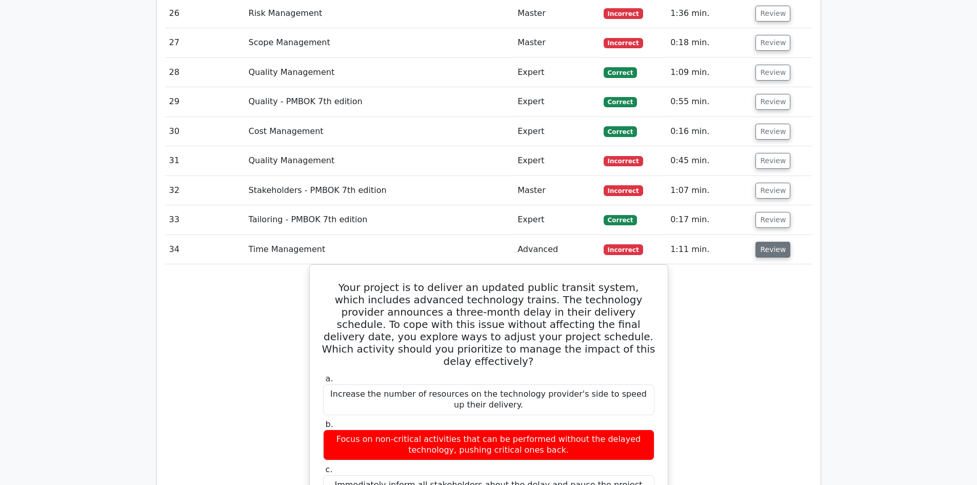
click at [770, 242] on button "Review" at bounding box center [772, 250] width 35 height 16
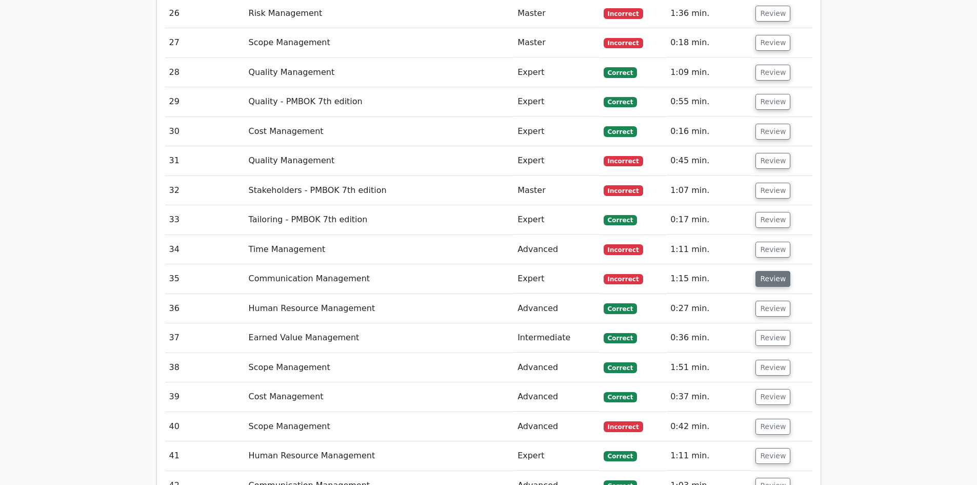
click at [783, 271] on button "Review" at bounding box center [772, 279] width 35 height 16
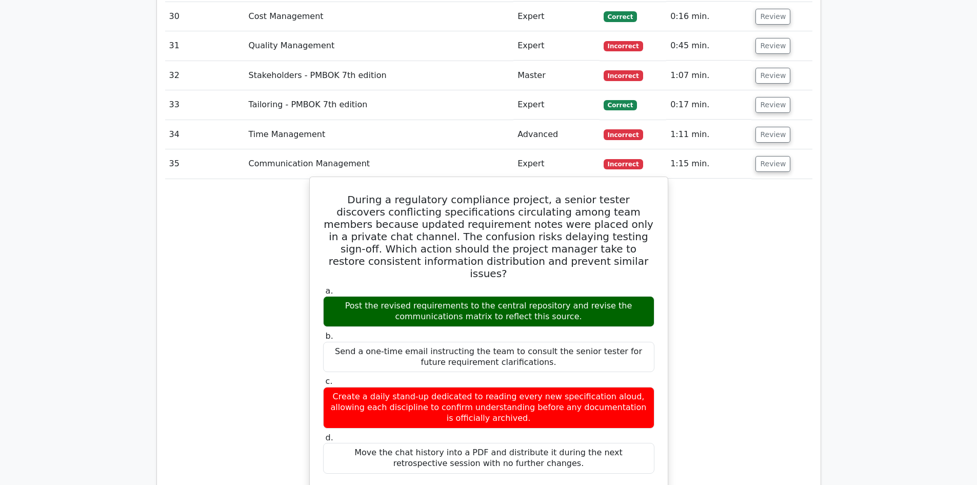
scroll to position [2359, 0]
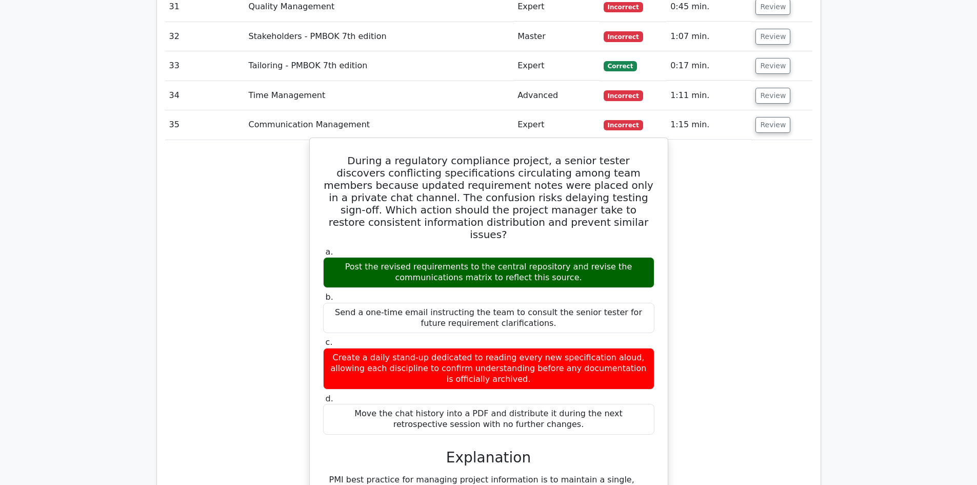
drag, startPoint x: 335, startPoint y: 123, endPoint x: 601, endPoint y: 372, distance: 363.9
click at [601, 372] on div "During a regulatory compliance project, a senior tester discovers conflicting s…" at bounding box center [489, 407] width 350 height 530
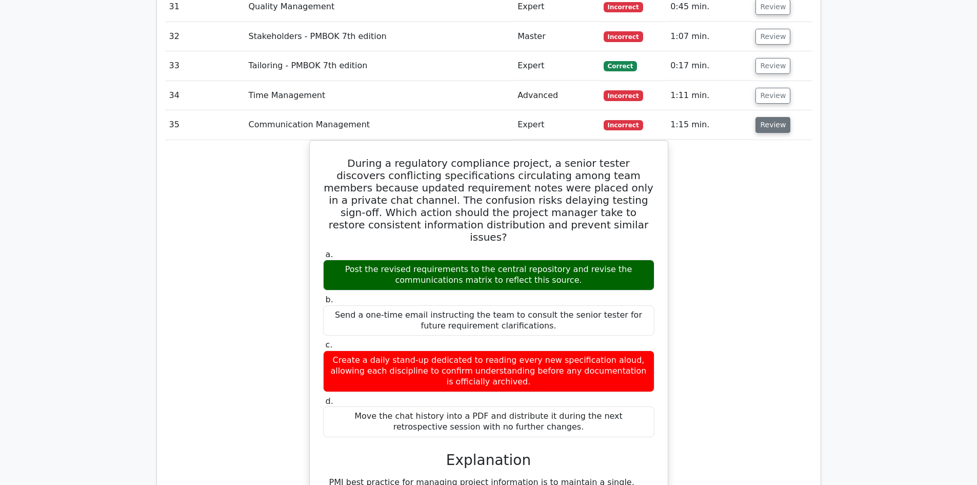
click at [766, 117] on button "Review" at bounding box center [772, 125] width 35 height 16
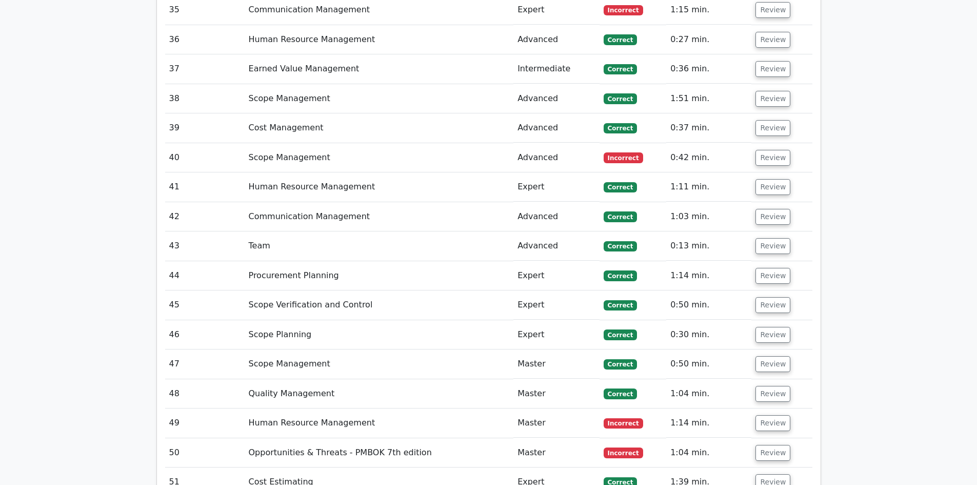
scroll to position [2513, 0]
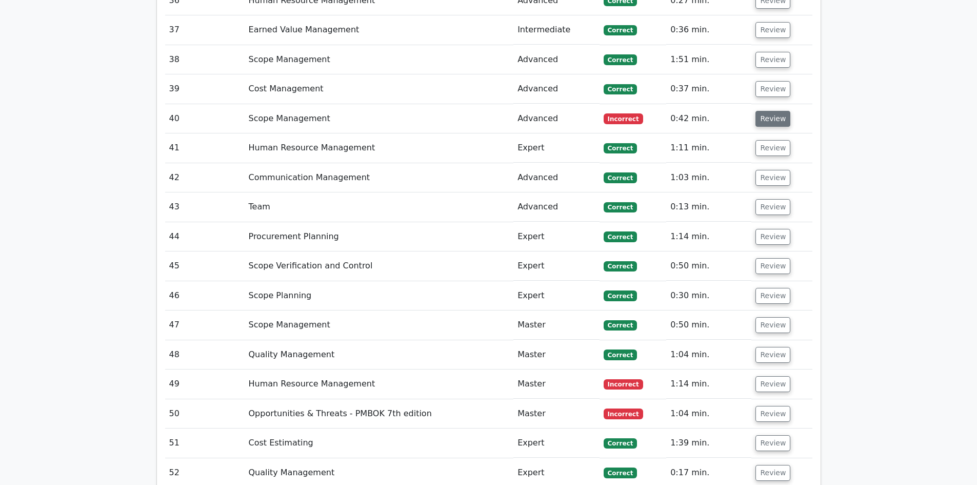
click at [772, 111] on button "Review" at bounding box center [772, 119] width 35 height 16
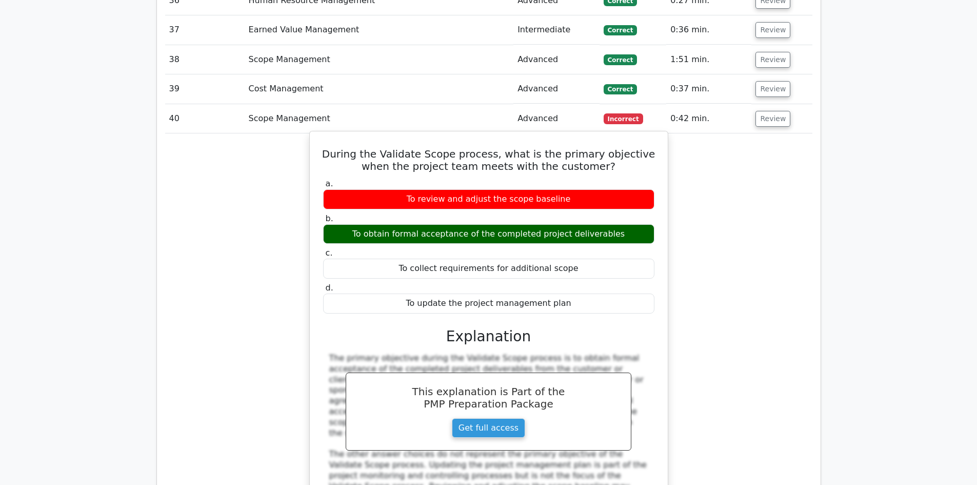
drag, startPoint x: 318, startPoint y: 112, endPoint x: 584, endPoint y: 273, distance: 309.9
click at [584, 273] on div "During the Validate Scope process, what is the primary objective when the proje…" at bounding box center [489, 364] width 350 height 458
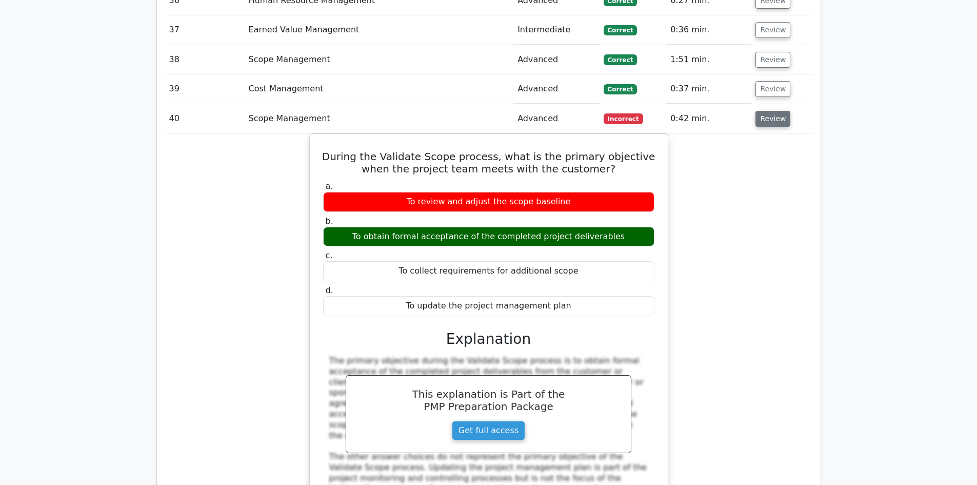
click at [760, 111] on button "Review" at bounding box center [772, 119] width 35 height 16
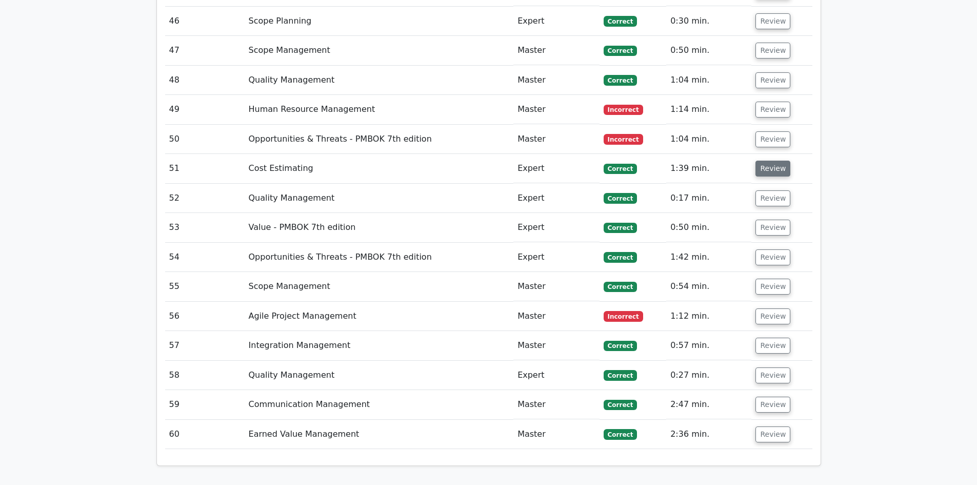
scroll to position [2769, 0]
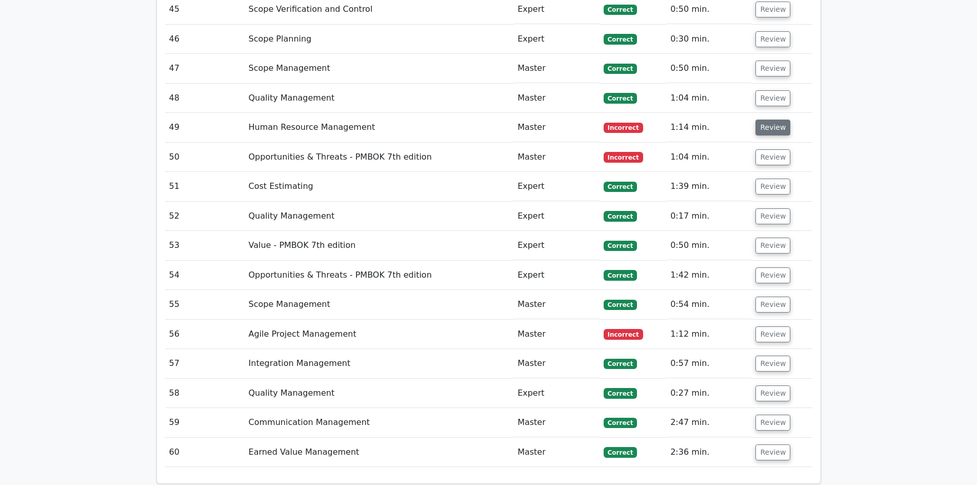
click at [763, 119] on button "Review" at bounding box center [772, 127] width 35 height 16
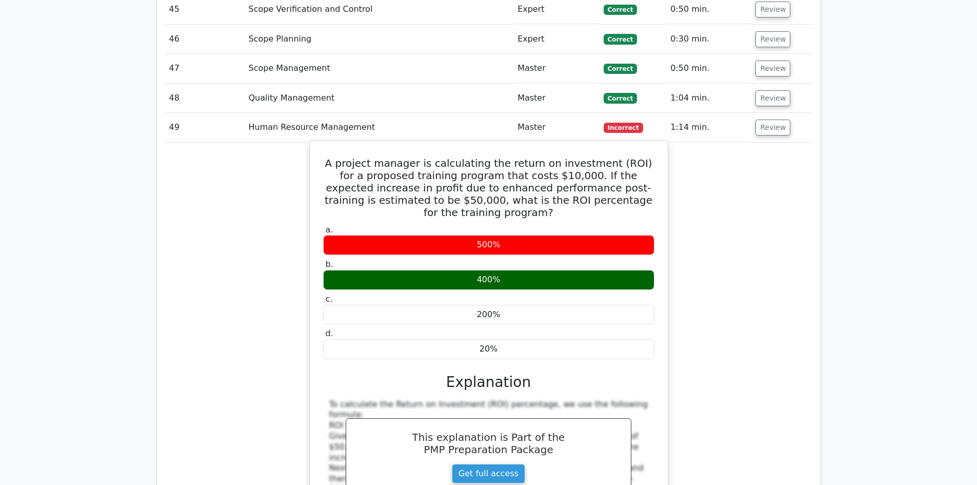
drag, startPoint x: 327, startPoint y: 128, endPoint x: 586, endPoint y: 296, distance: 308.8
click at [586, 296] on div "A project manager is calculating the return on investment (ROI) for a proposed …" at bounding box center [489, 381] width 350 height 473
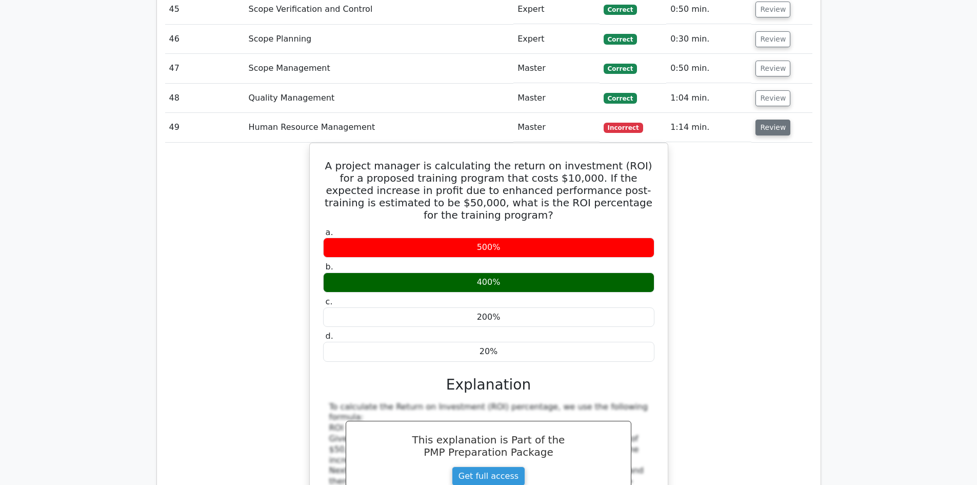
click at [764, 119] on button "Review" at bounding box center [772, 127] width 35 height 16
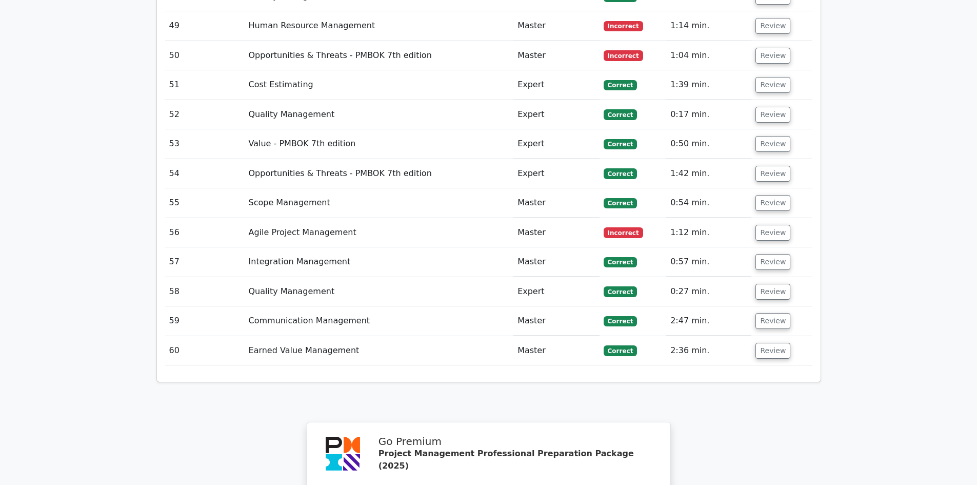
scroll to position [2872, 0]
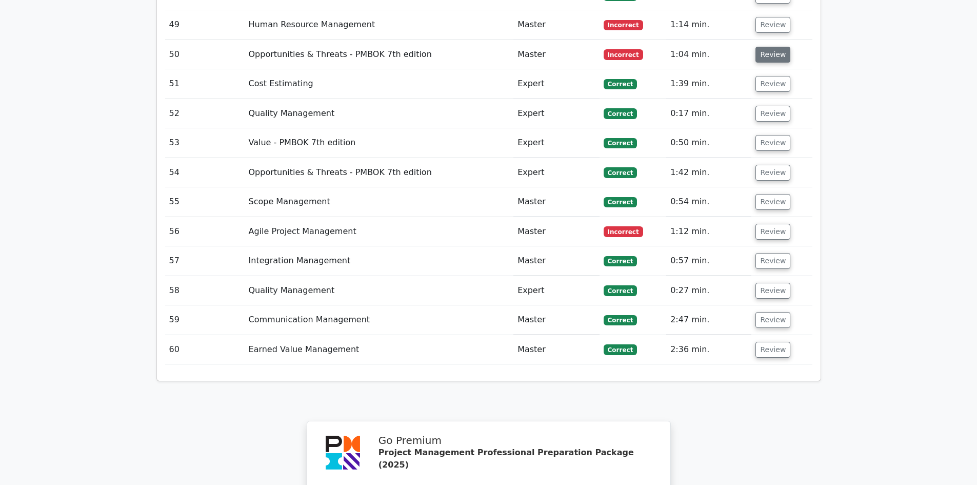
click at [771, 47] on button "Review" at bounding box center [772, 55] width 35 height 16
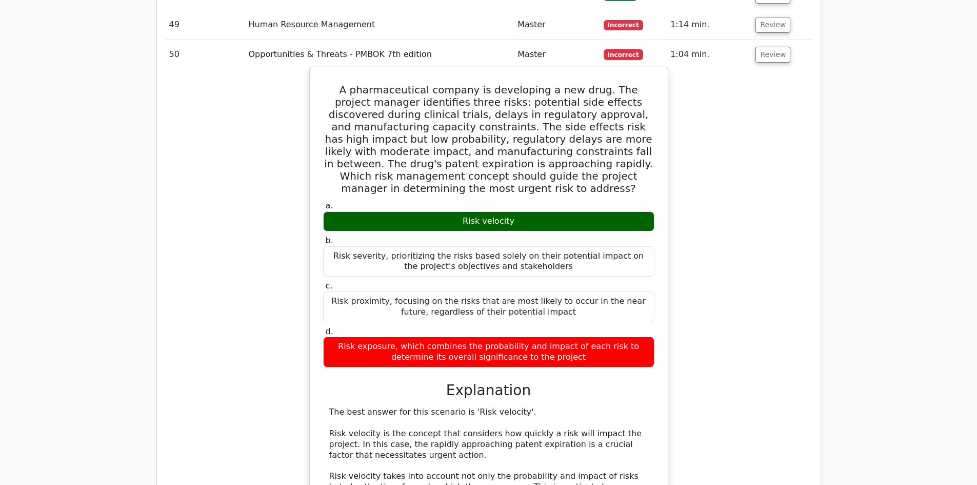
drag, startPoint x: 327, startPoint y: 50, endPoint x: 587, endPoint y: 305, distance: 363.7
click at [587, 305] on div "A pharmaceutical company is developing a new drug. The project manager identifi…" at bounding box center [489, 412] width 350 height 683
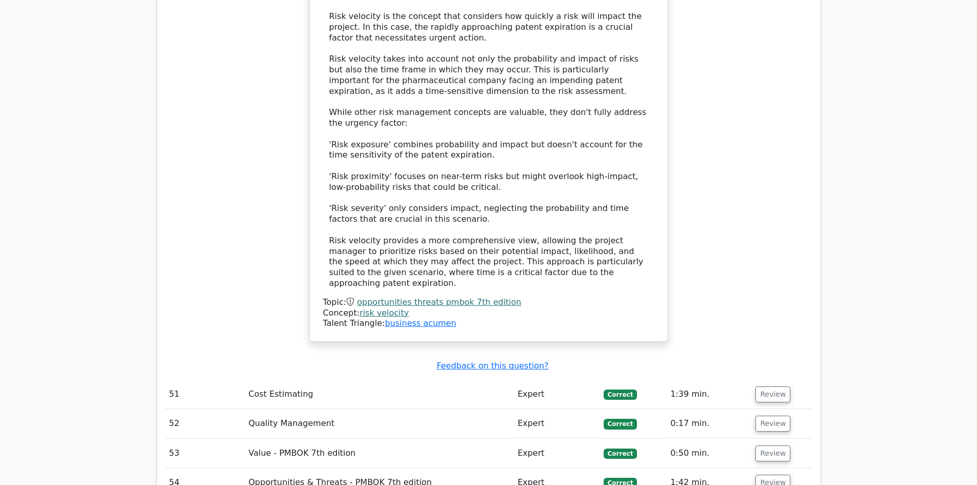
scroll to position [3641, 0]
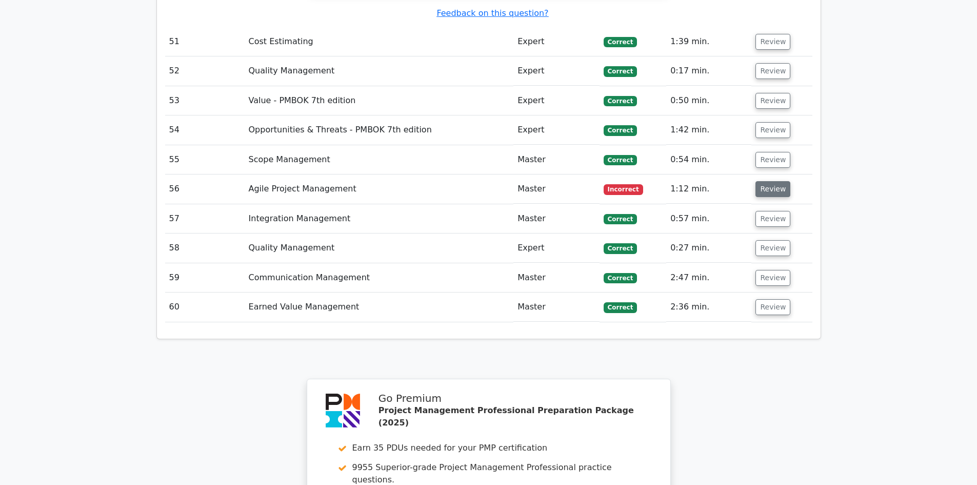
click at [770, 181] on button "Review" at bounding box center [772, 189] width 35 height 16
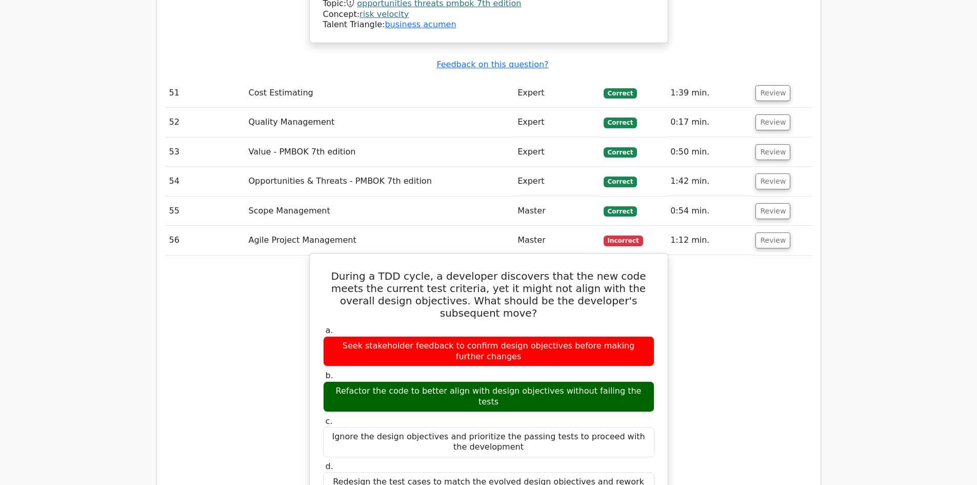
scroll to position [3692, 0]
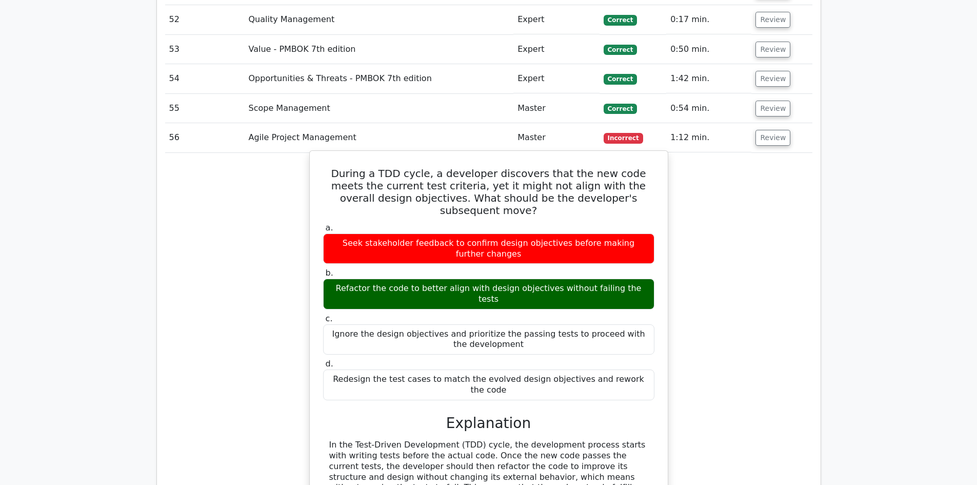
drag, startPoint x: 317, startPoint y: 111, endPoint x: 652, endPoint y: 296, distance: 382.2
click at [652, 296] on div "During a TDD cycle, a developer discovers that the new code meets the current t…" at bounding box center [489, 428] width 350 height 546
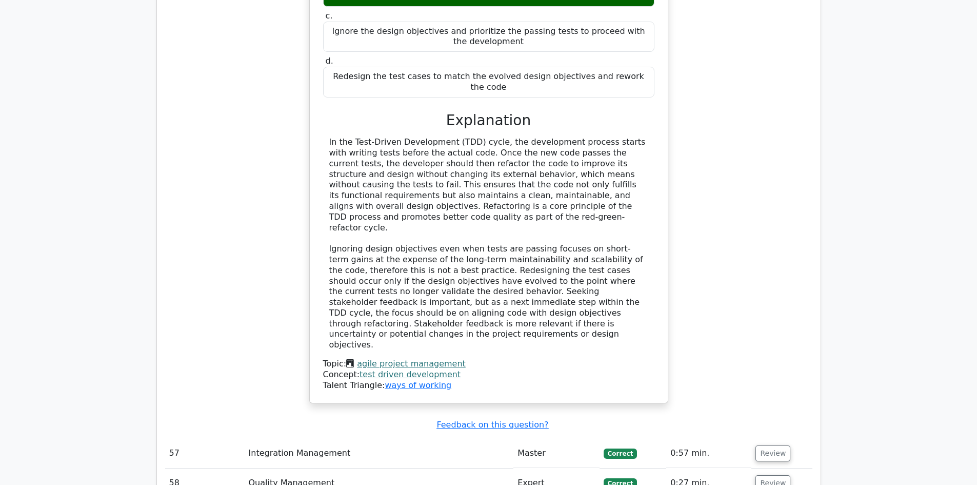
scroll to position [4154, 0]
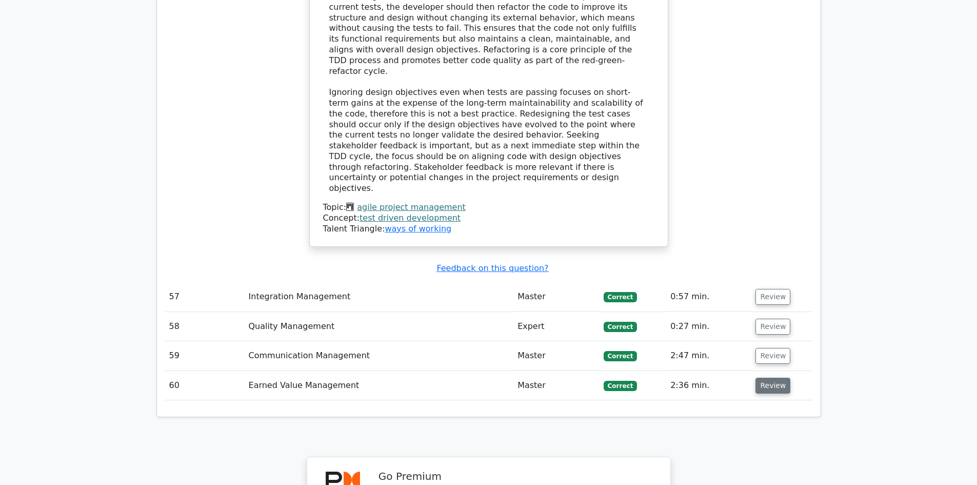
click at [756, 377] on button "Review" at bounding box center [772, 385] width 35 height 16
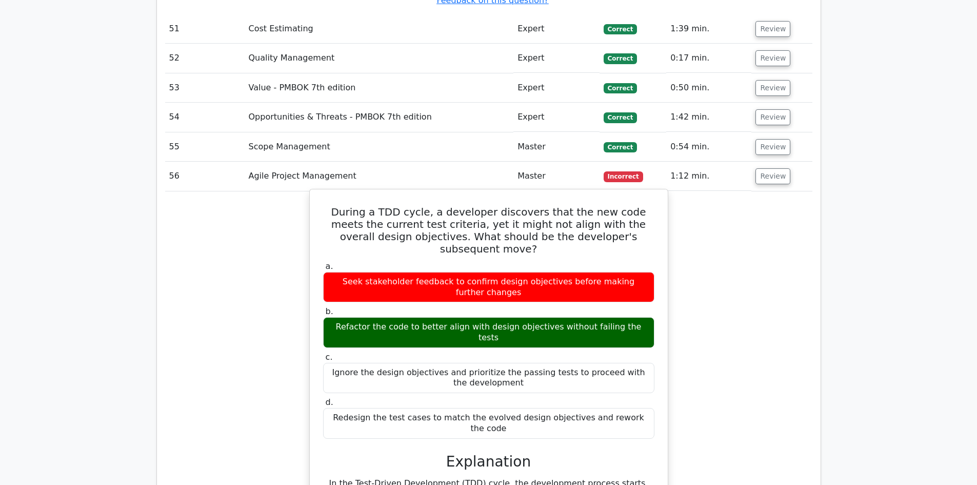
scroll to position [3641, 0]
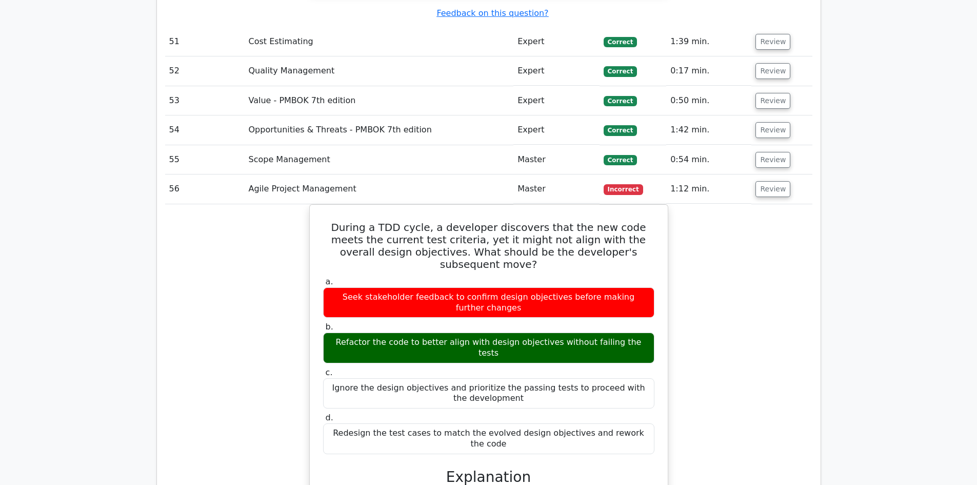
click at [713, 239] on div "During a TDD cycle, a developer discovers that the new code meets the current t…" at bounding box center [488, 488] width 647 height 568
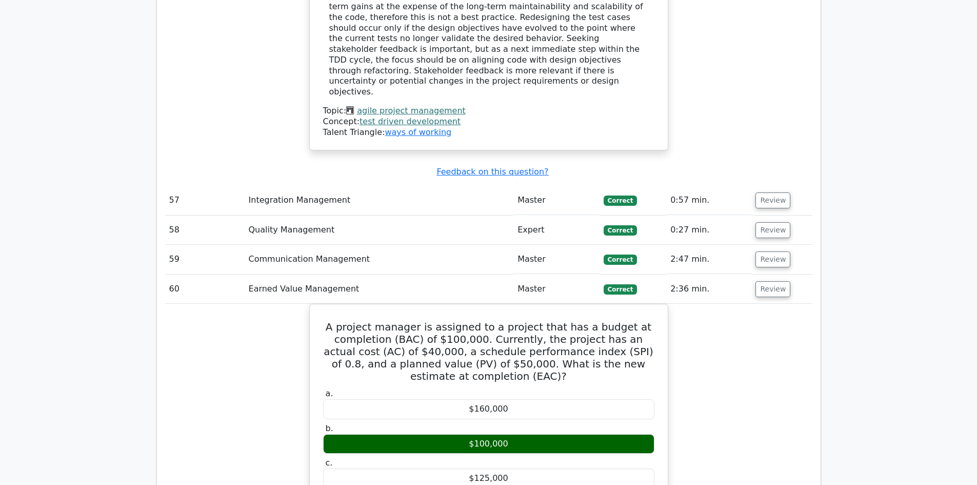
scroll to position [4256, 0]
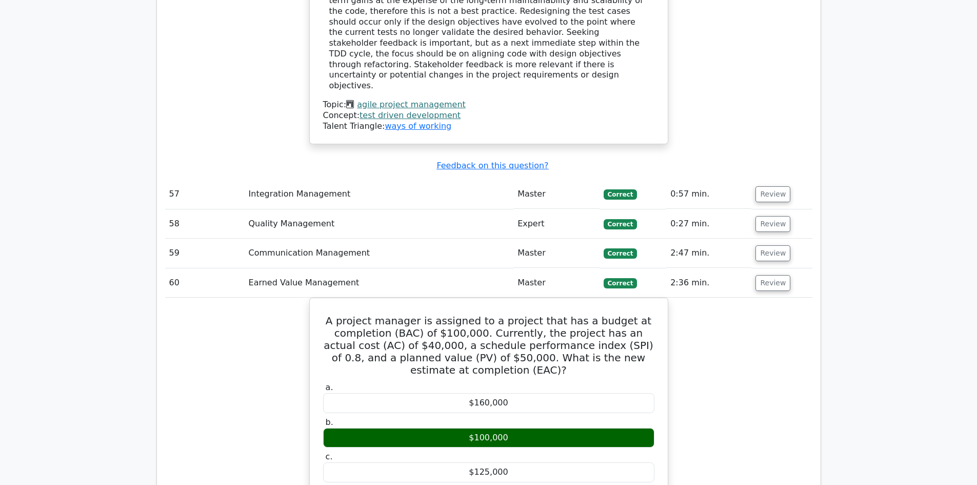
drag, startPoint x: 794, startPoint y: 124, endPoint x: 784, endPoint y: 128, distance: 11.0
click at [794, 238] on td "Review" at bounding box center [781, 252] width 61 height 29
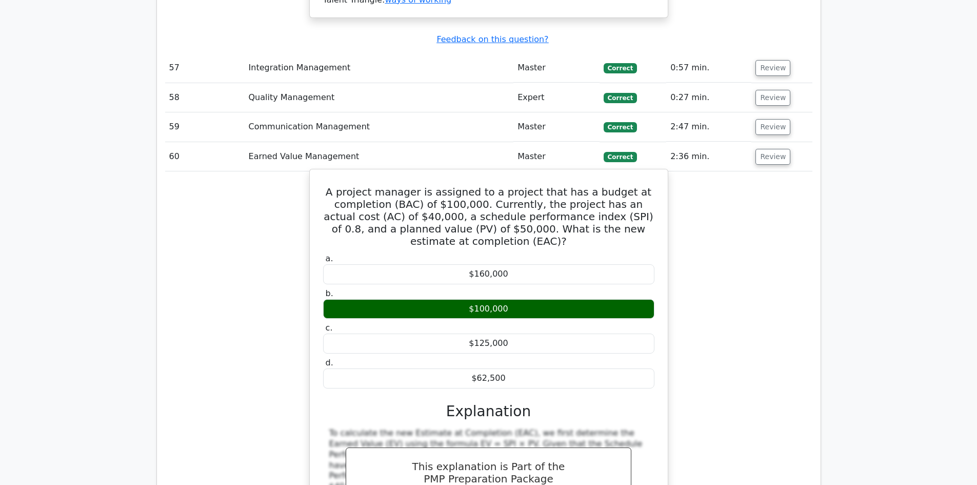
scroll to position [4307, 0]
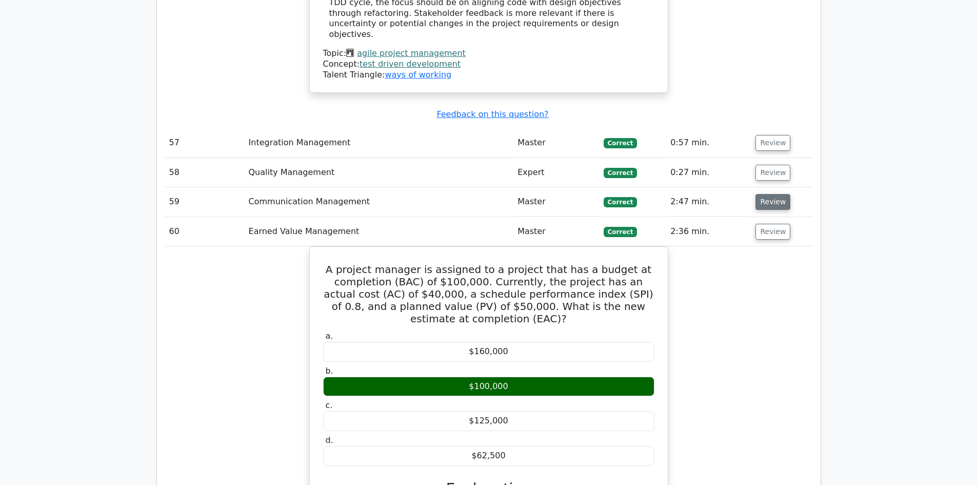
click at [777, 194] on button "Review" at bounding box center [772, 202] width 35 height 16
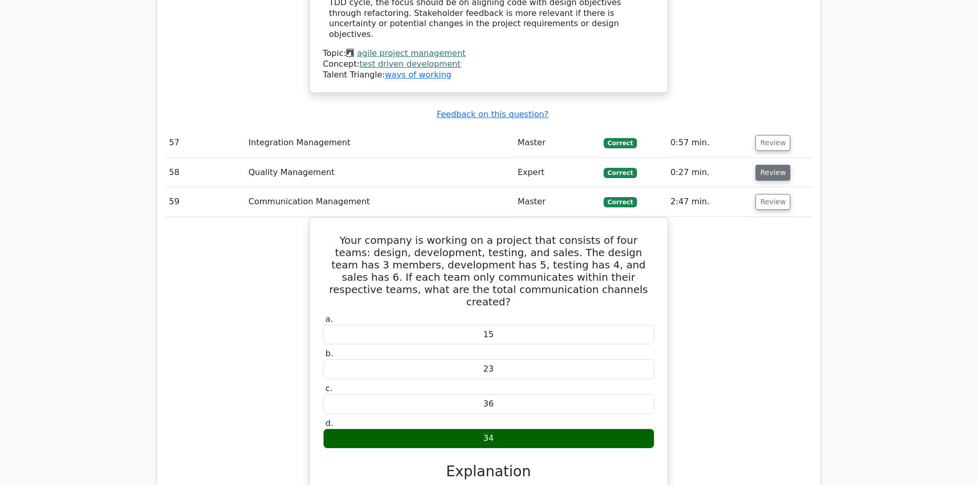
click at [761, 165] on button "Review" at bounding box center [772, 173] width 35 height 16
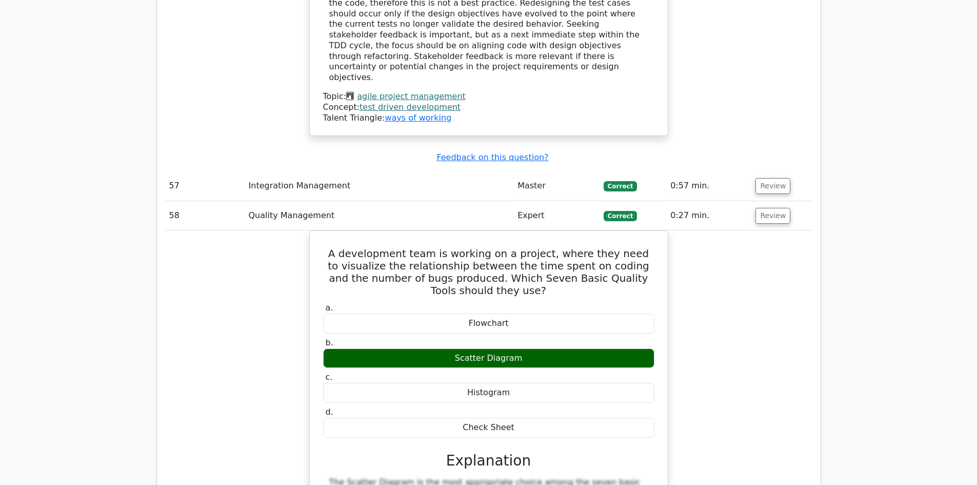
scroll to position [4205, 0]
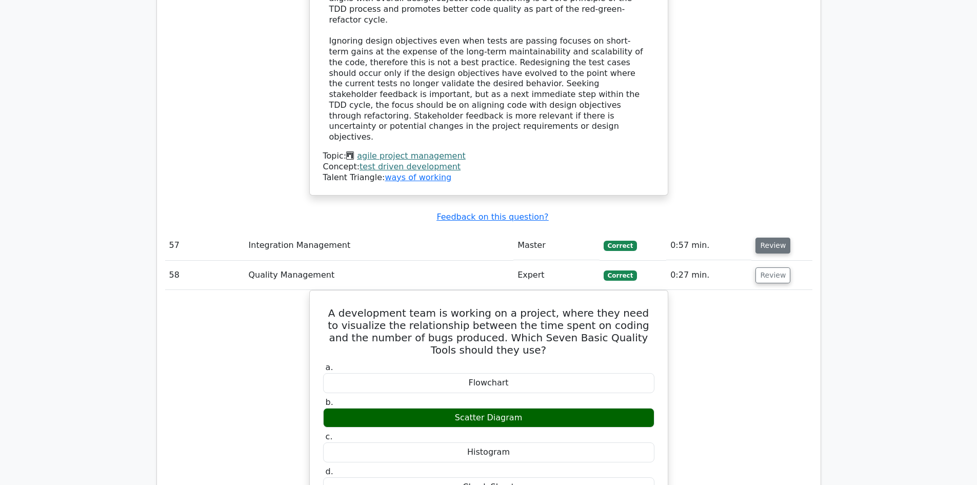
click at [761, 237] on button "Review" at bounding box center [772, 245] width 35 height 16
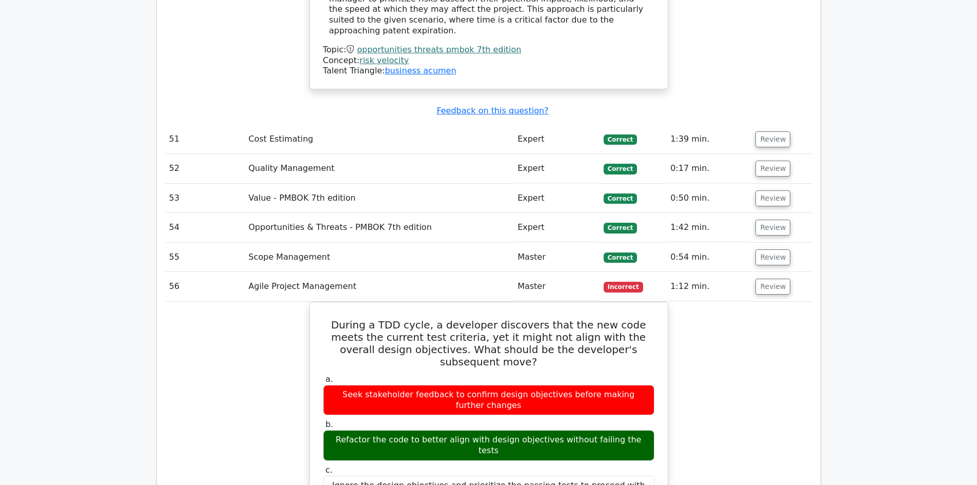
scroll to position [3538, 0]
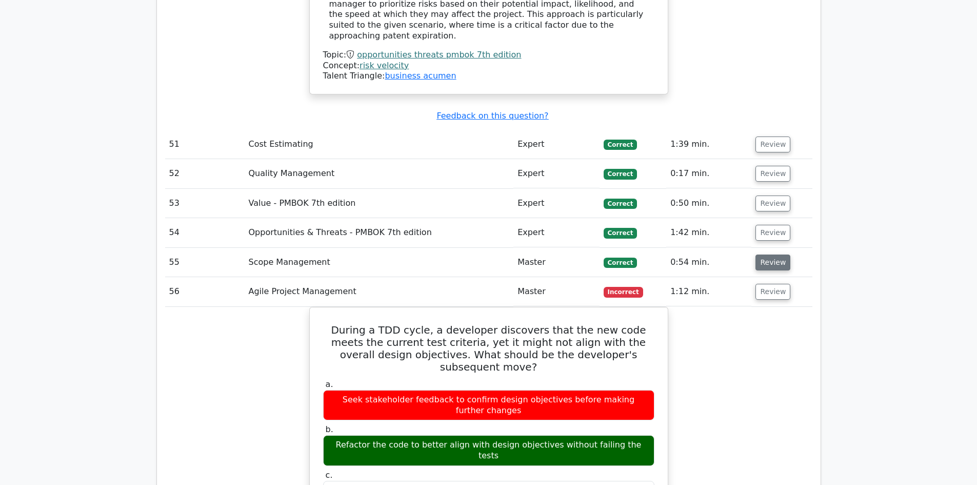
click at [760, 254] on button "Review" at bounding box center [772, 262] width 35 height 16
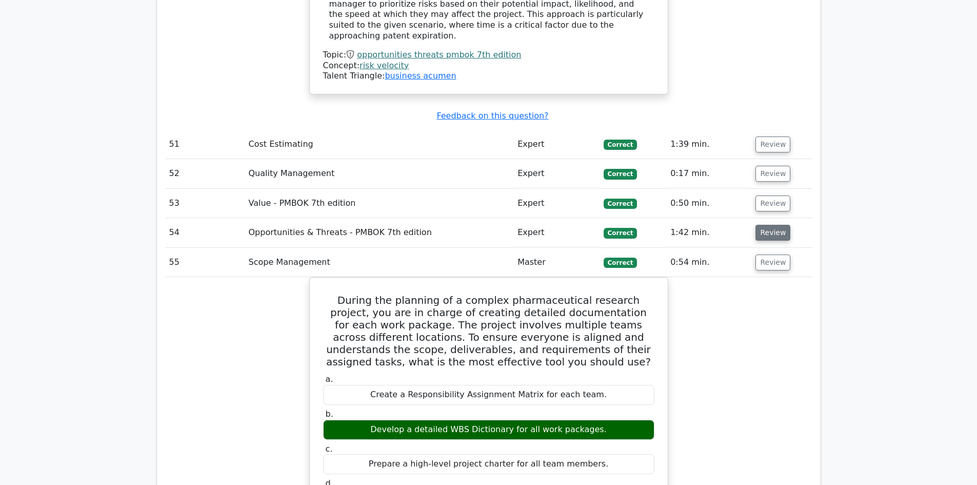
click at [764, 225] on button "Review" at bounding box center [772, 233] width 35 height 16
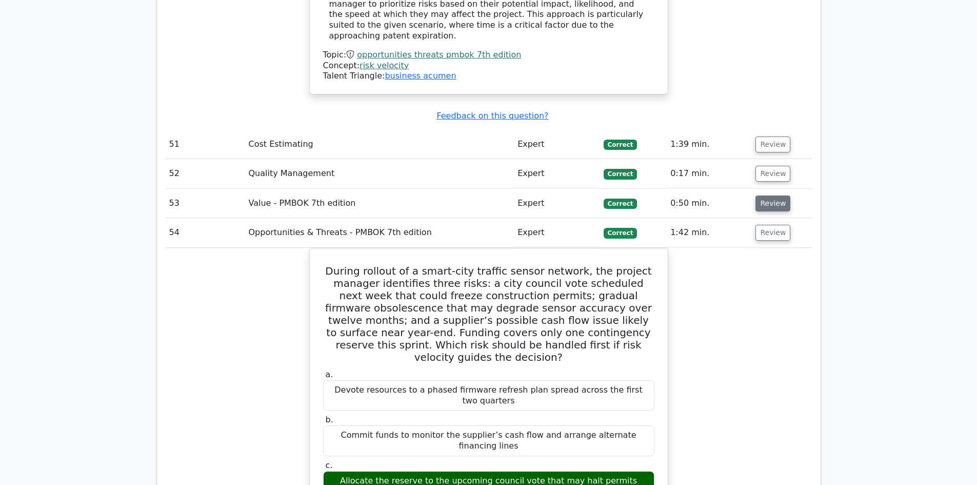
click at [770, 195] on button "Review" at bounding box center [772, 203] width 35 height 16
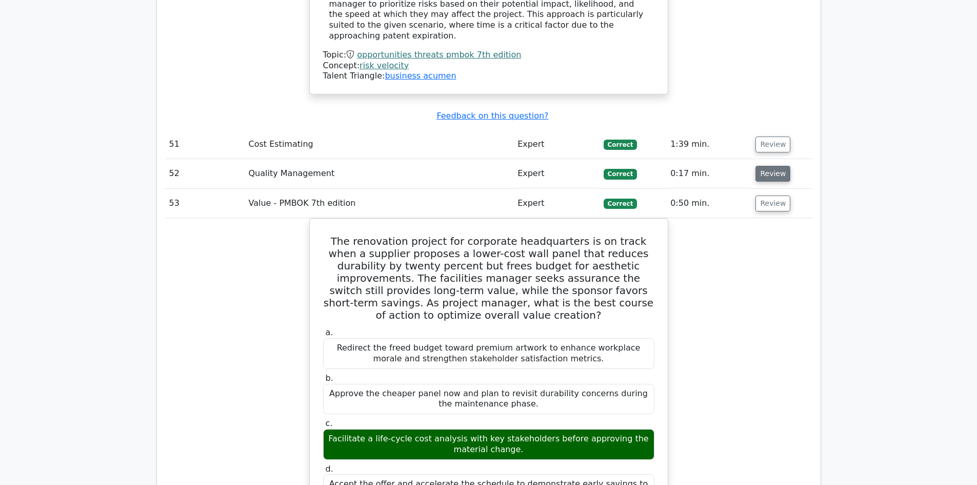
click at [770, 166] on button "Review" at bounding box center [772, 174] width 35 height 16
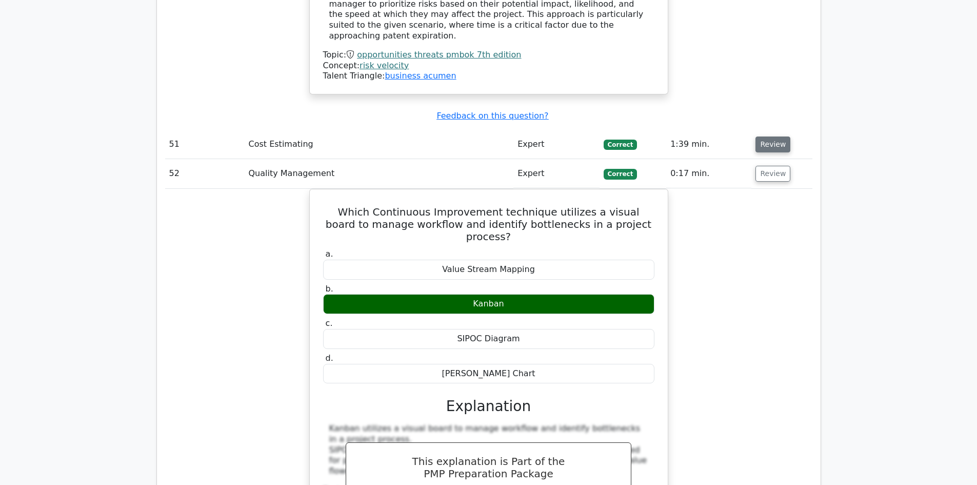
click at [772, 136] on button "Review" at bounding box center [772, 144] width 35 height 16
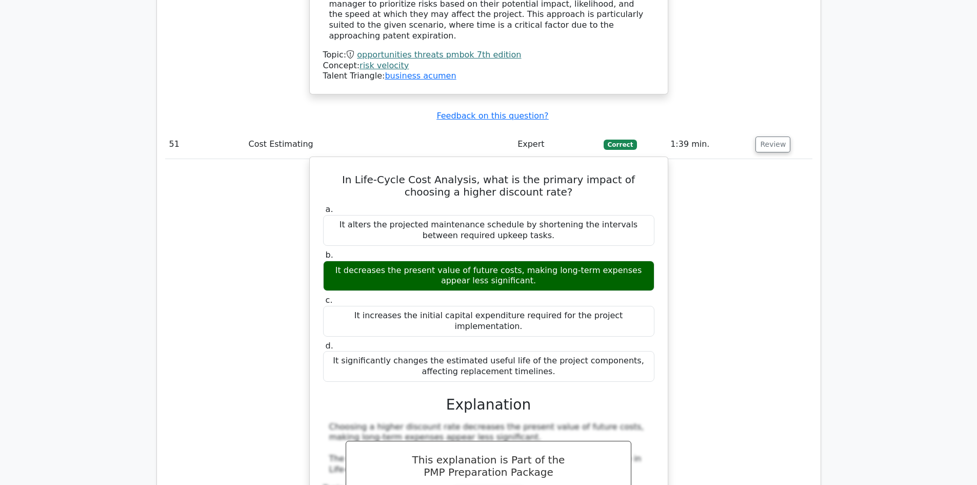
drag, startPoint x: 325, startPoint y: 114, endPoint x: 598, endPoint y: 302, distance: 331.3
click at [598, 302] on div "In Life-Cycle Cost Analysis, what is the primary impact of choosing a higher di…" at bounding box center [489, 367] width 350 height 412
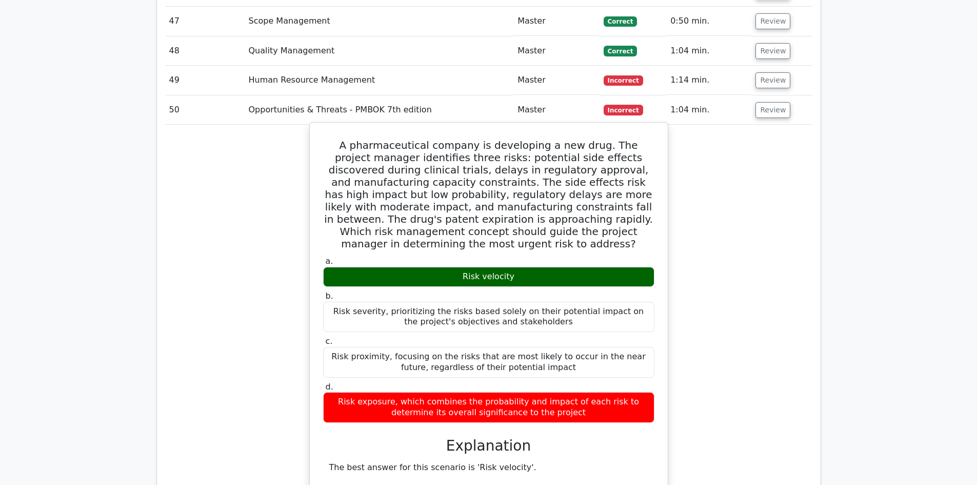
scroll to position [2615, 0]
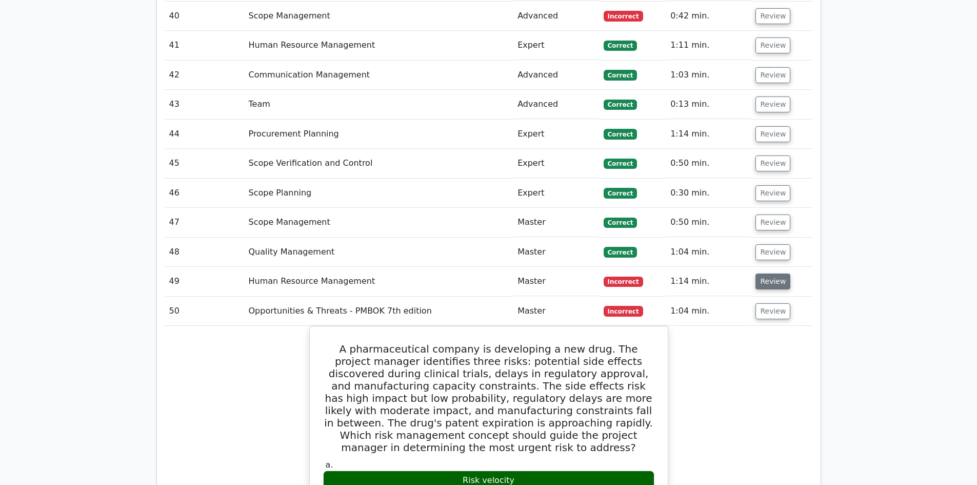
drag, startPoint x: 776, startPoint y: 244, endPoint x: 771, endPoint y: 238, distance: 7.6
click at [776, 273] on button "Review" at bounding box center [772, 281] width 35 height 16
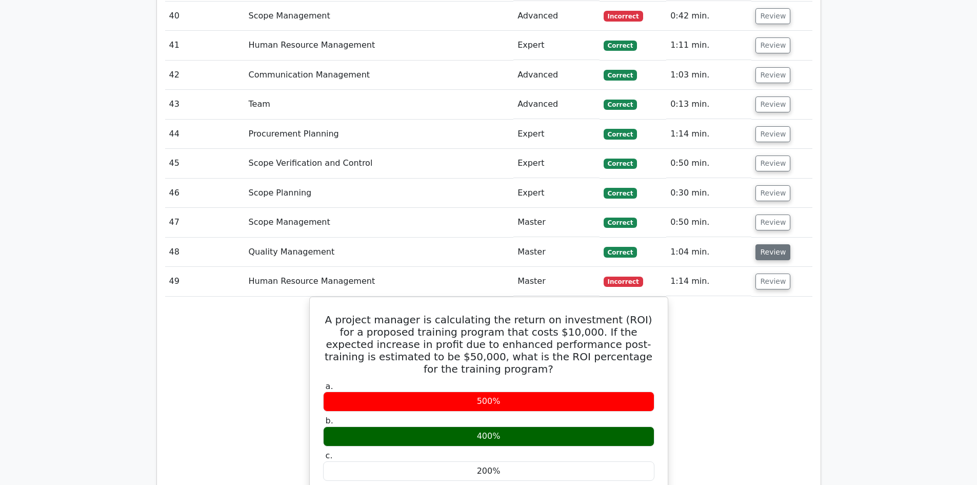
click at [763, 244] on button "Review" at bounding box center [772, 252] width 35 height 16
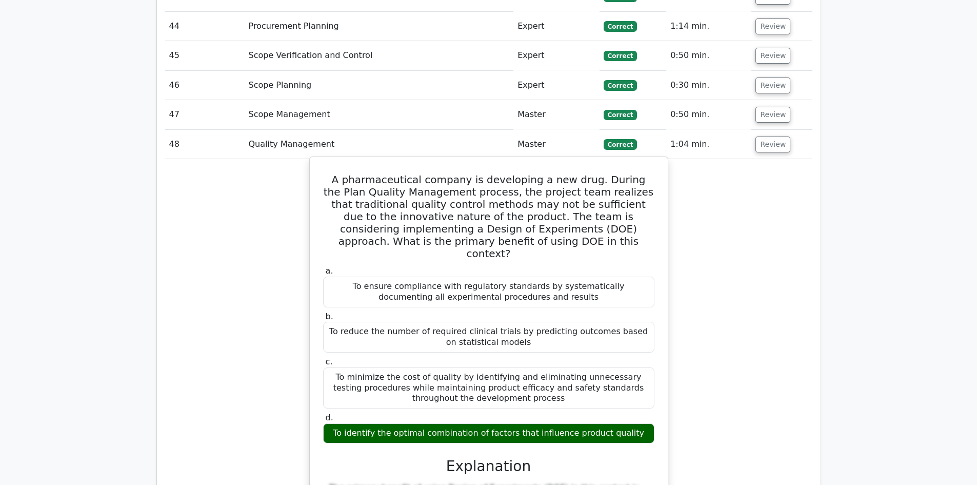
scroll to position [2718, 0]
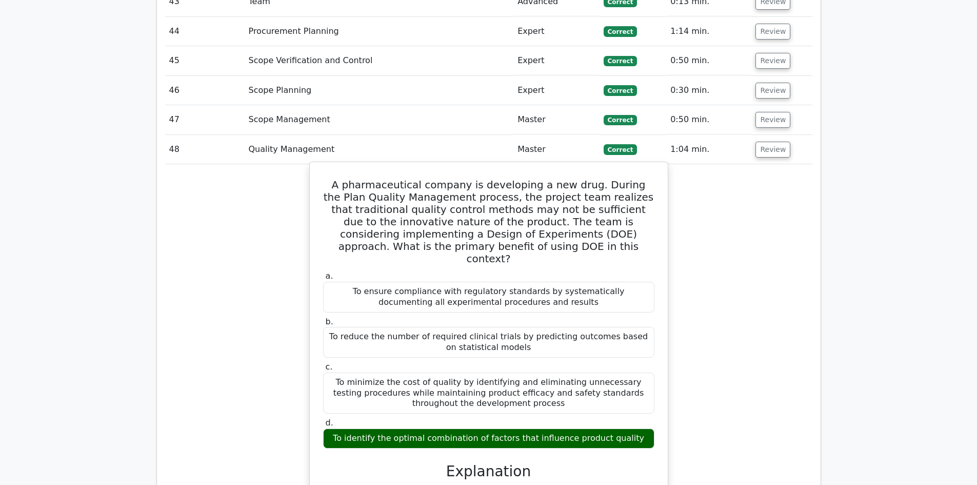
drag, startPoint x: 328, startPoint y: 143, endPoint x: 635, endPoint y: 389, distance: 394.3
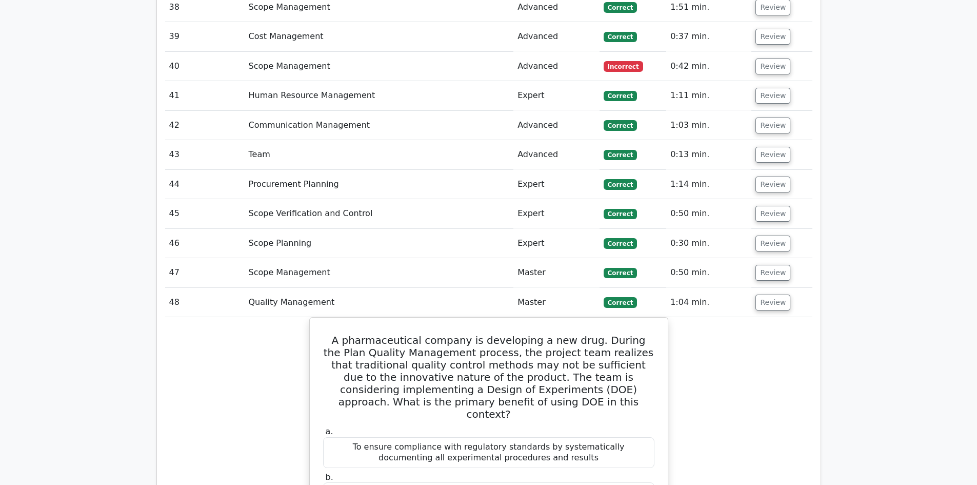
scroll to position [2564, 0]
click at [758, 266] on button "Review" at bounding box center [772, 274] width 35 height 16
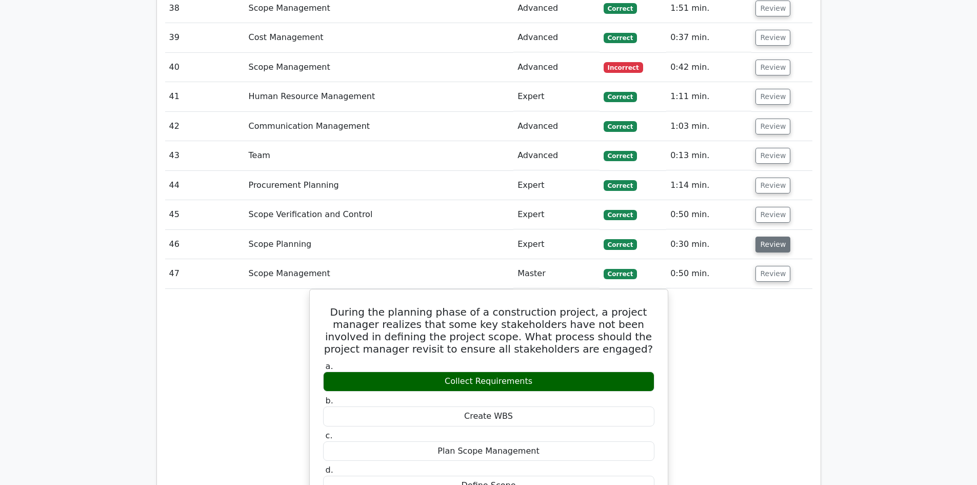
click at [767, 236] on button "Review" at bounding box center [772, 244] width 35 height 16
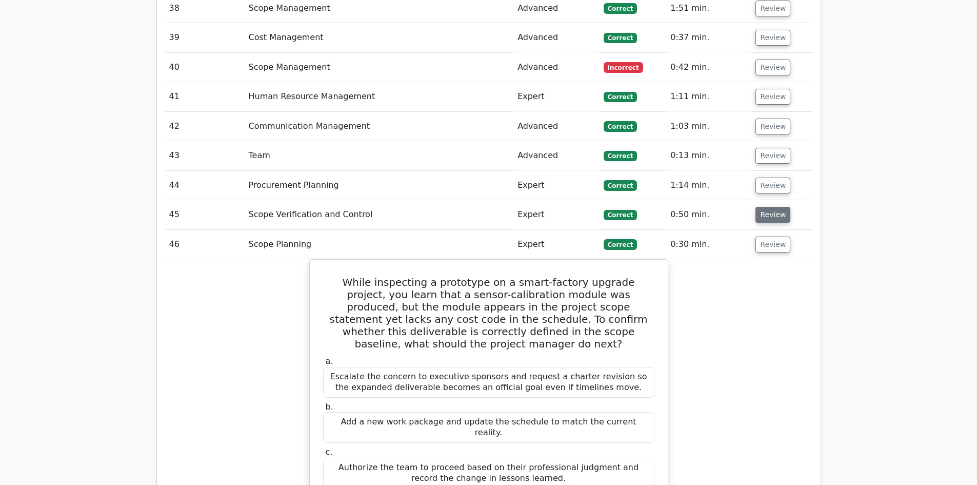
click at [774, 207] on button "Review" at bounding box center [772, 215] width 35 height 16
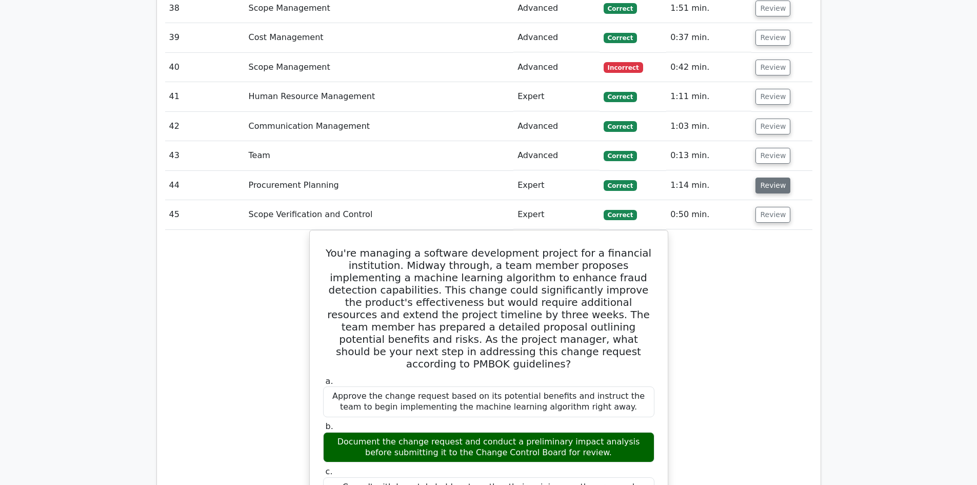
click at [773, 177] on button "Review" at bounding box center [772, 185] width 35 height 16
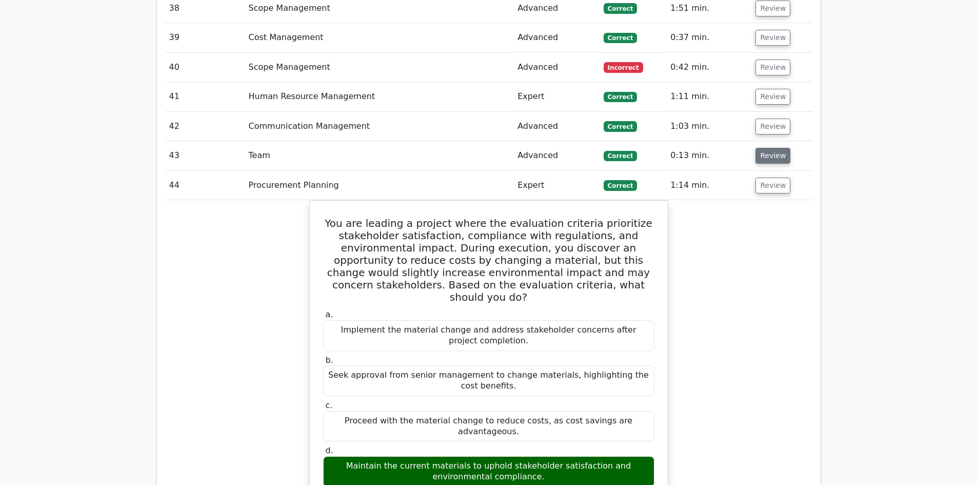
click at [760, 148] on button "Review" at bounding box center [772, 156] width 35 height 16
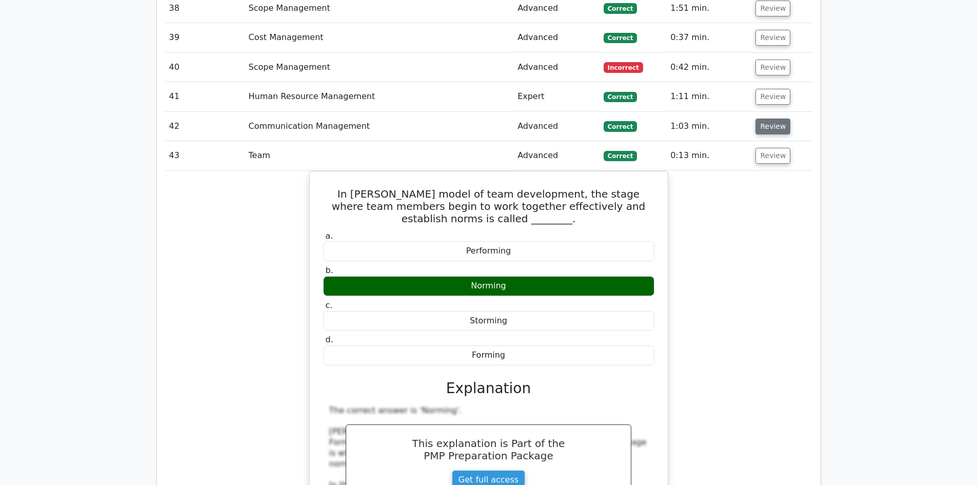
click at [769, 118] on button "Review" at bounding box center [772, 126] width 35 height 16
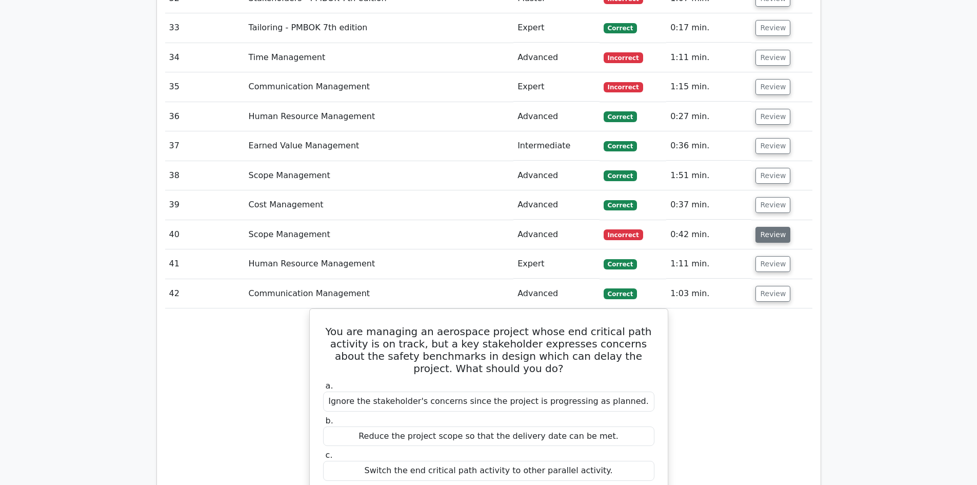
scroll to position [2359, 0]
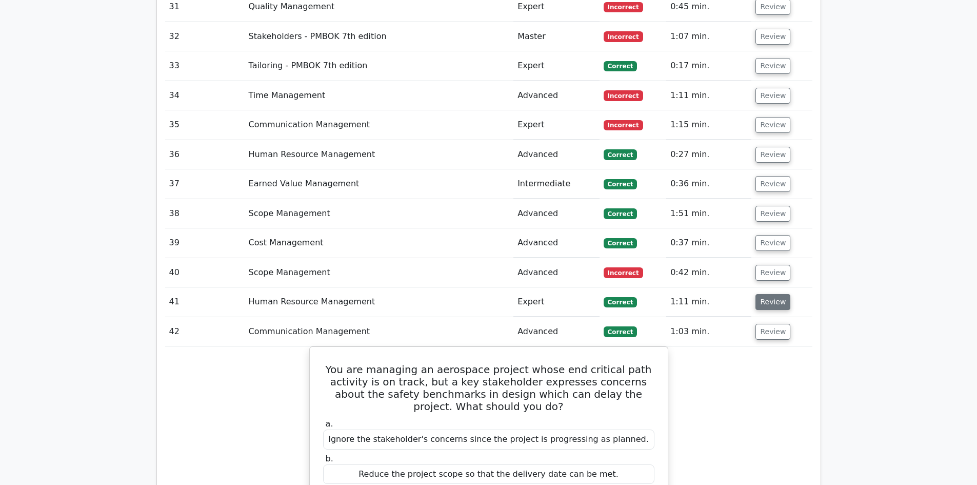
click at [769, 294] on button "Review" at bounding box center [772, 302] width 35 height 16
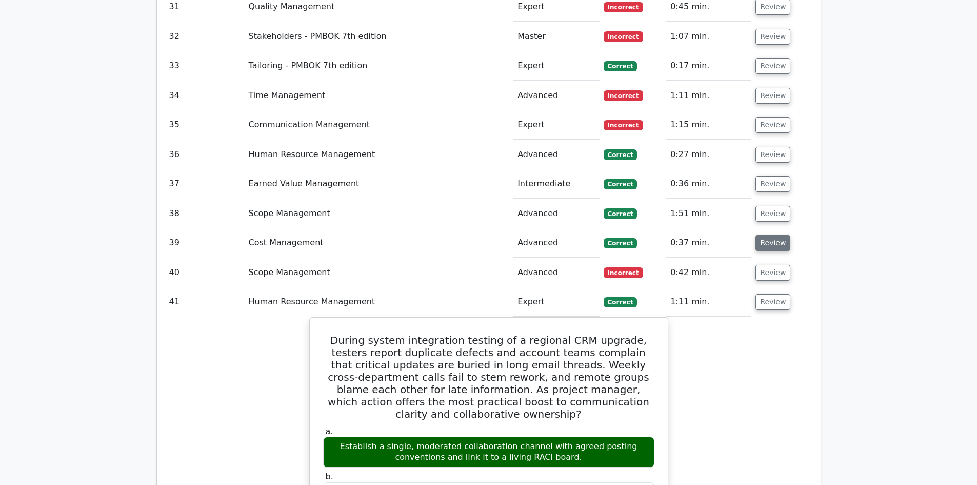
click at [764, 235] on button "Review" at bounding box center [772, 243] width 35 height 16
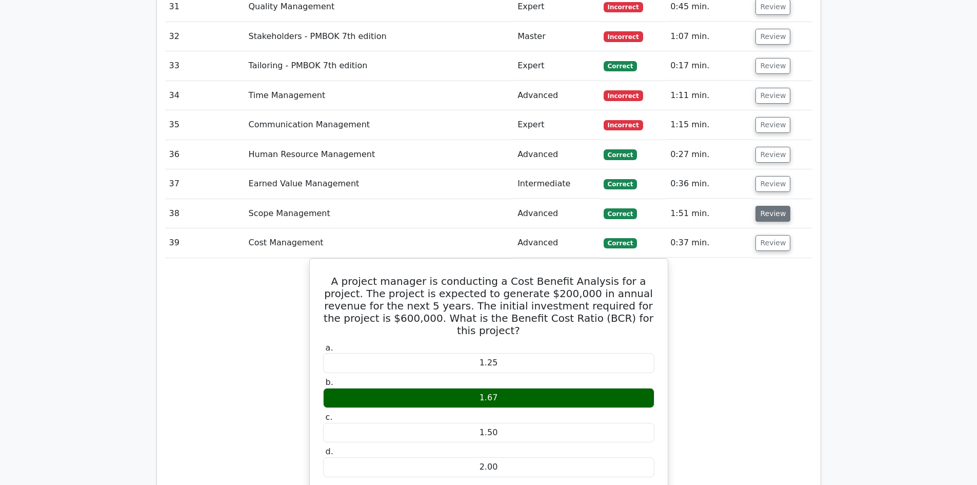
click at [761, 206] on button "Review" at bounding box center [772, 214] width 35 height 16
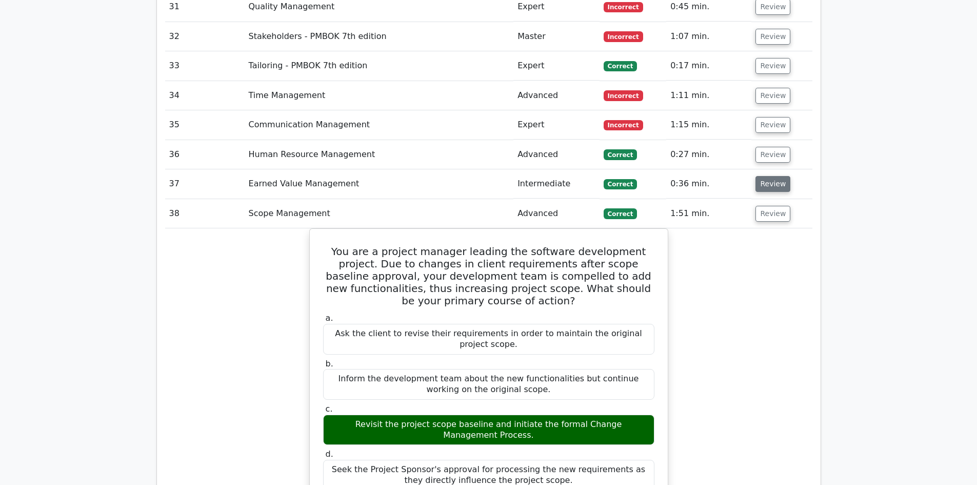
click at [768, 176] on button "Review" at bounding box center [772, 184] width 35 height 16
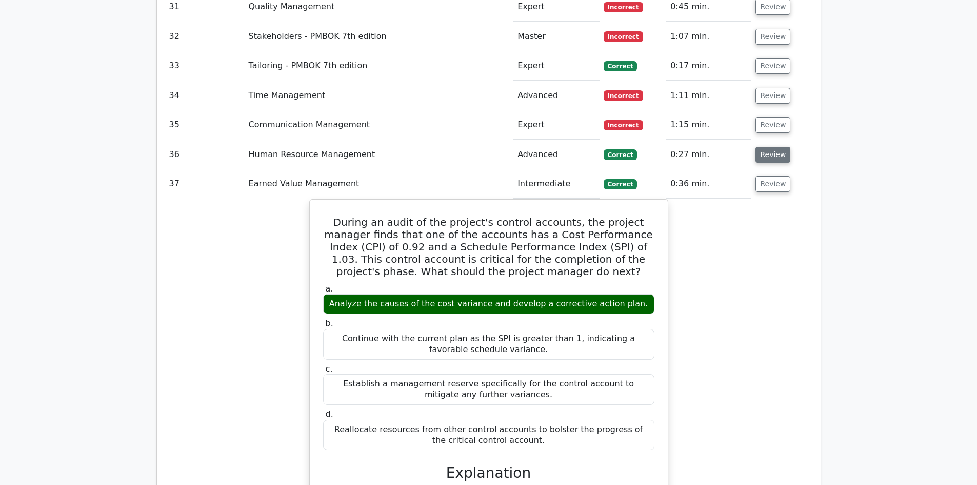
click at [772, 147] on button "Review" at bounding box center [772, 155] width 35 height 16
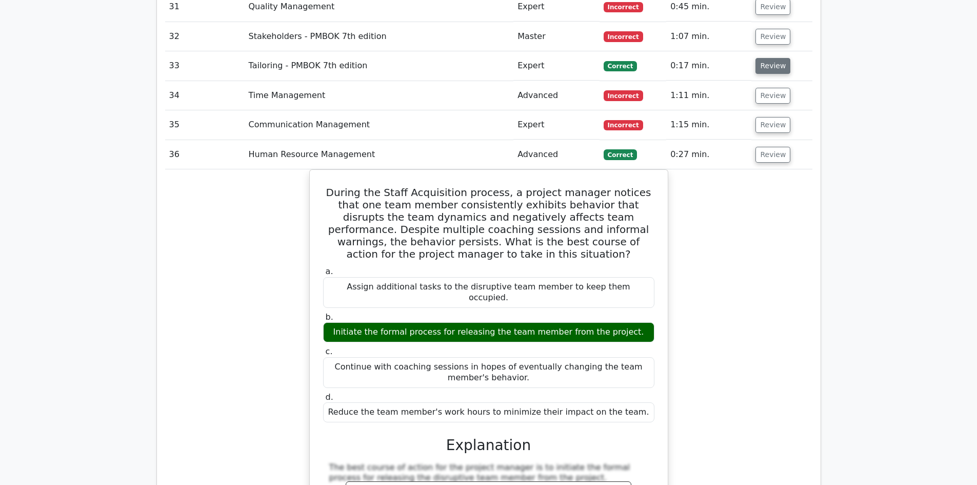
click at [763, 58] on button "Review" at bounding box center [772, 66] width 35 height 16
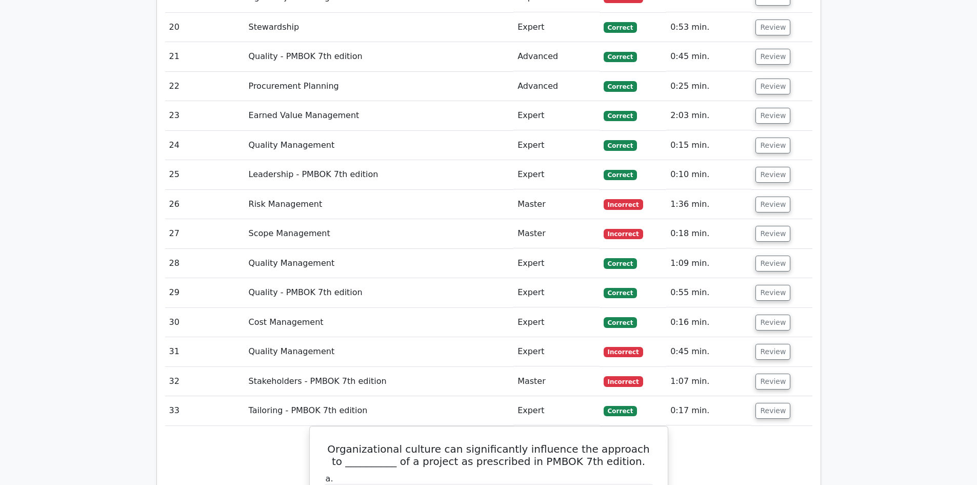
scroll to position [2000, 0]
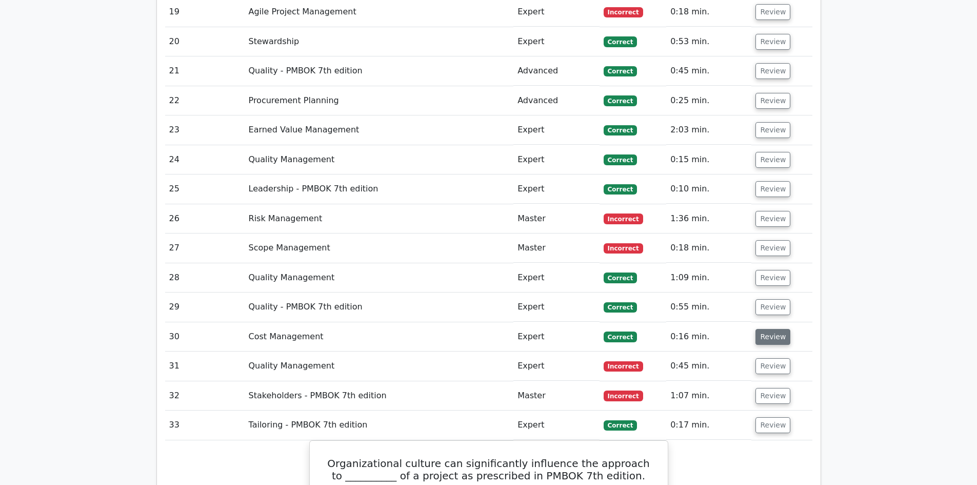
click at [763, 329] on button "Review" at bounding box center [772, 337] width 35 height 16
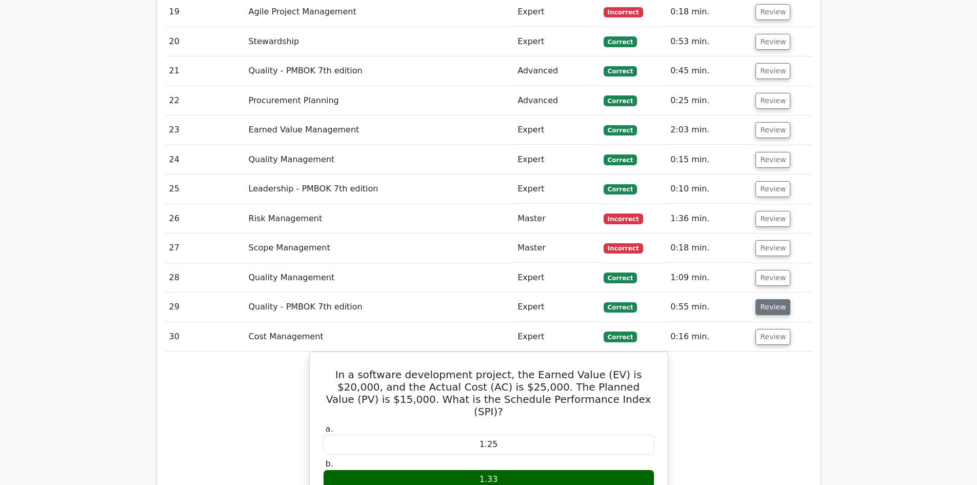
click at [765, 299] on button "Review" at bounding box center [772, 307] width 35 height 16
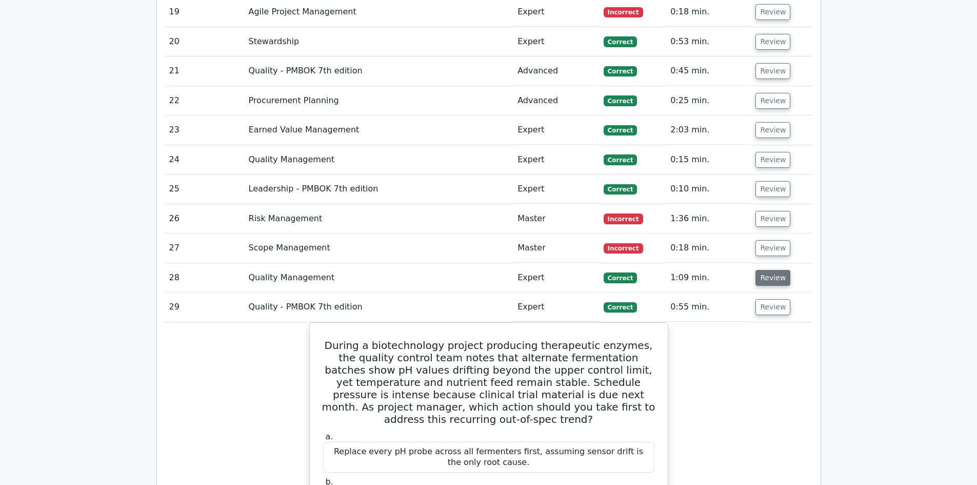
click at [763, 270] on button "Review" at bounding box center [772, 278] width 35 height 16
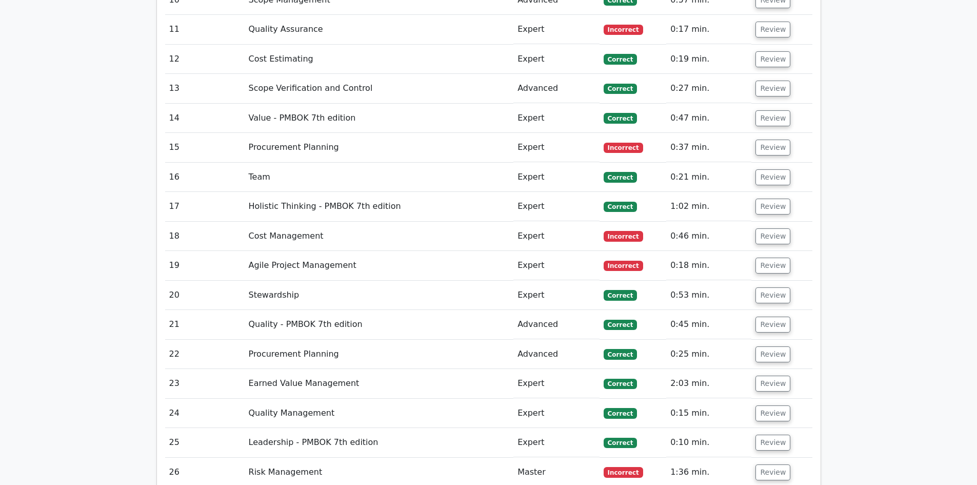
scroll to position [1846, 0]
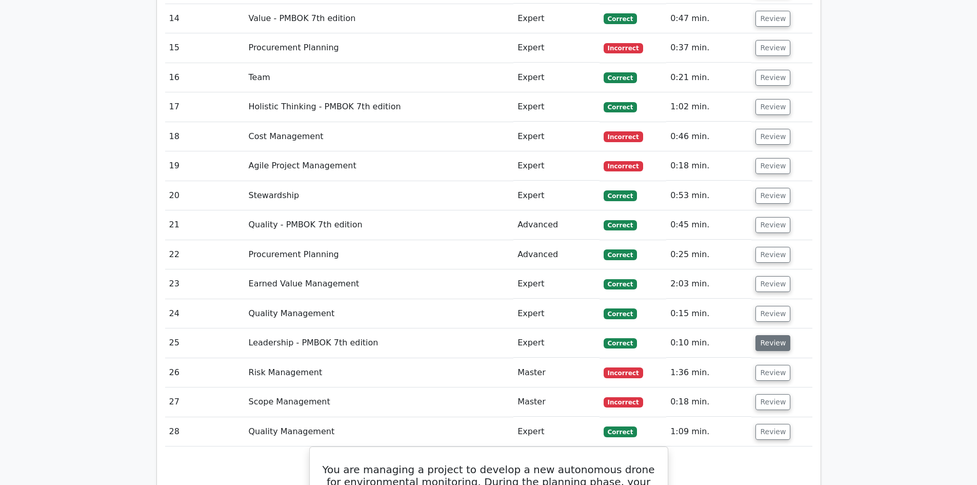
click at [780, 335] on button "Review" at bounding box center [772, 343] width 35 height 16
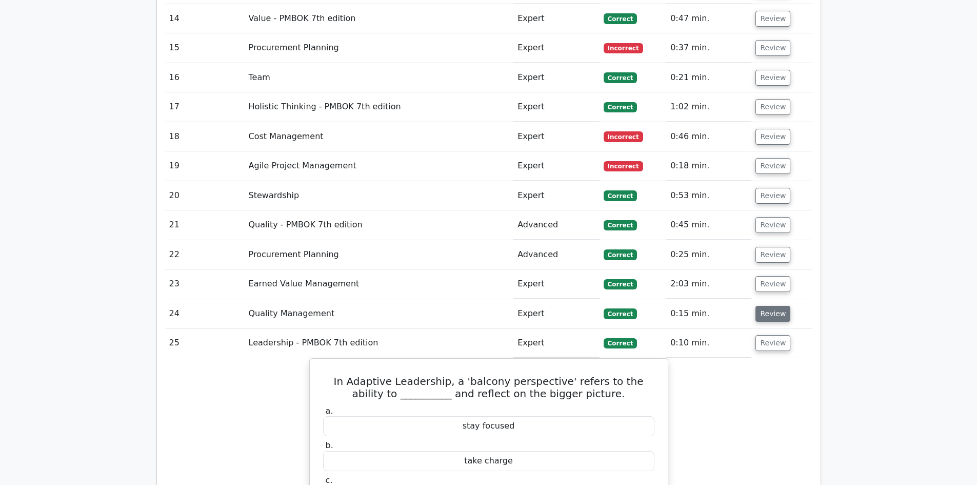
click at [777, 306] on button "Review" at bounding box center [772, 314] width 35 height 16
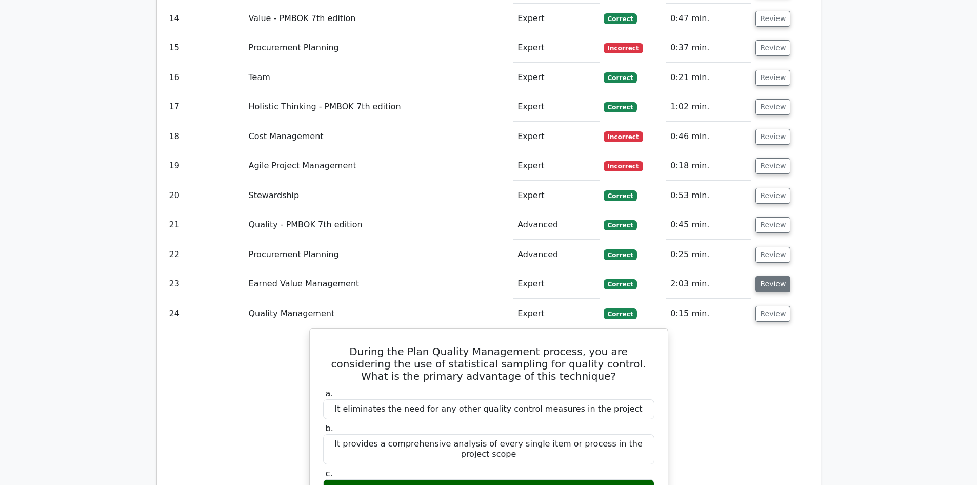
click at [768, 276] on button "Review" at bounding box center [772, 284] width 35 height 16
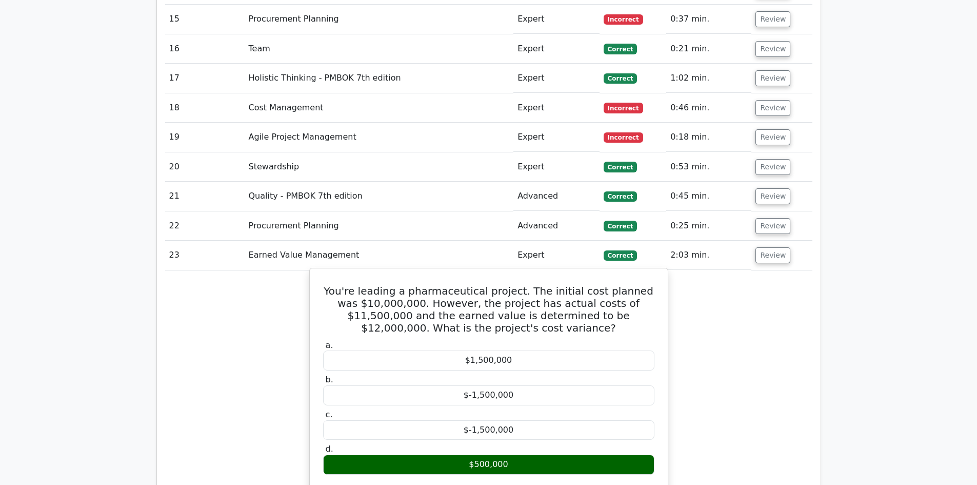
scroll to position [1897, 0]
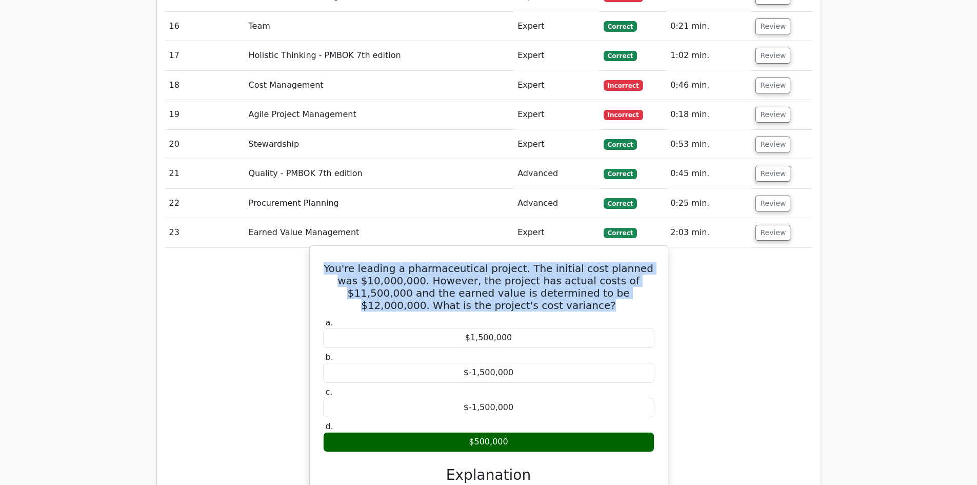
drag, startPoint x: 325, startPoint y: 226, endPoint x: 549, endPoint y: 267, distance: 228.4
click at [549, 267] on h5 "You're leading a pharmaceutical project. The initial cost planned was $10,000,0…" at bounding box center [488, 286] width 333 height 49
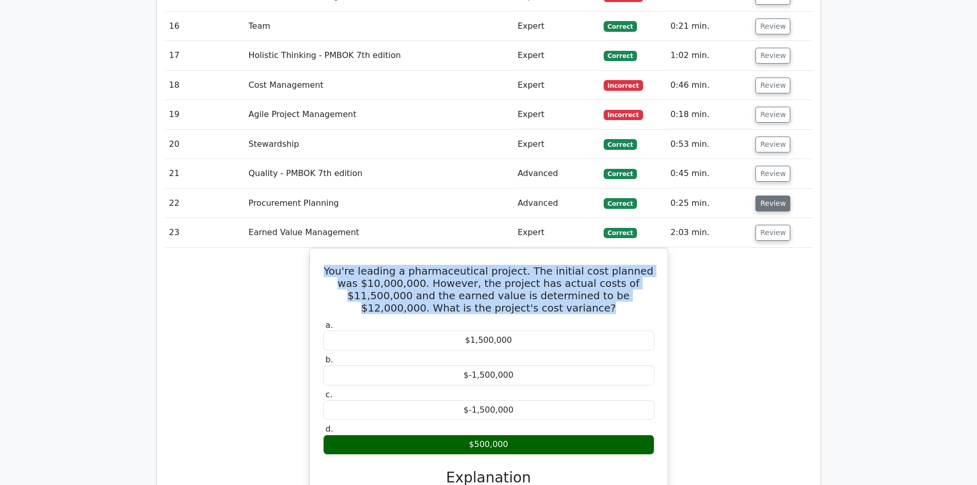
click at [780, 195] on button "Review" at bounding box center [772, 203] width 35 height 16
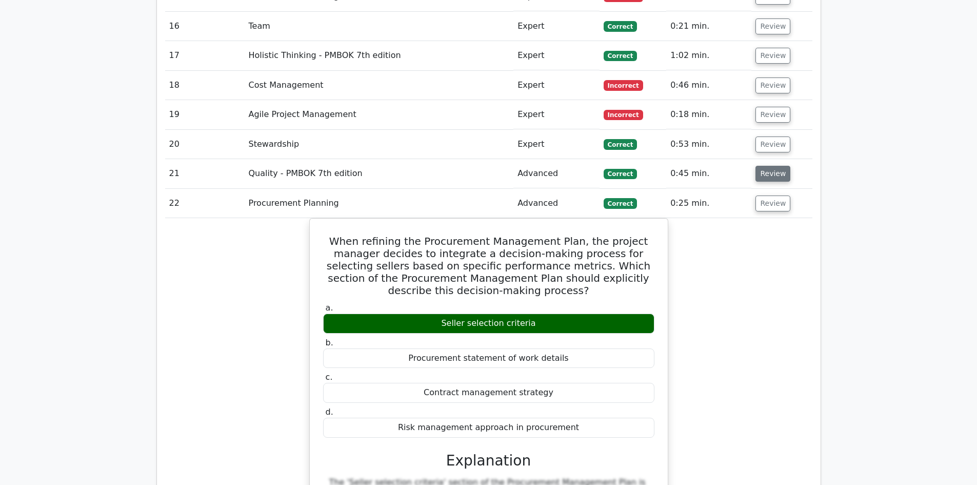
click at [774, 166] on button "Review" at bounding box center [772, 174] width 35 height 16
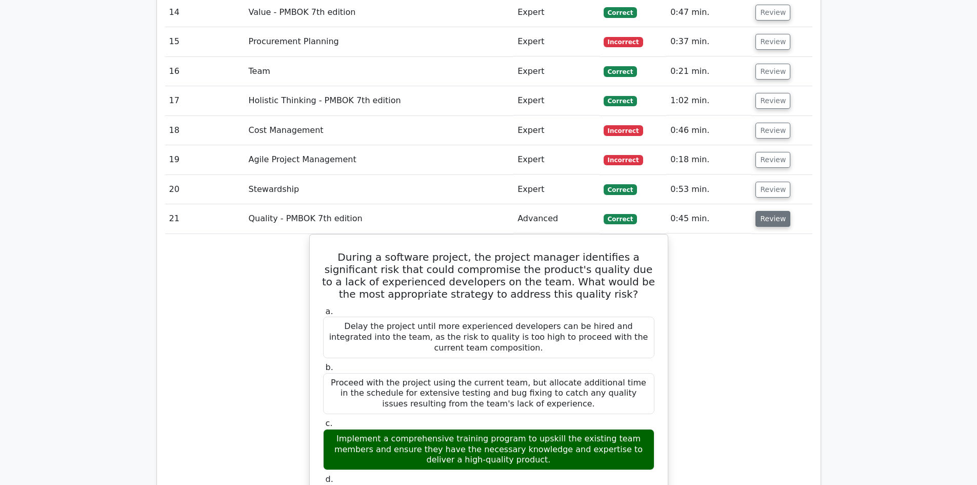
scroll to position [1795, 0]
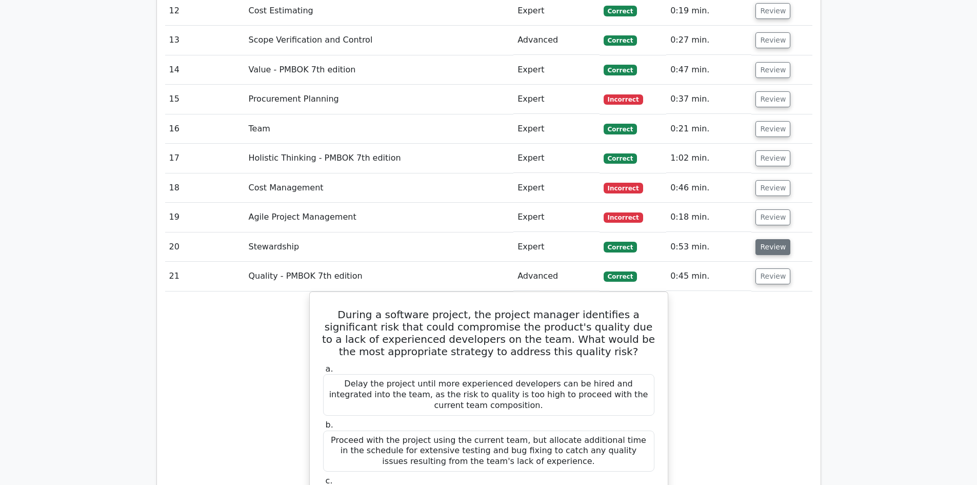
click at [778, 239] on button "Review" at bounding box center [772, 247] width 35 height 16
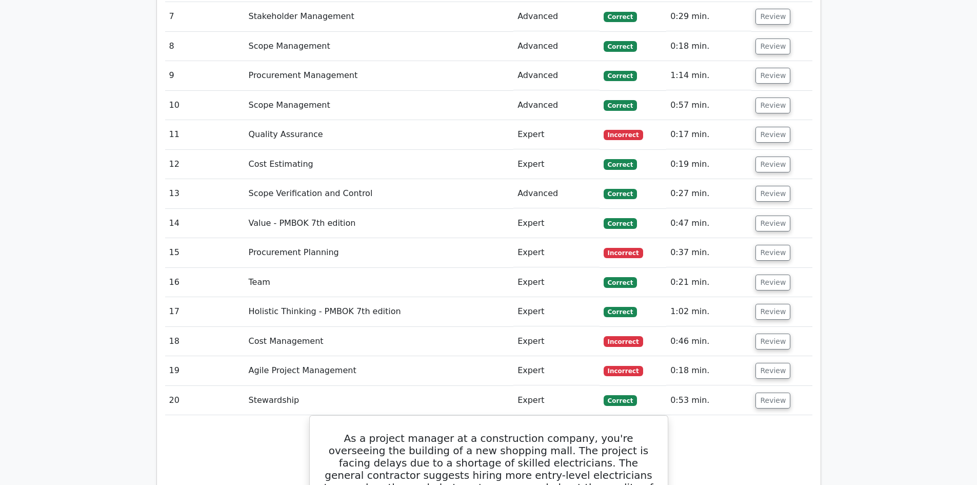
scroll to position [1641, 0]
drag, startPoint x: 761, startPoint y: 274, endPoint x: 765, endPoint y: 269, distance: 6.7
click at [761, 304] on button "Review" at bounding box center [772, 312] width 35 height 16
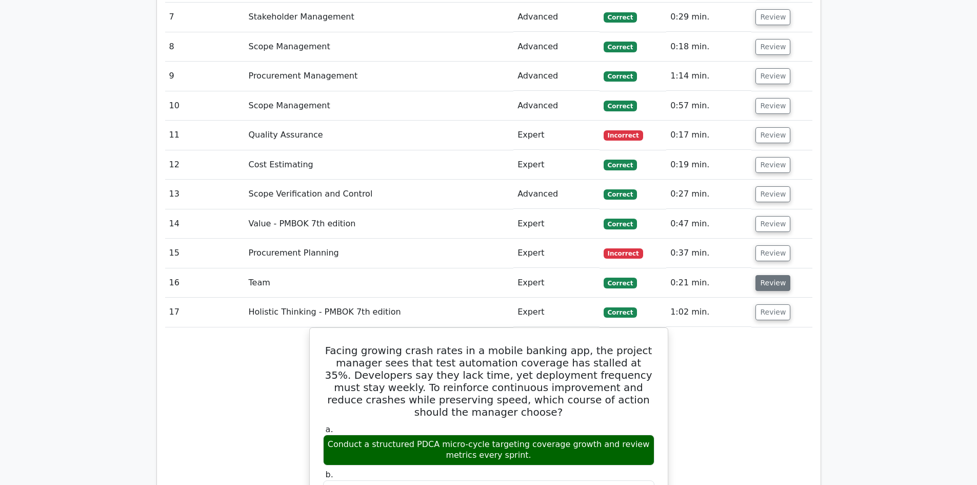
click at [767, 275] on button "Review" at bounding box center [772, 283] width 35 height 16
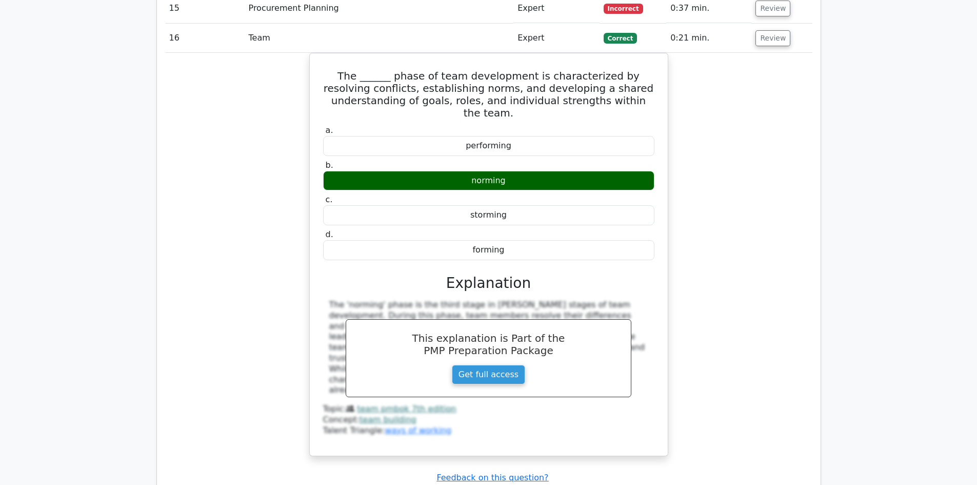
scroll to position [1897, 0]
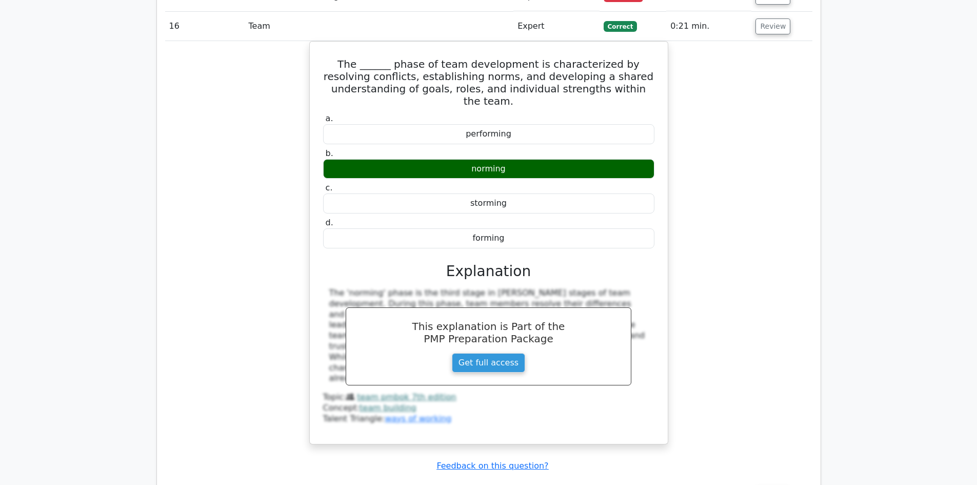
click at [775, 484] on button "Review" at bounding box center [772, 494] width 35 height 16
drag, startPoint x: 776, startPoint y: 438, endPoint x: 773, endPoint y: 426, distance: 12.7
click at [775, 484] on button "Review" at bounding box center [772, 494] width 35 height 16
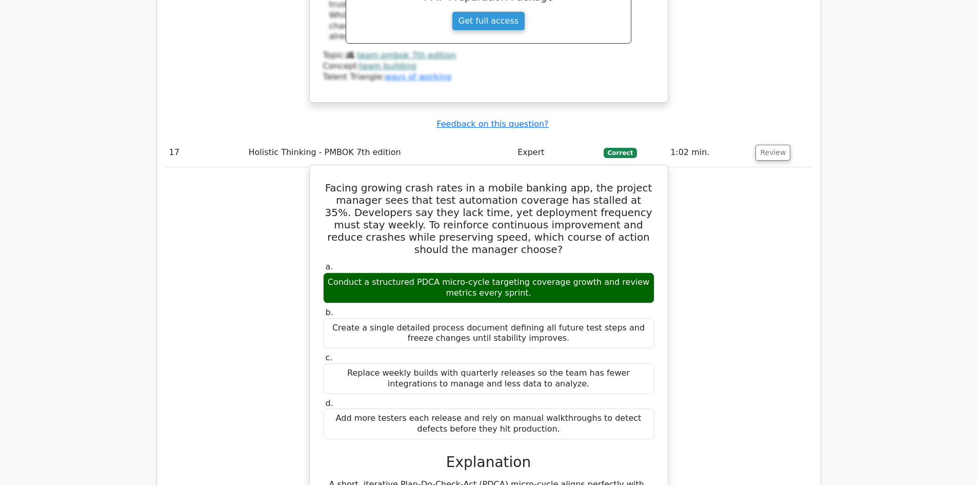
scroll to position [2256, 0]
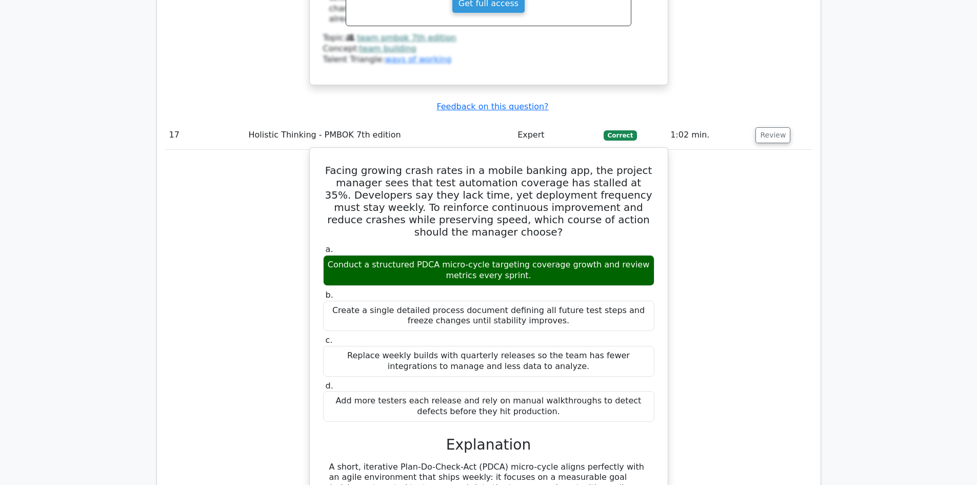
drag, startPoint x: 325, startPoint y: 118, endPoint x: 571, endPoint y: 350, distance: 337.4
click at [571, 350] on div "Facing growing crash rates in a mobile banking app, the project manager sees th…" at bounding box center [489, 416] width 350 height 528
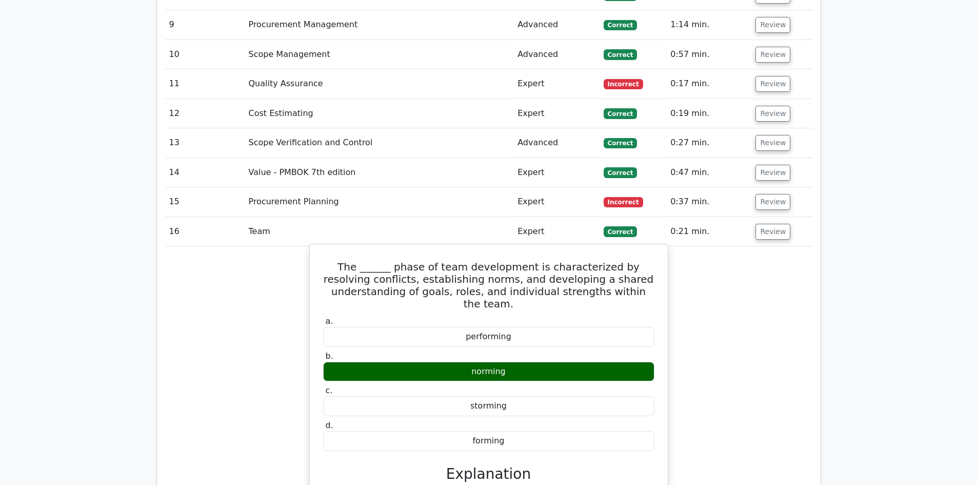
scroll to position [1487, 0]
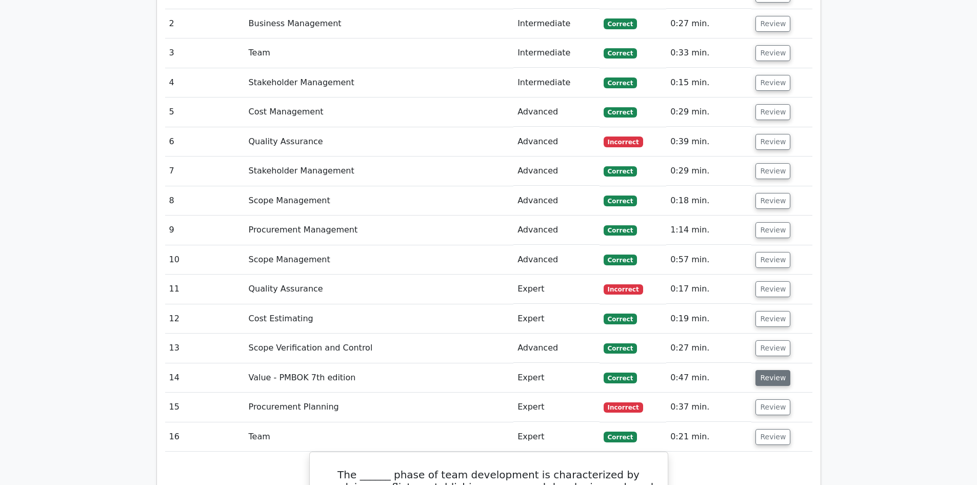
drag, startPoint x: 788, startPoint y: 337, endPoint x: 783, endPoint y: 339, distance: 5.4
click at [787, 363] on td "Review" at bounding box center [781, 377] width 61 height 29
click at [774, 370] on button "Review" at bounding box center [772, 378] width 35 height 16
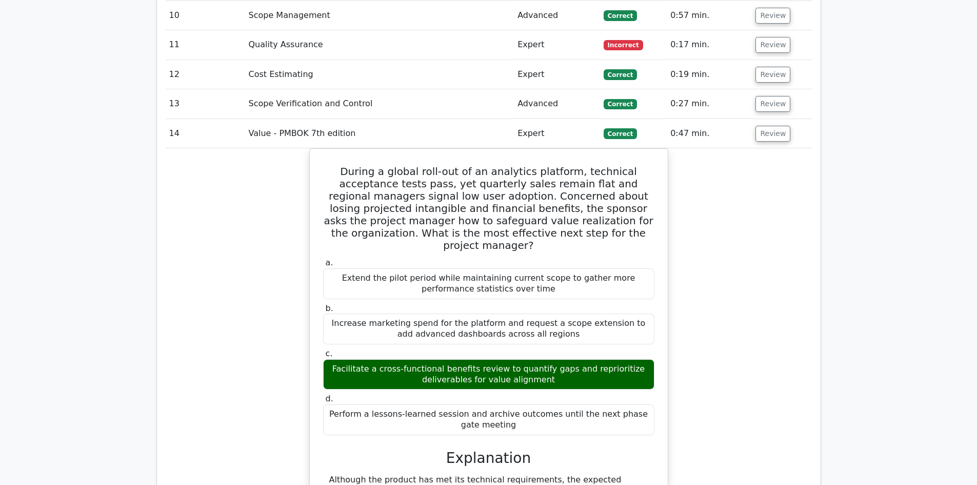
scroll to position [1641, 0]
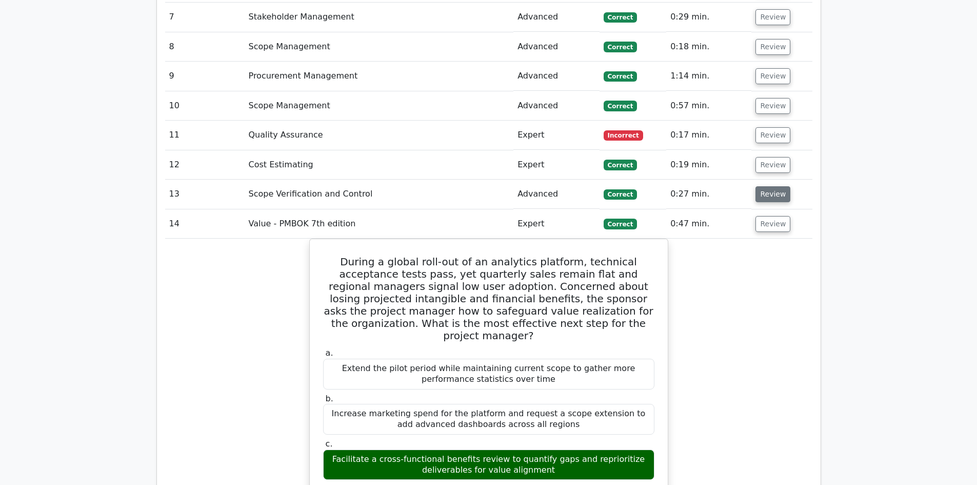
click at [762, 186] on button "Review" at bounding box center [772, 194] width 35 height 16
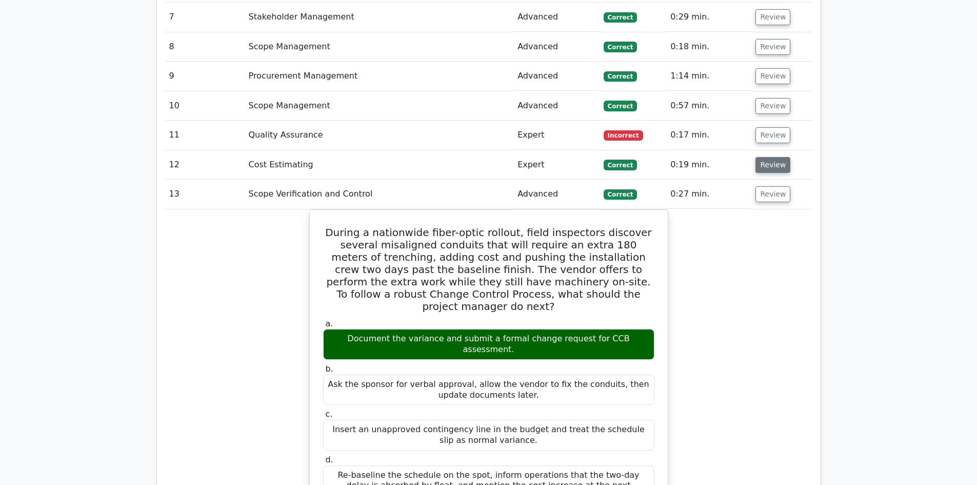
click at [767, 157] on button "Review" at bounding box center [772, 165] width 35 height 16
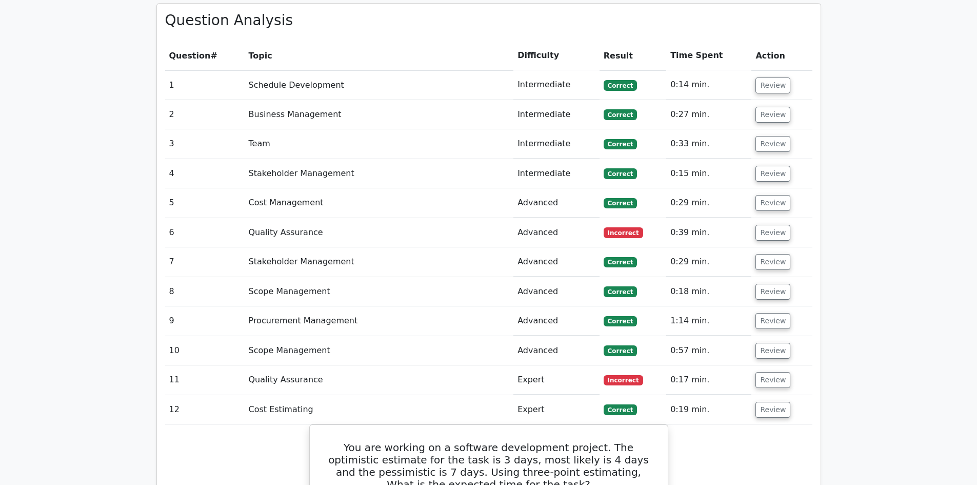
scroll to position [1385, 0]
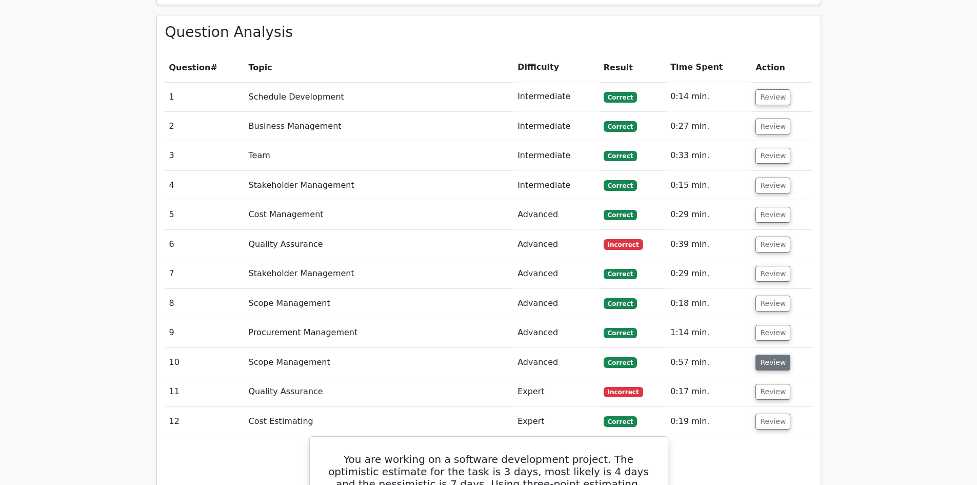
click at [772, 354] on button "Review" at bounding box center [772, 362] width 35 height 16
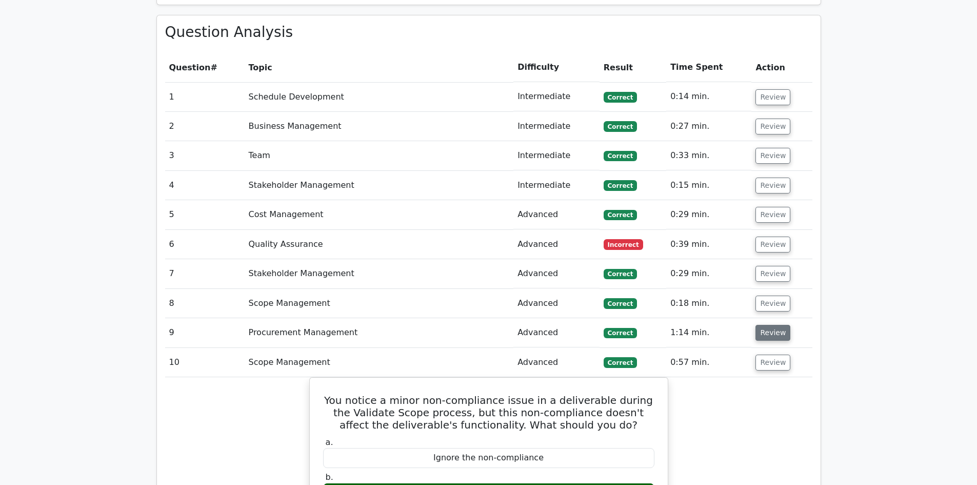
click at [766, 325] on button "Review" at bounding box center [772, 333] width 35 height 16
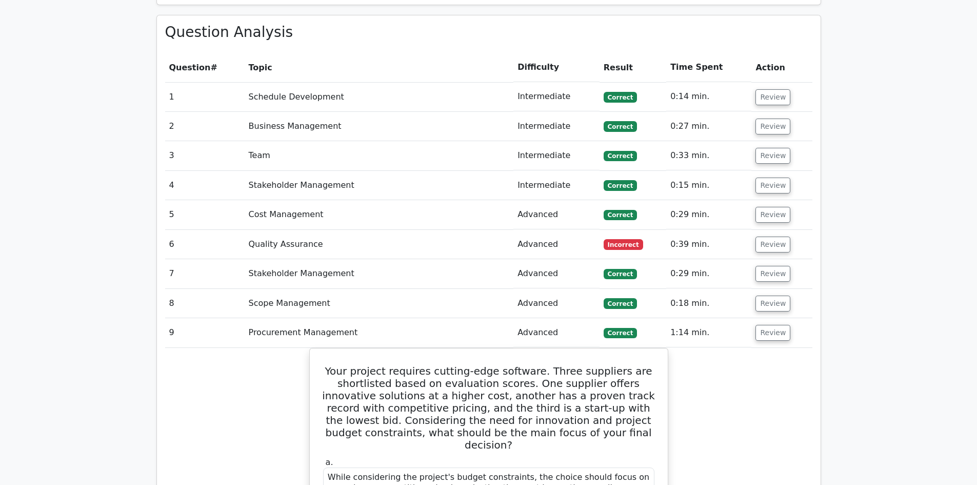
click at [766, 318] on td "Review" at bounding box center [781, 332] width 61 height 29
click at [767, 295] on button "Review" at bounding box center [772, 303] width 35 height 16
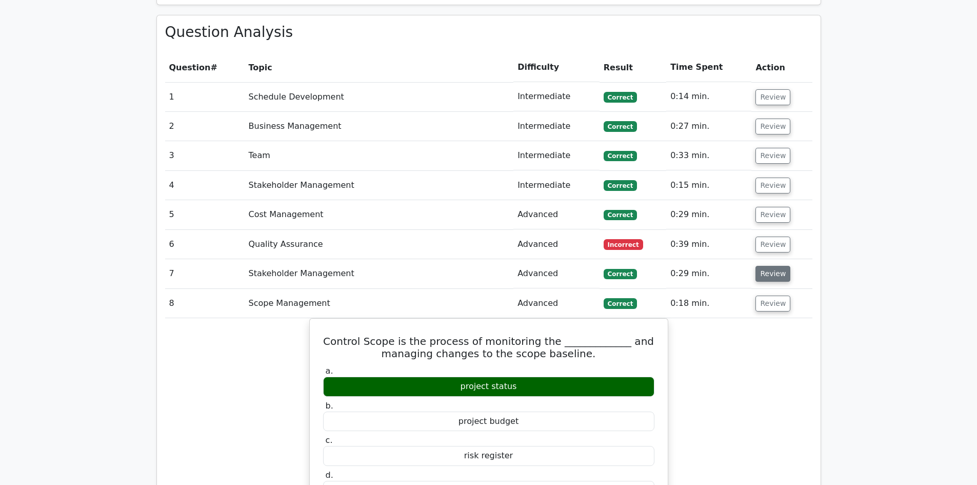
click at [766, 266] on button "Review" at bounding box center [772, 274] width 35 height 16
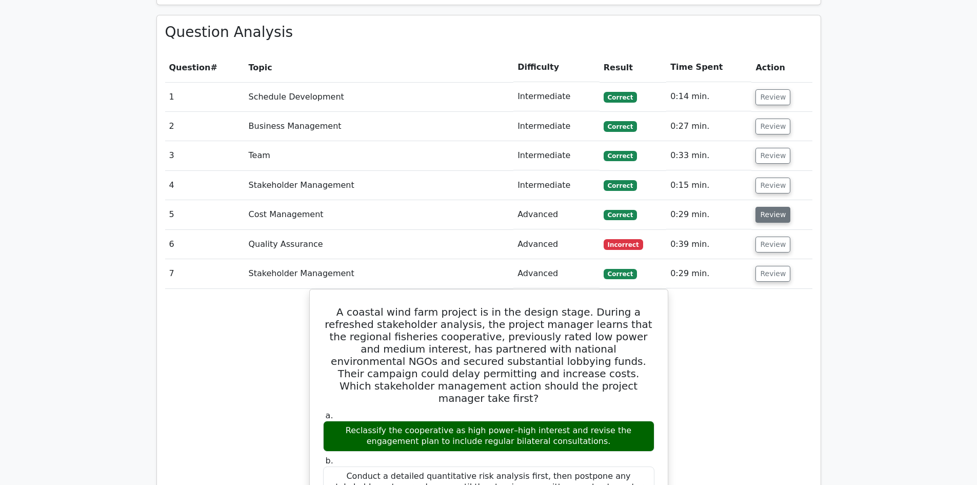
click at [762, 207] on button "Review" at bounding box center [772, 215] width 35 height 16
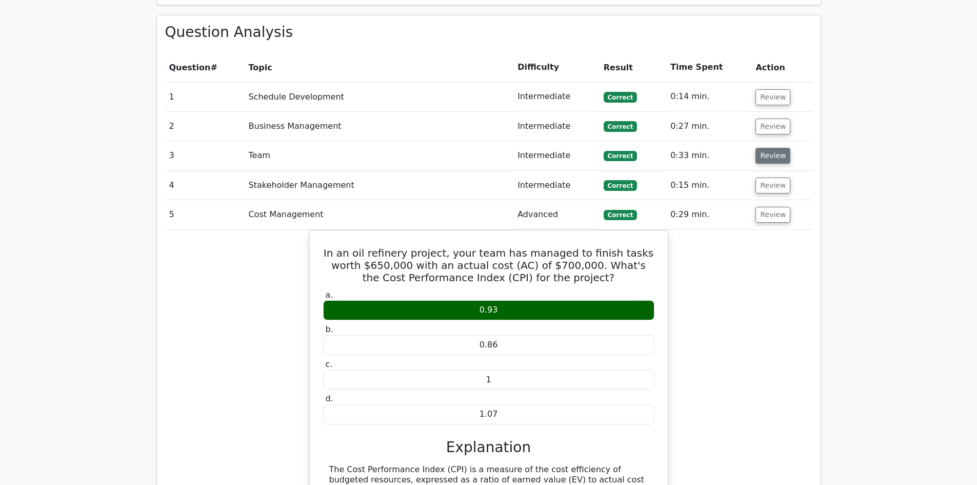
drag, startPoint x: 763, startPoint y: 149, endPoint x: 763, endPoint y: 121, distance: 28.7
click at [763, 177] on button "Review" at bounding box center [772, 185] width 35 height 16
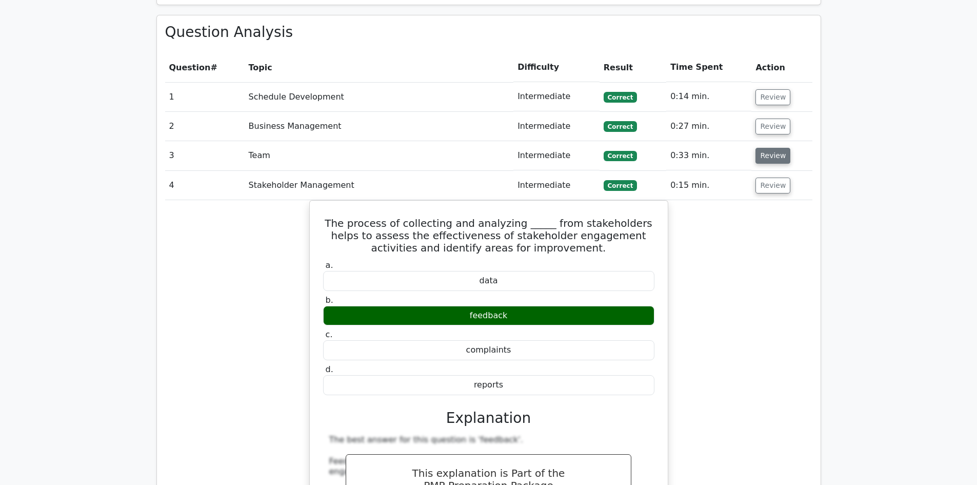
click at [764, 148] on button "Review" at bounding box center [772, 156] width 35 height 16
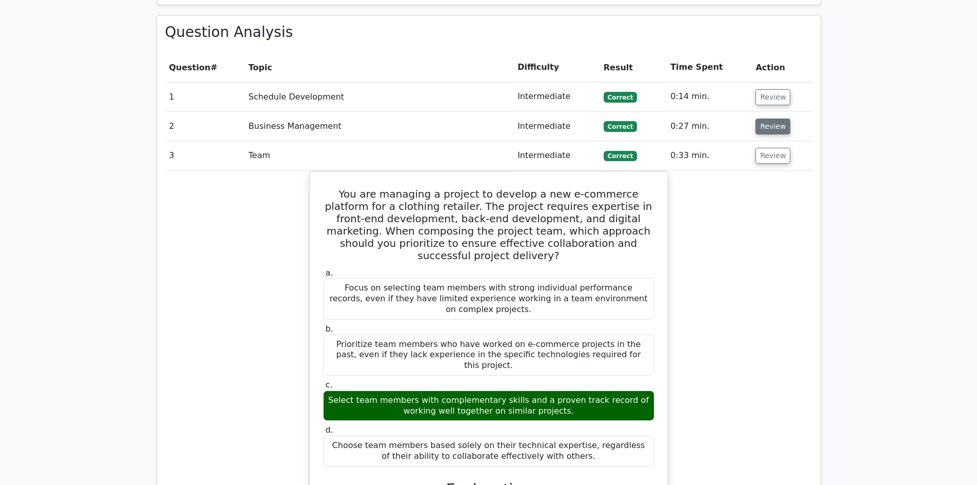
click at [771, 118] on button "Review" at bounding box center [772, 126] width 35 height 16
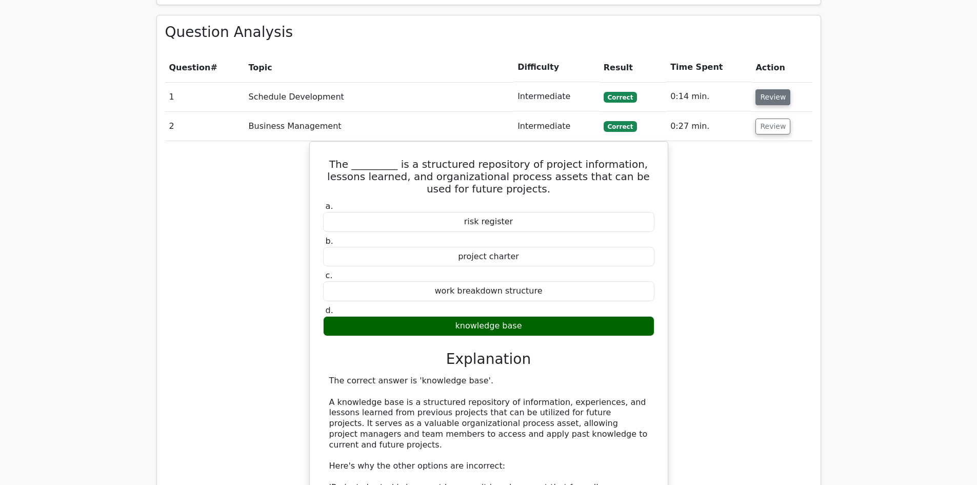
click at [773, 89] on button "Review" at bounding box center [772, 97] width 35 height 16
